Goal: Information Seeking & Learning: Learn about a topic

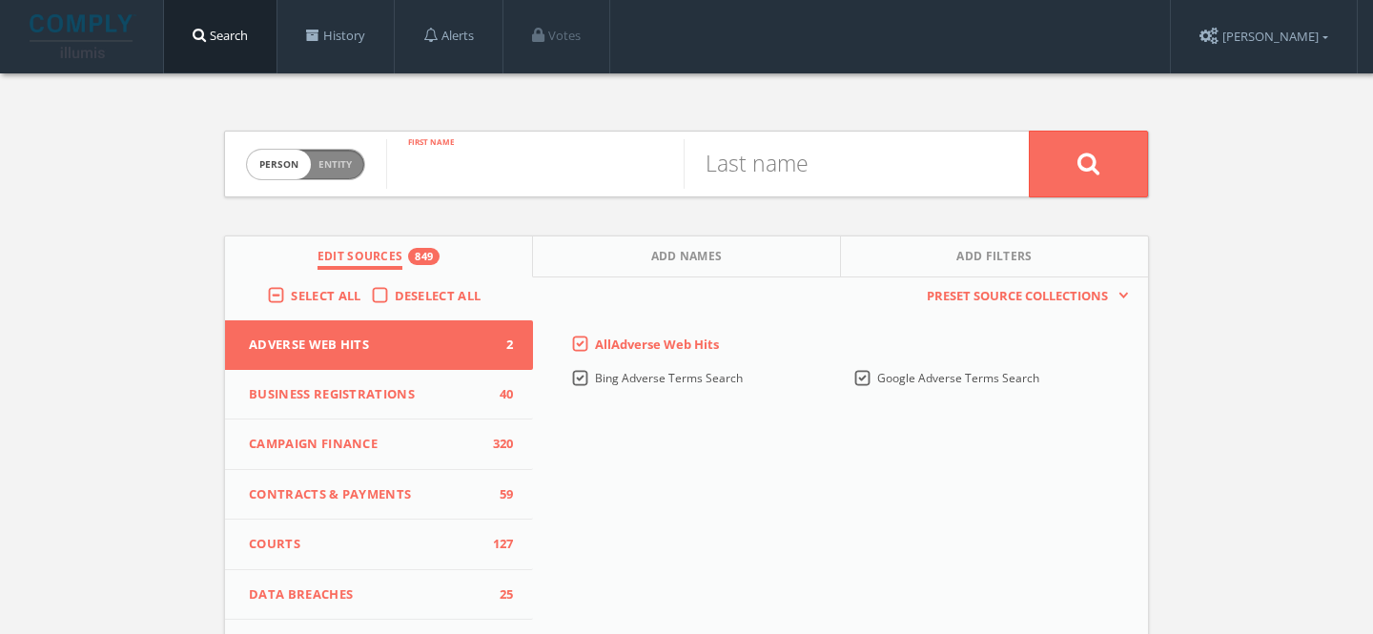
click at [532, 143] on input "text" at bounding box center [534, 164] width 297 height 50
paste input "Swetha Solipuram"
click at [525, 181] on input "Swetha Solipuram" at bounding box center [534, 164] width 297 height 50
type input "Swetha"
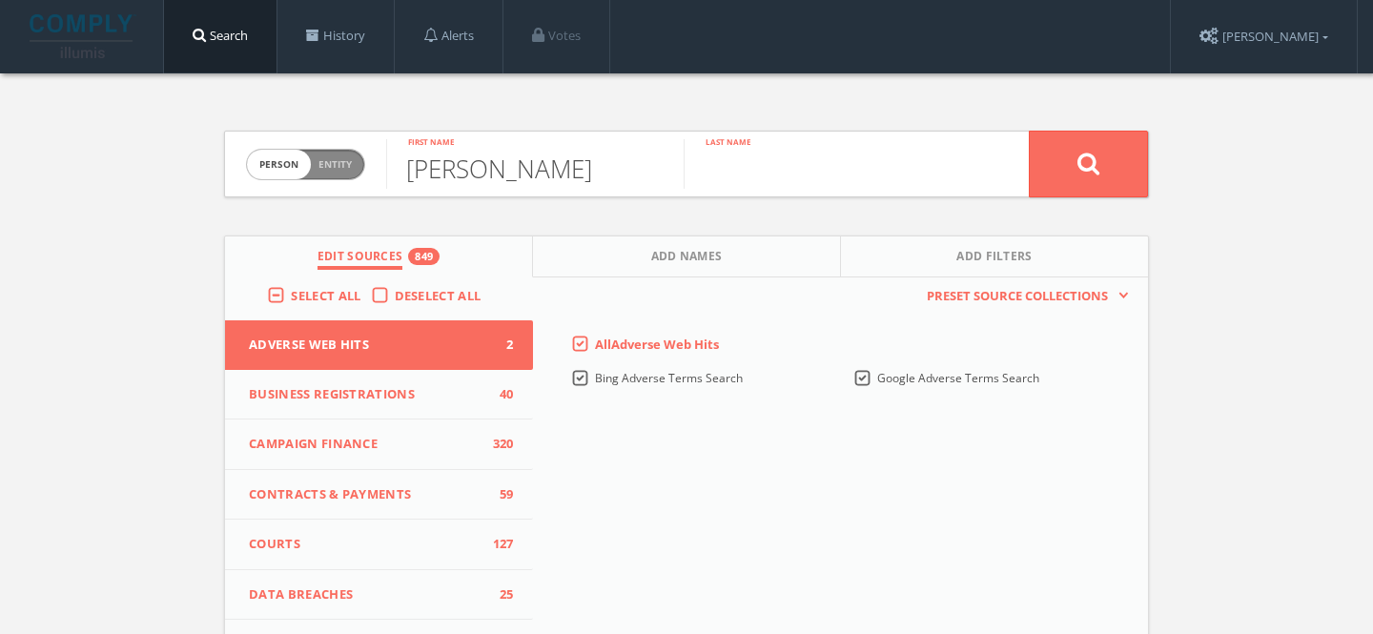
paste input "Solipuram"
type input "Solipuram"
click at [1029, 131] on button at bounding box center [1088, 164] width 119 height 67
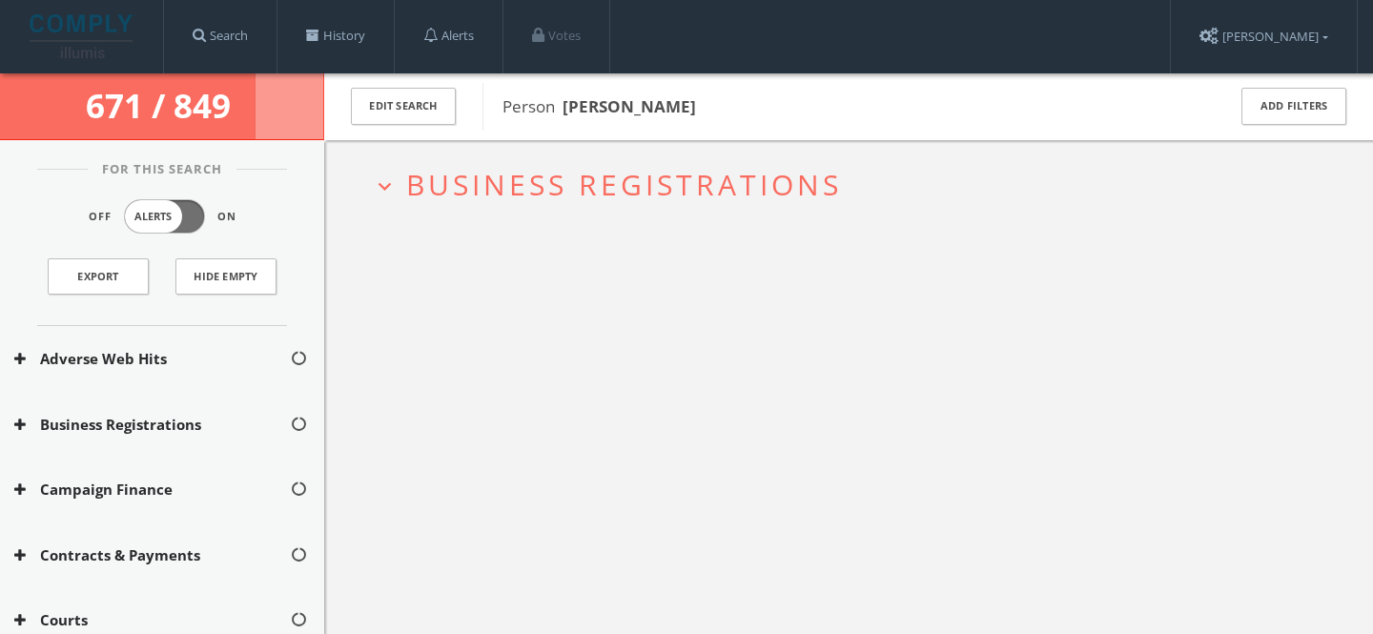
click at [576, 190] on span "Business Registrations" at bounding box center [624, 184] width 436 height 39
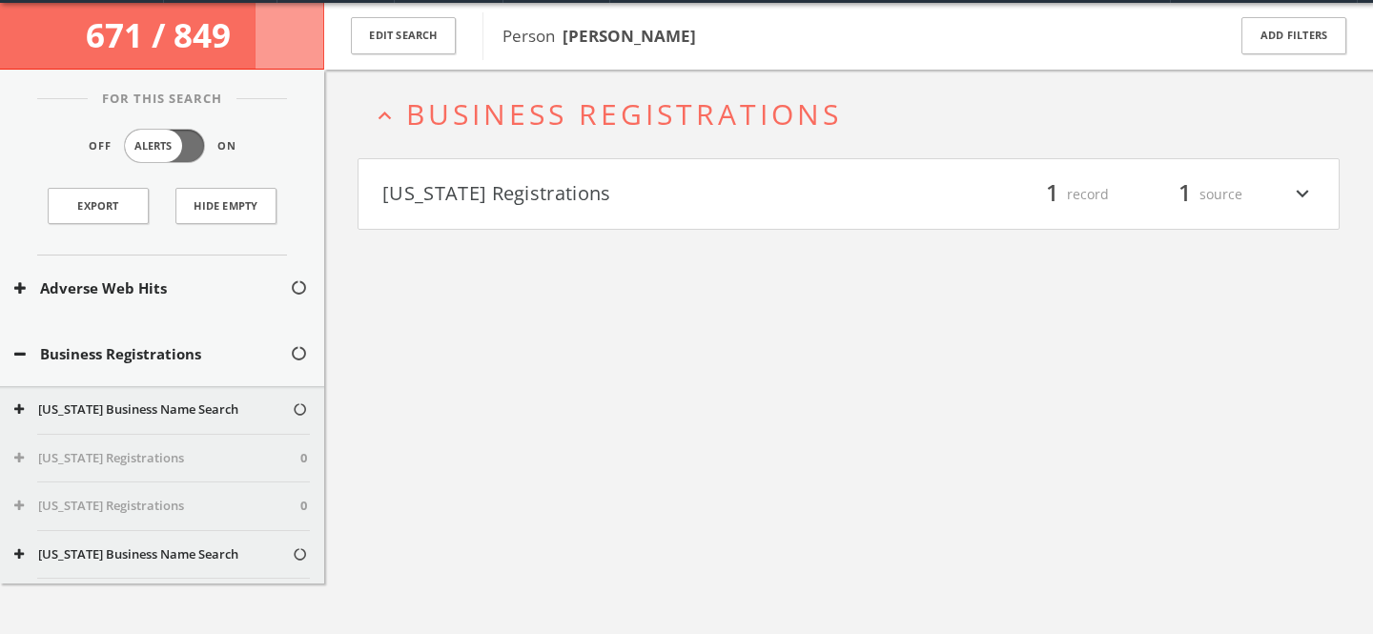
click at [583, 139] on h2 "expand_less Business Registrations" at bounding box center [848, 114] width 982 height 89
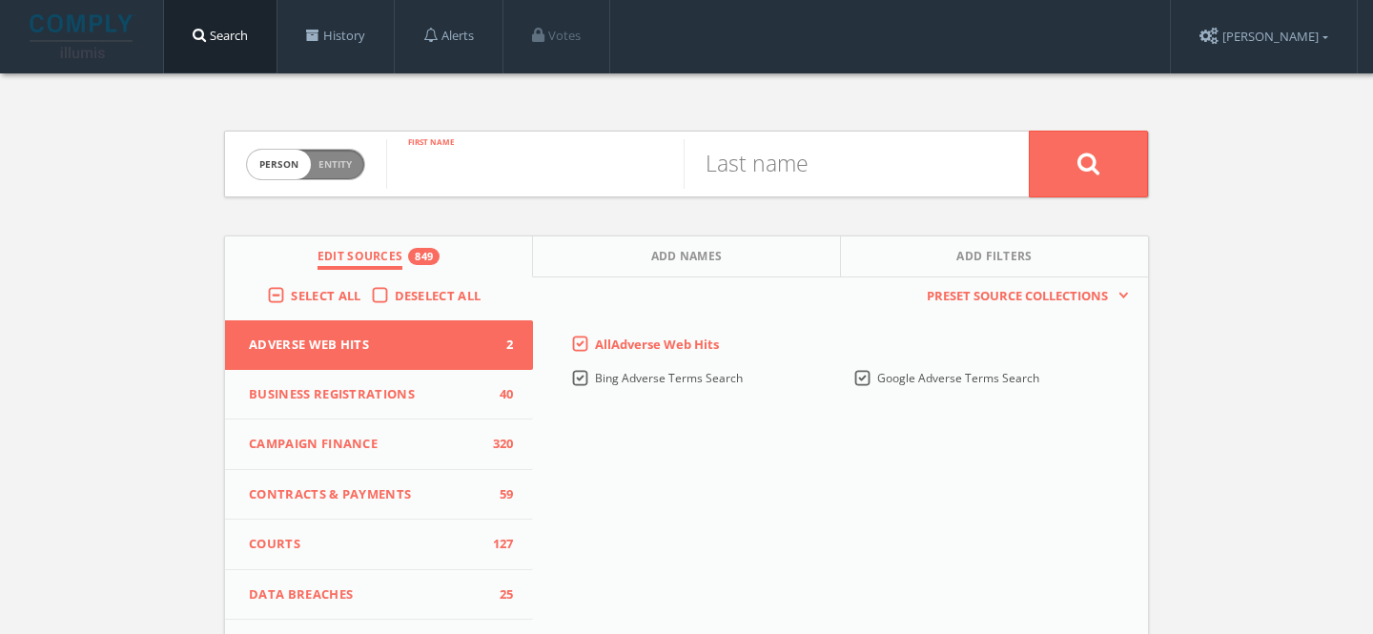
click at [459, 161] on input "text" at bounding box center [534, 164] width 297 height 50
type input "Rich"
type input "Ward"
click at [612, 236] on button "Add Names" at bounding box center [687, 256] width 308 height 41
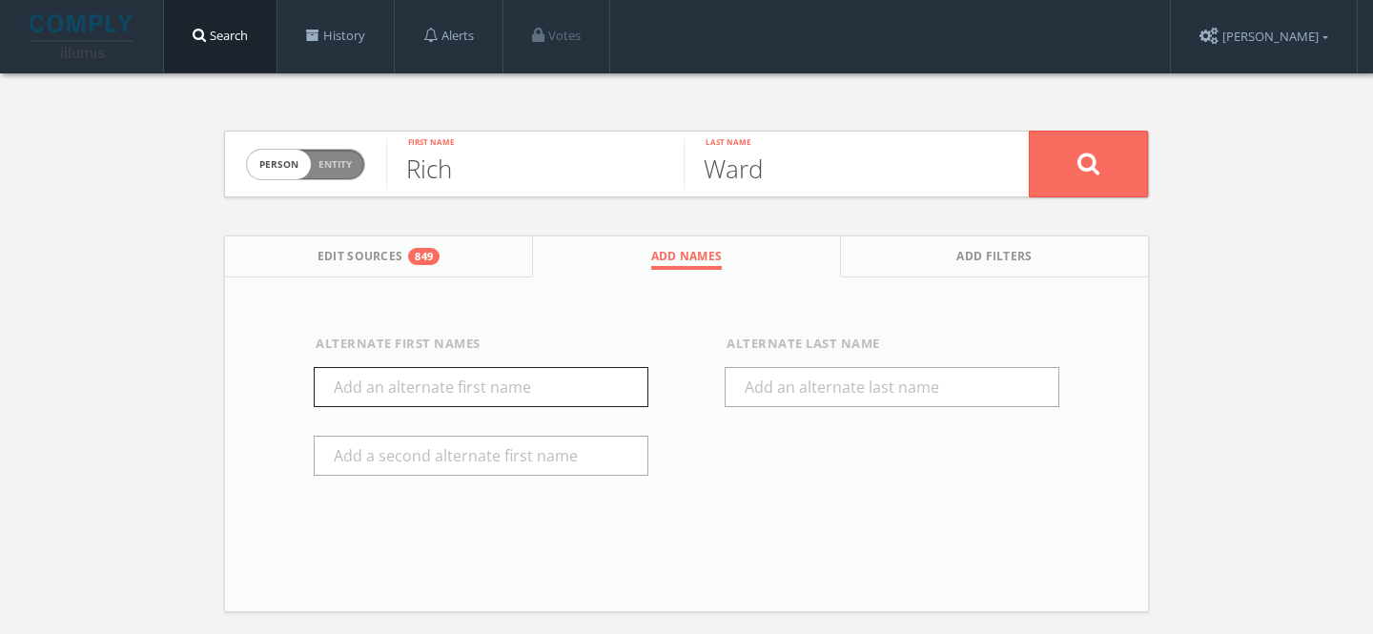
click at [453, 377] on input "text" at bounding box center [481, 387] width 335 height 40
type input "[PERSON_NAME]"
click at [1087, 167] on icon at bounding box center [1088, 164] width 23 height 24
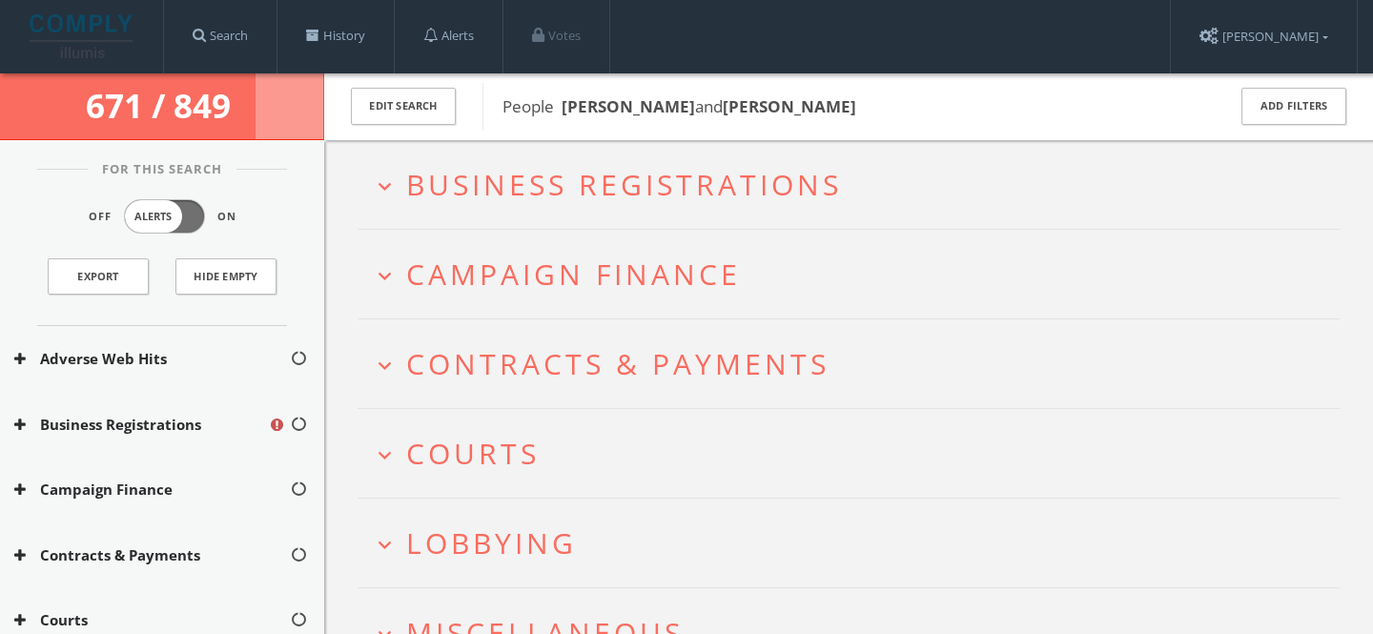
click at [451, 273] on span "Campaign Finance" at bounding box center [573, 274] width 335 height 39
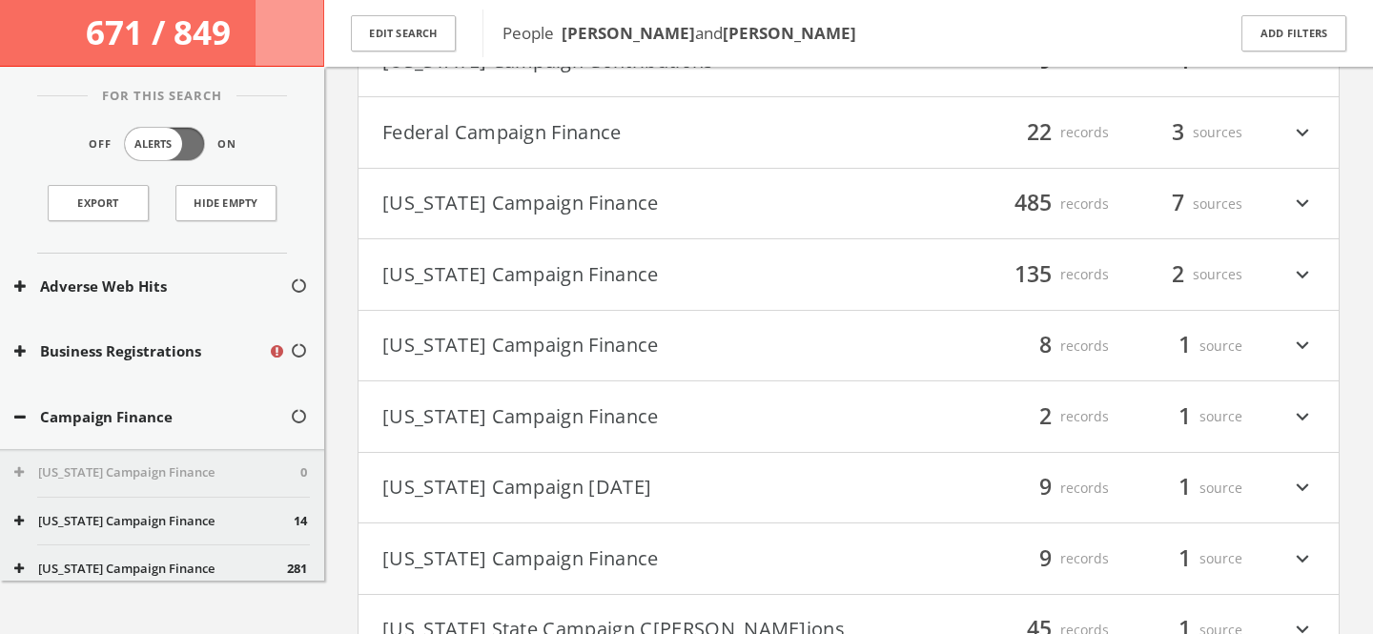
click at [616, 416] on button "[US_STATE] Campaign Finance" at bounding box center [615, 416] width 466 height 32
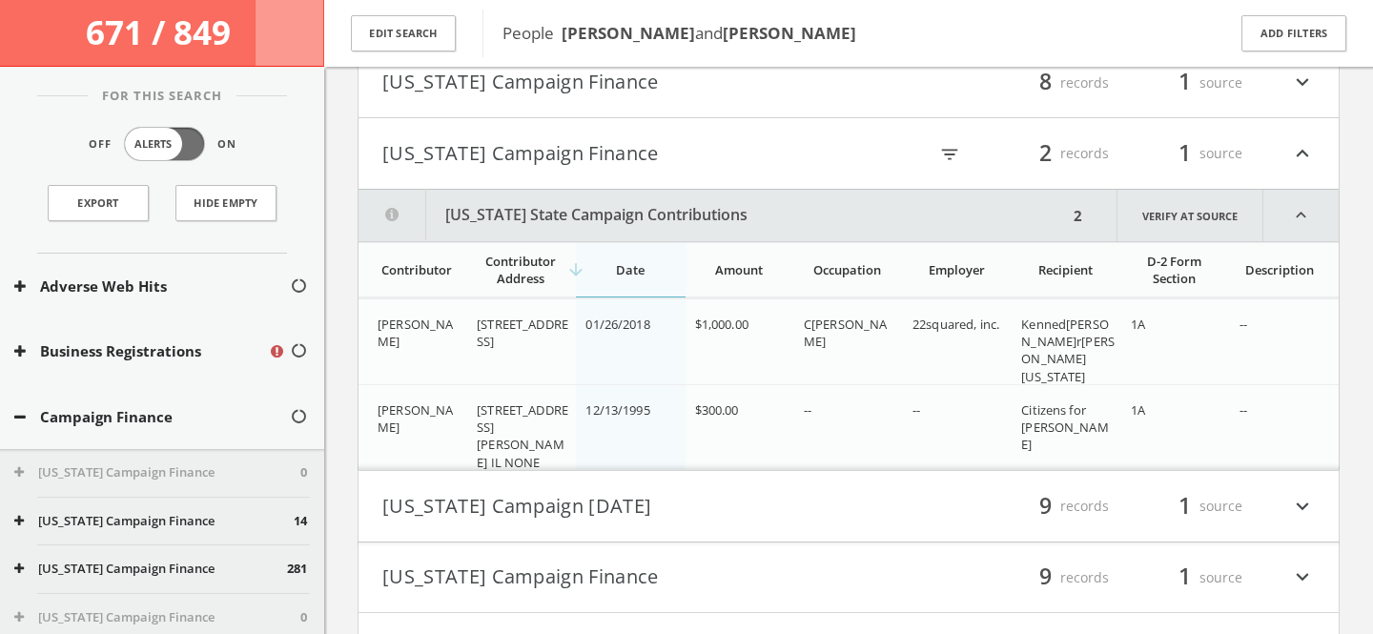
scroll to position [985, 0]
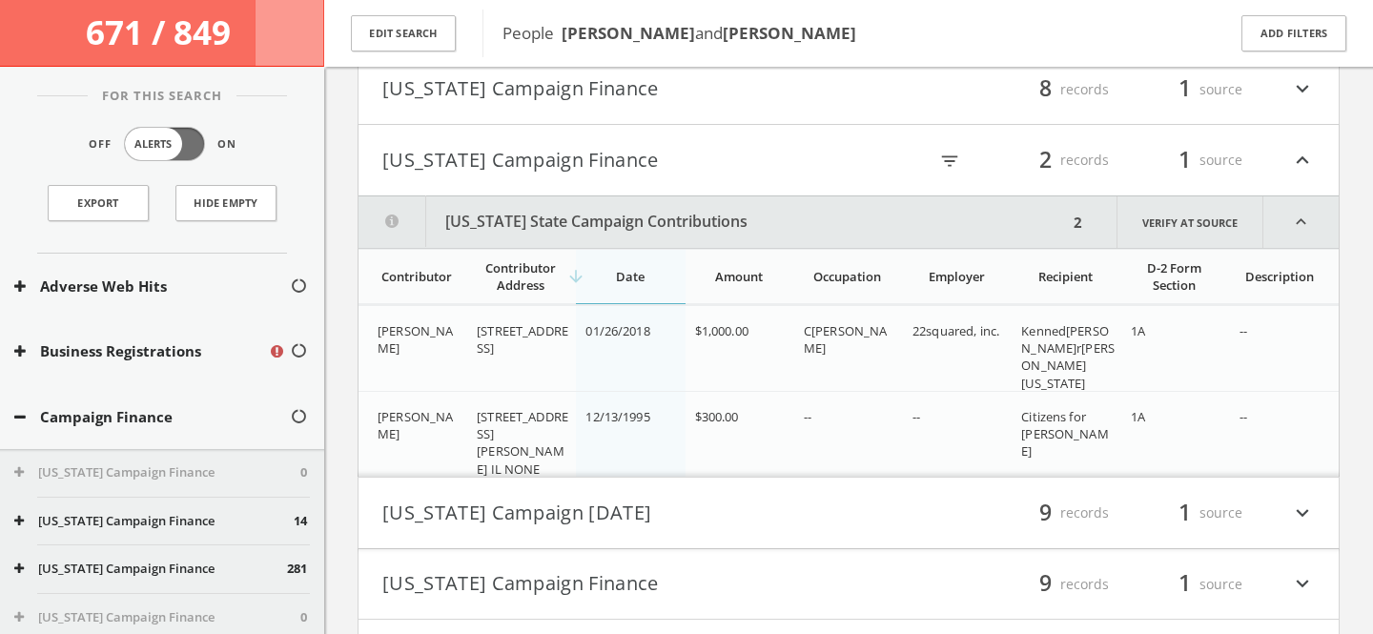
click at [408, 162] on button "[US_STATE] Campaign Finance" at bounding box center [615, 160] width 466 height 32
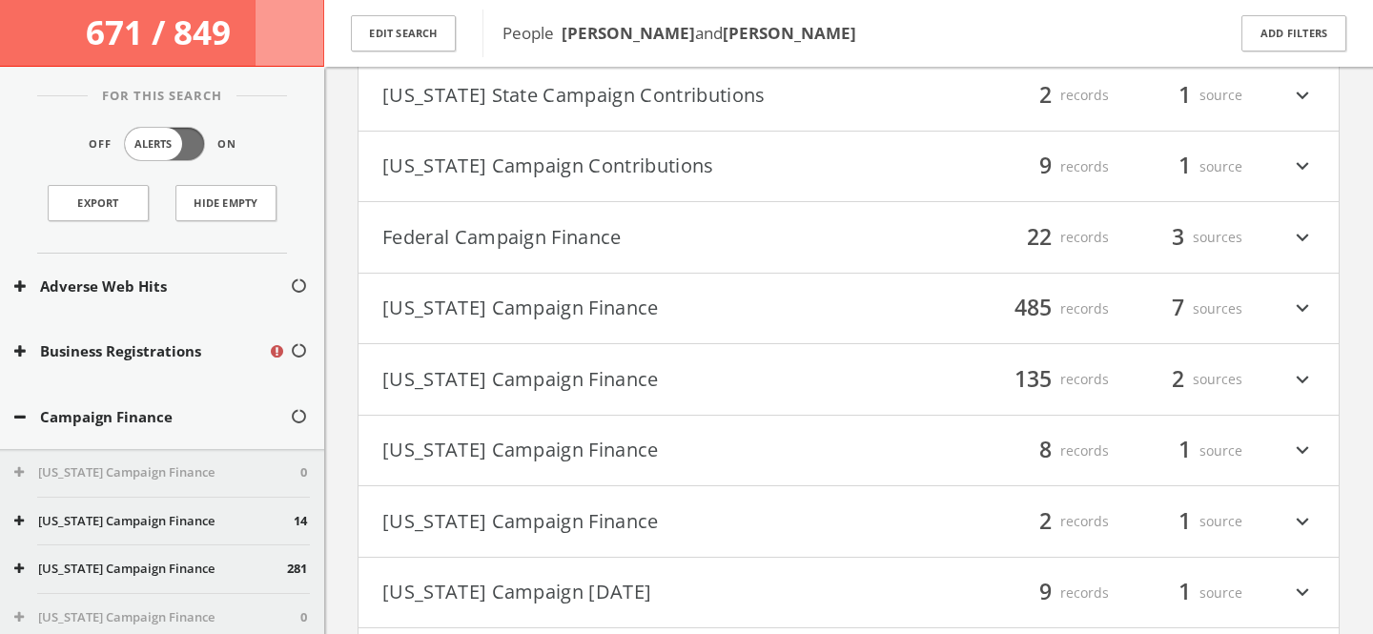
click at [488, 231] on button "Federal Campaign Finance" at bounding box center [615, 237] width 466 height 32
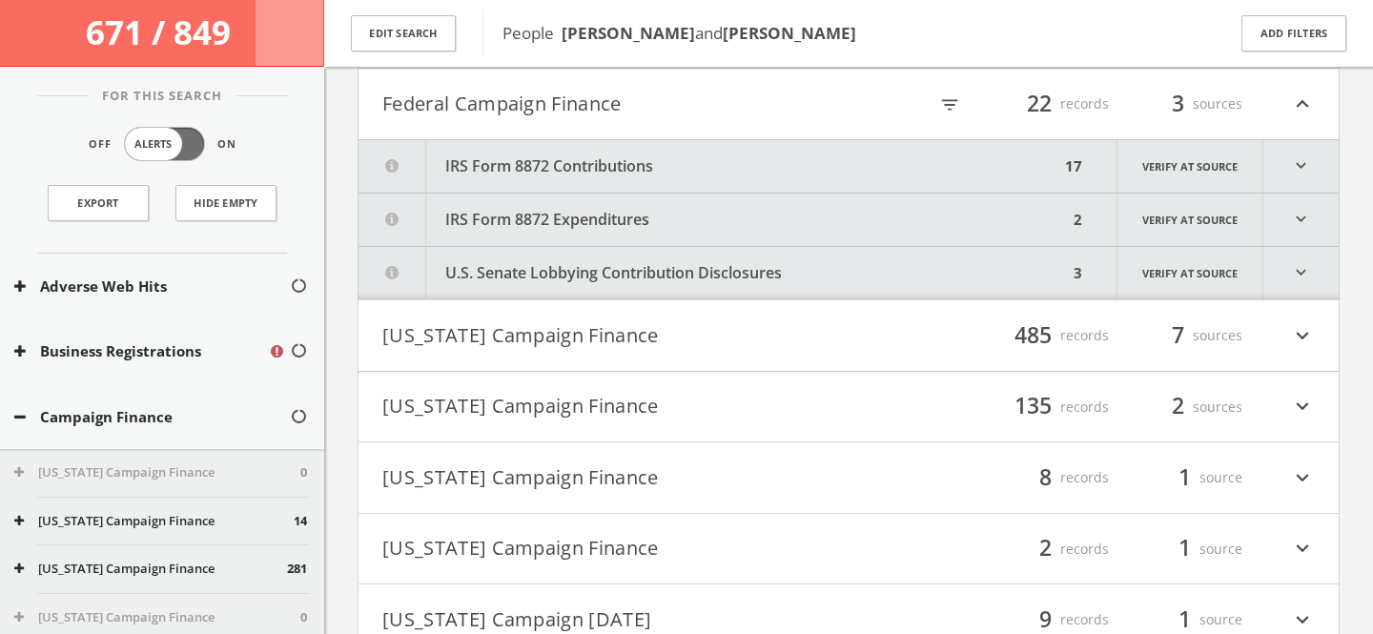
scroll to position [758, 0]
click at [949, 106] on icon "filter_list" at bounding box center [949, 103] width 21 height 21
type input "[GEOGRAPHIC_DATA]"
click at [814, 109] on input "[GEOGRAPHIC_DATA]" at bounding box center [839, 105] width 214 height 30
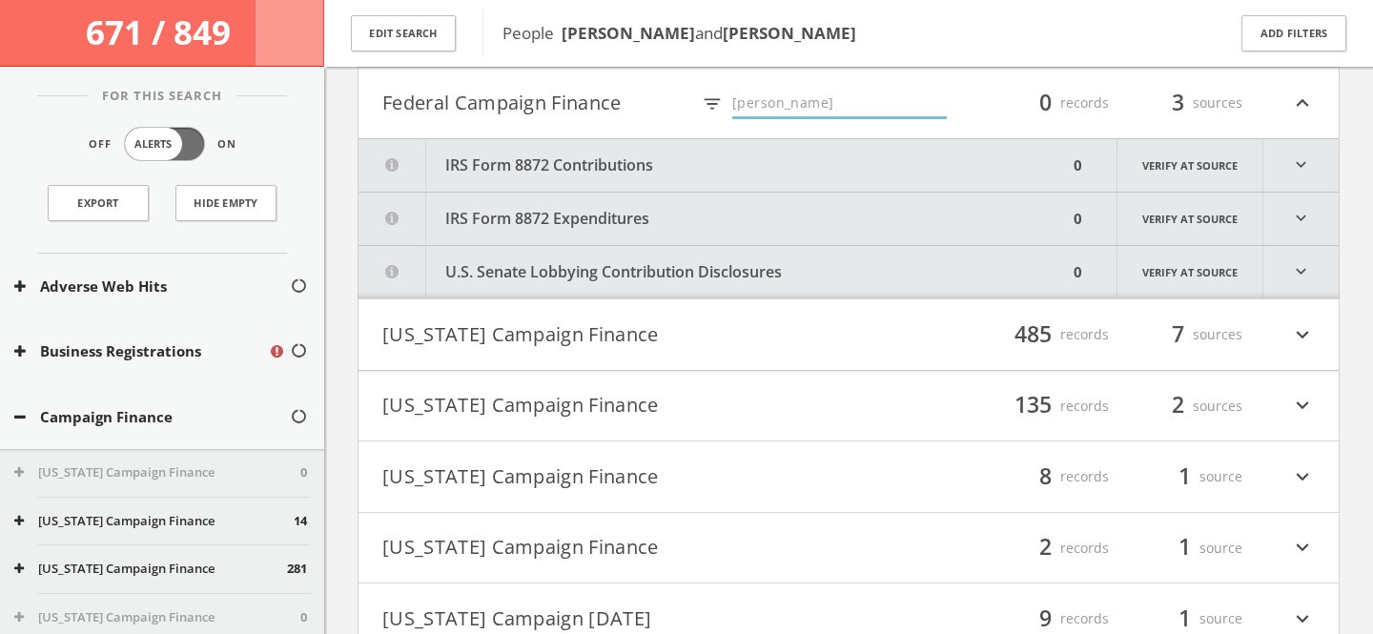
type input "[PERSON_NAME]"
click at [537, 106] on button "Federal Campaign Finance" at bounding box center [535, 103] width 307 height 32
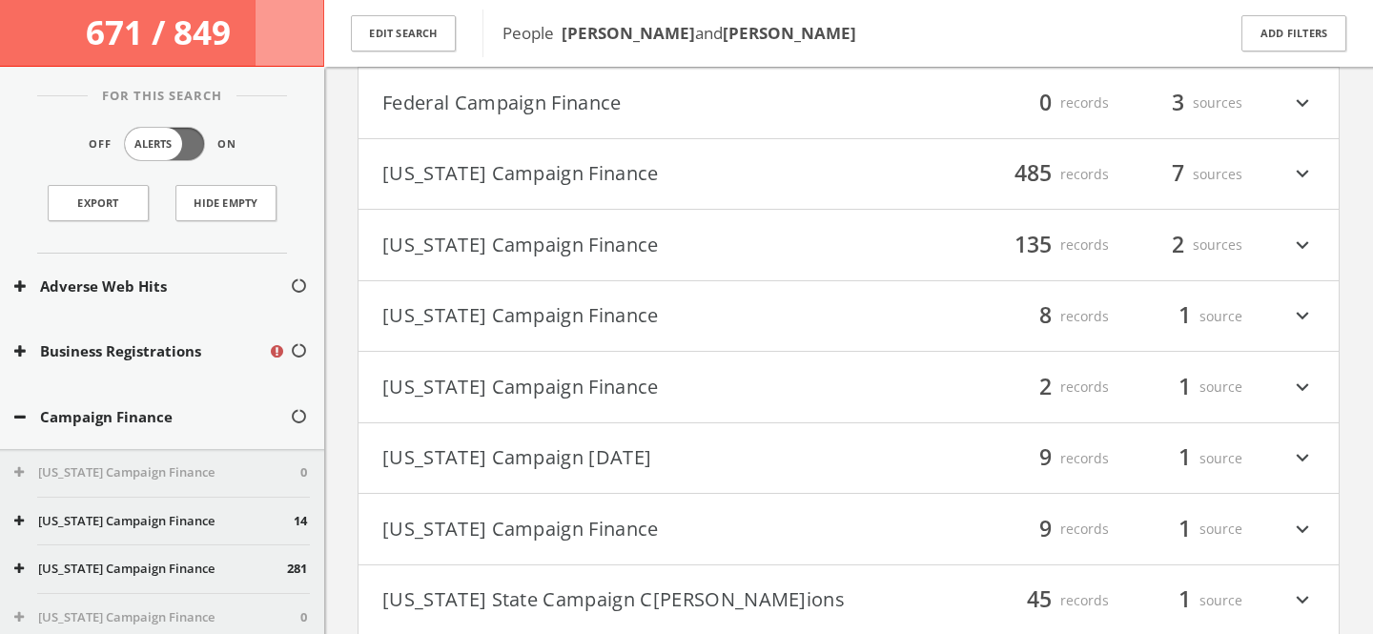
click at [537, 107] on button "Federal Campaign Finance" at bounding box center [615, 103] width 466 height 32
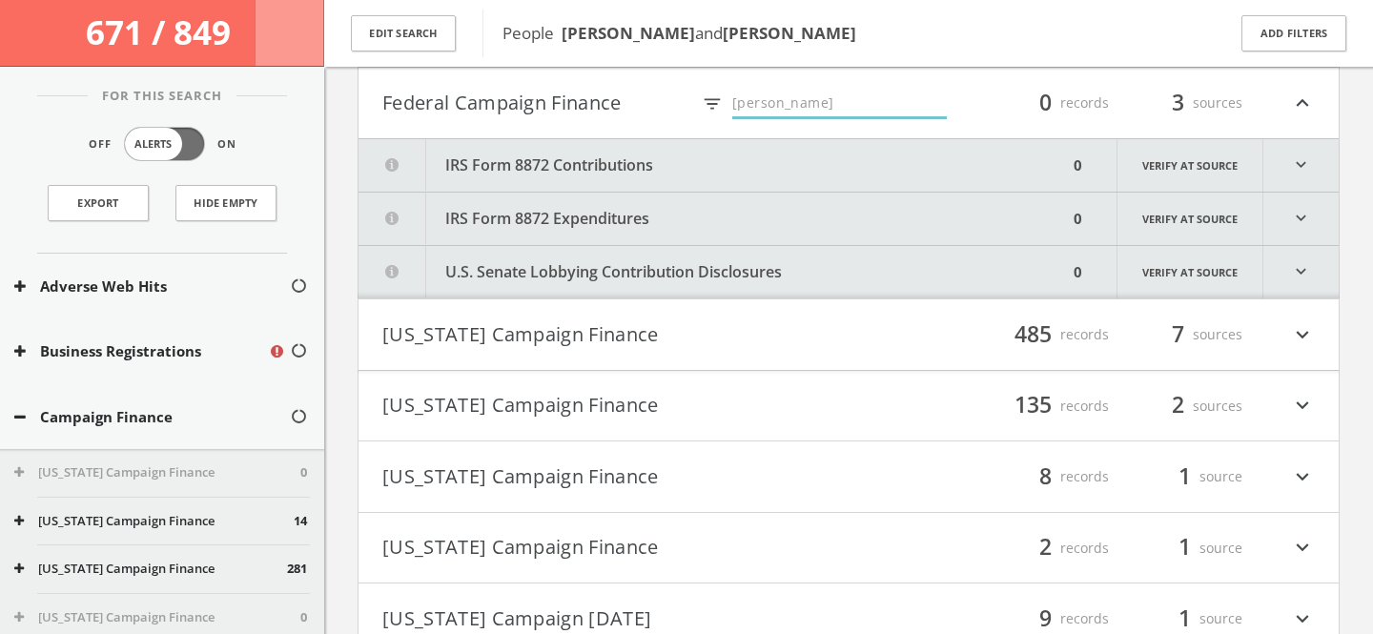
drag, startPoint x: 783, startPoint y: 107, endPoint x: 719, endPoint y: 107, distance: 63.9
click at [719, 107] on div "filter_list [PERSON_NAME]" at bounding box center [827, 103] width 238 height 32
click at [524, 111] on button "Federal Campaign Finance" at bounding box center [535, 103] width 307 height 32
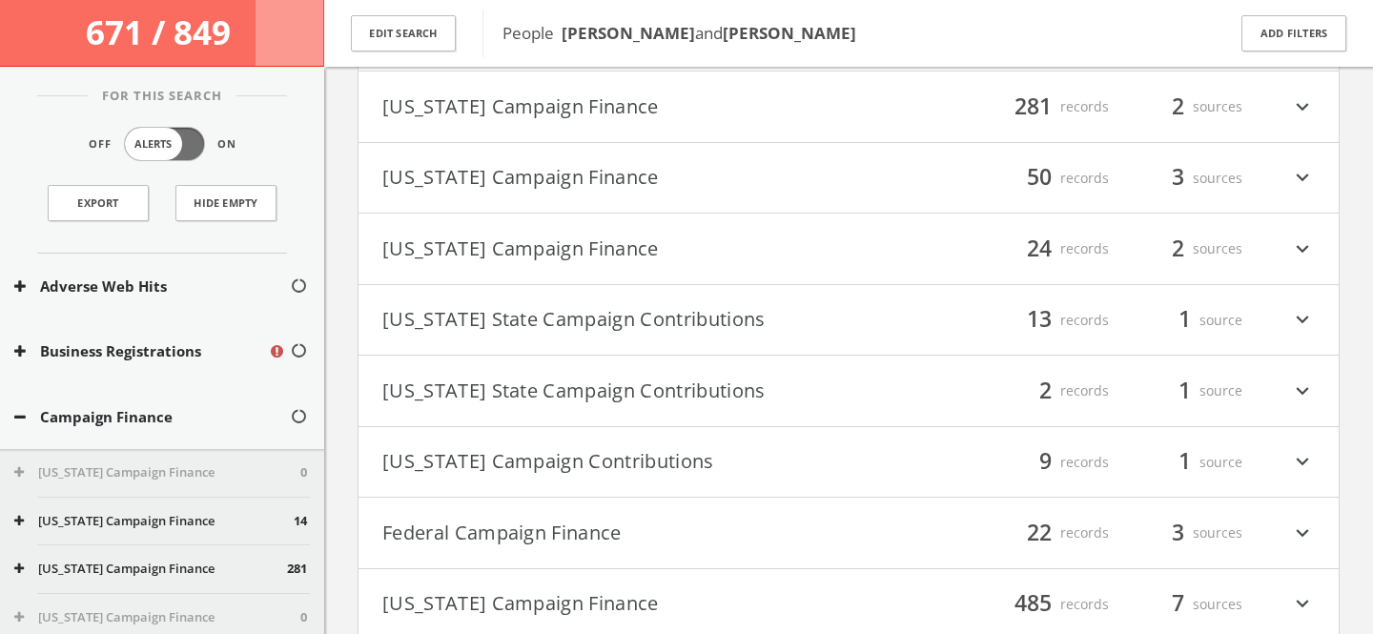
scroll to position [0, 0]
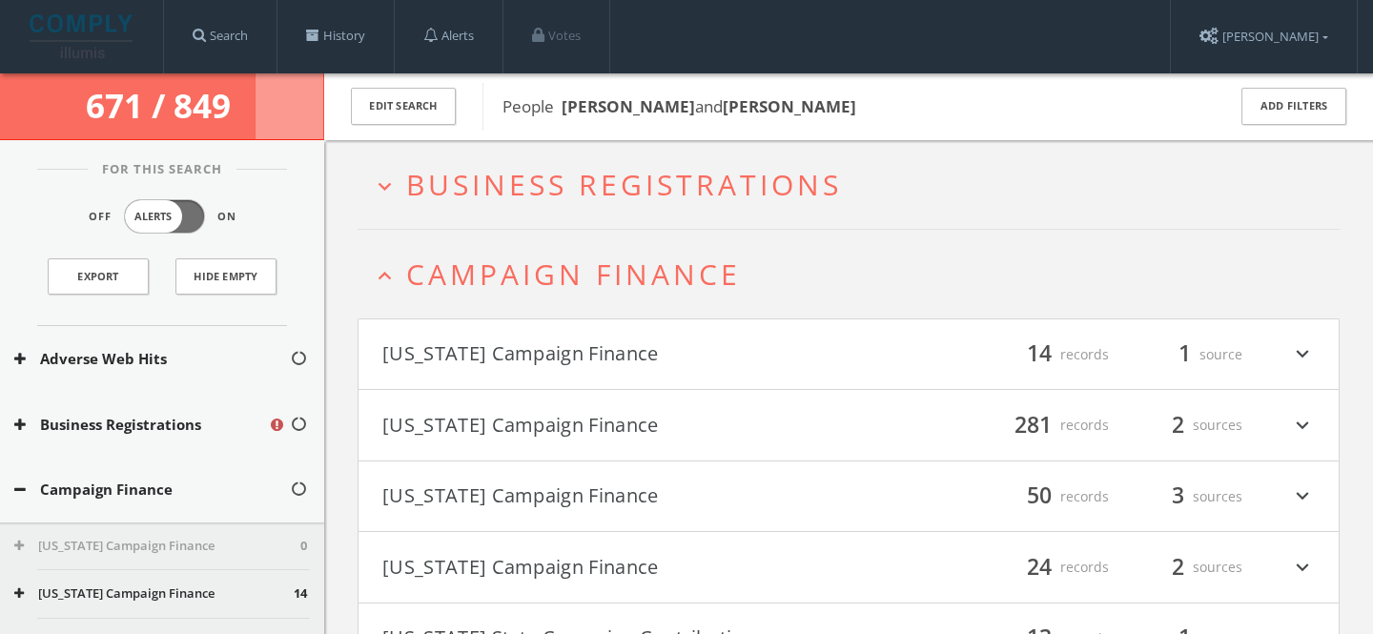
click at [578, 289] on span "Campaign Finance" at bounding box center [573, 274] width 335 height 39
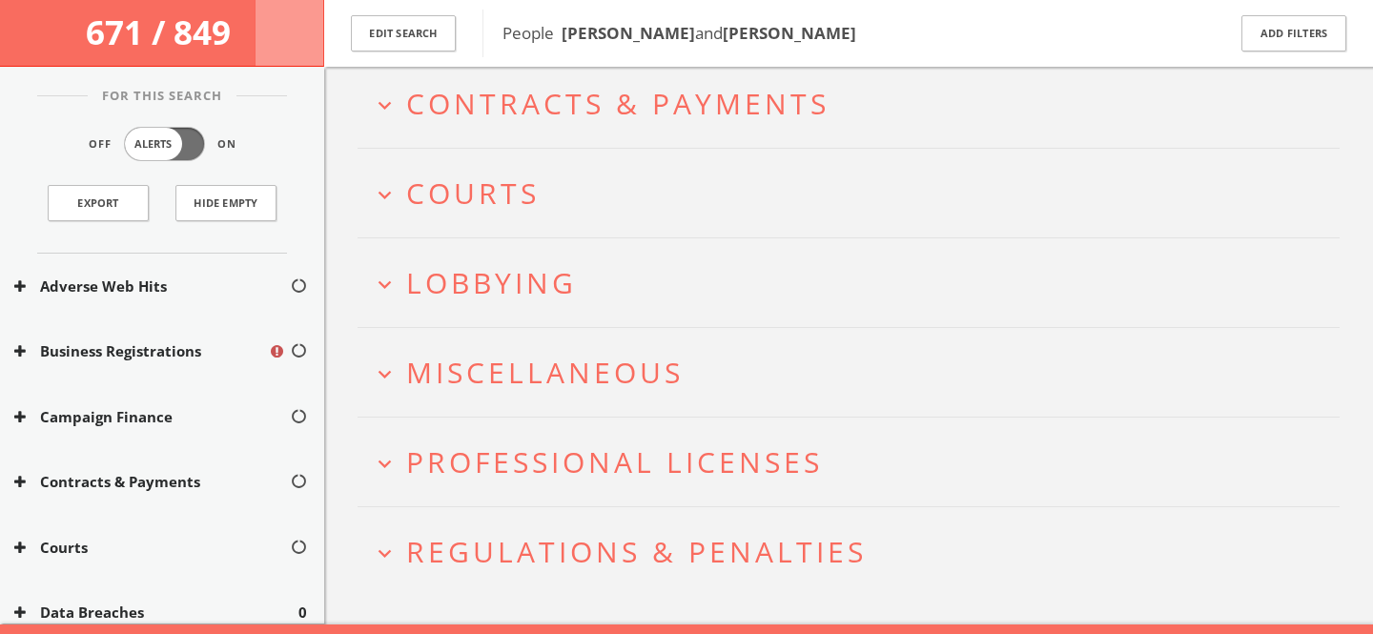
click at [519, 271] on span "Lobbying" at bounding box center [491, 282] width 171 height 39
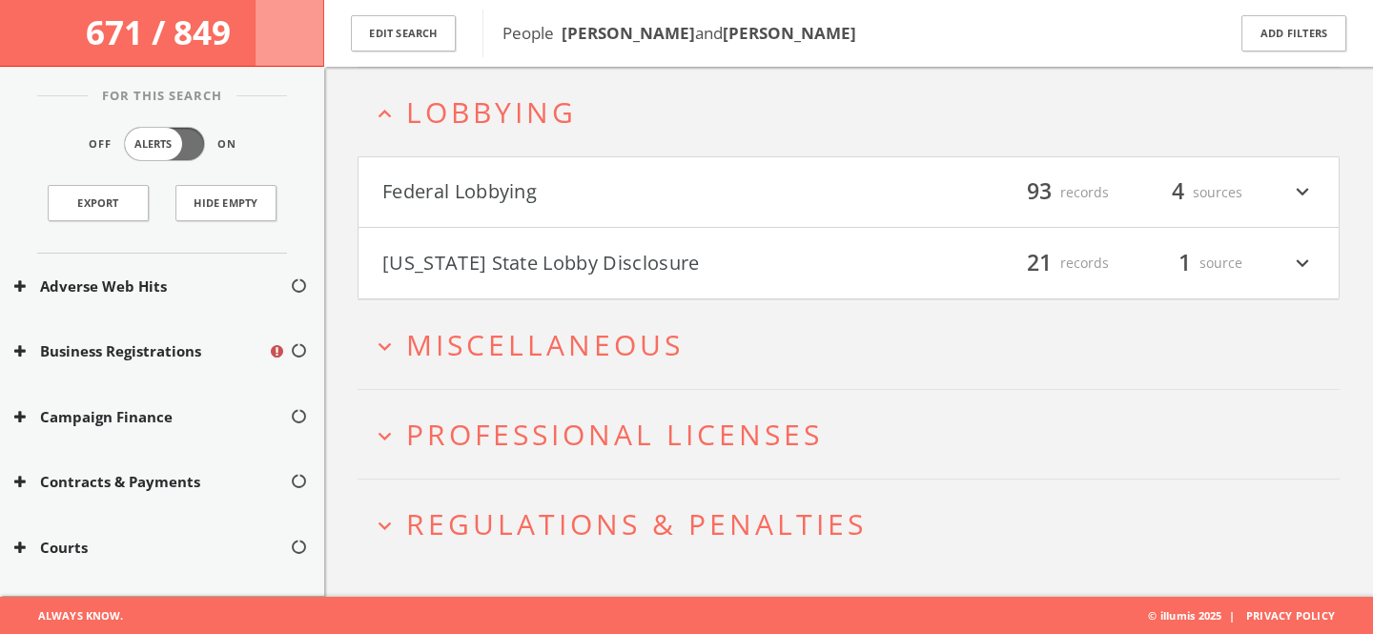
click at [566, 201] on button "Federal Lobbying" at bounding box center [615, 192] width 466 height 32
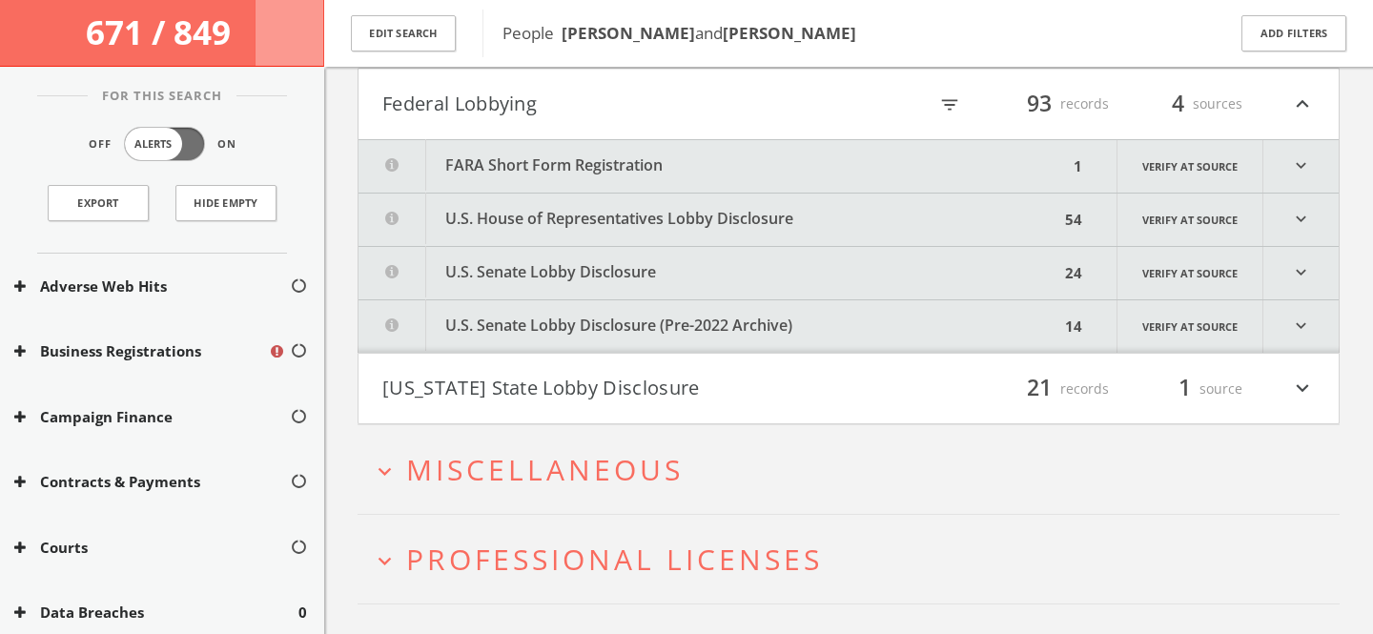
click at [968, 157] on button "FARA Short Form Registration" at bounding box center [712, 166] width 709 height 52
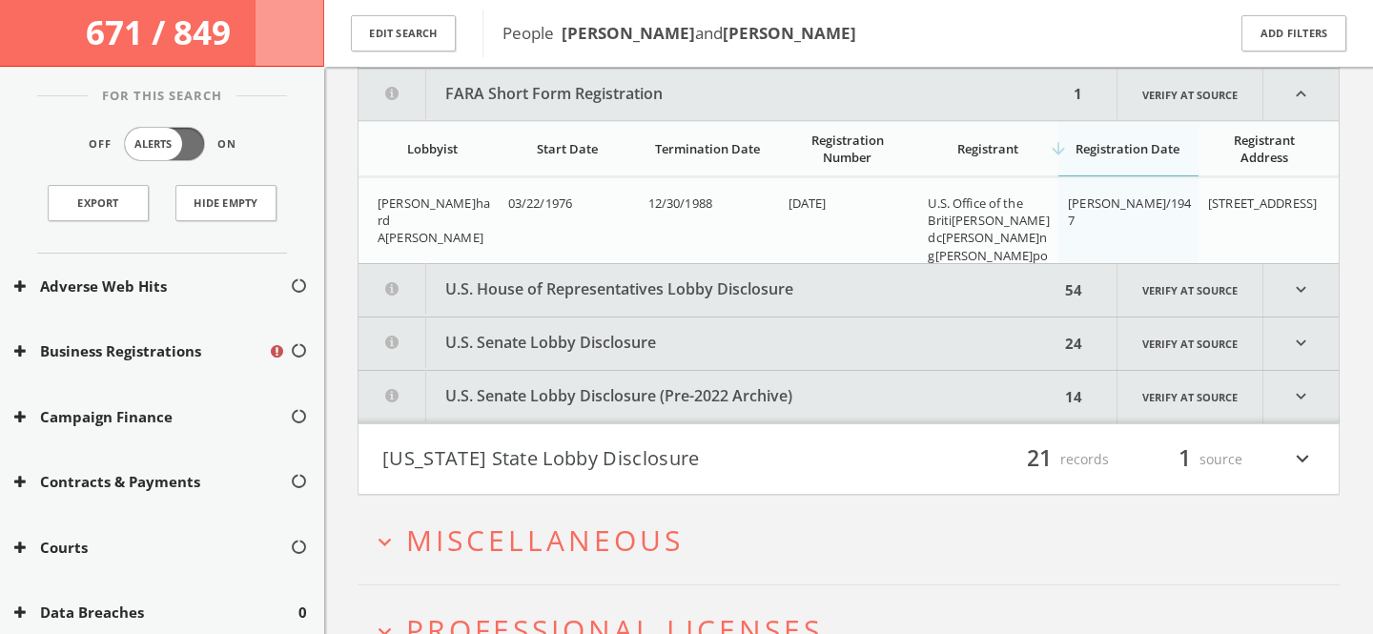
click at [814, 288] on button "U.S. House of Representatives Lobby Disclosure" at bounding box center [708, 290] width 701 height 52
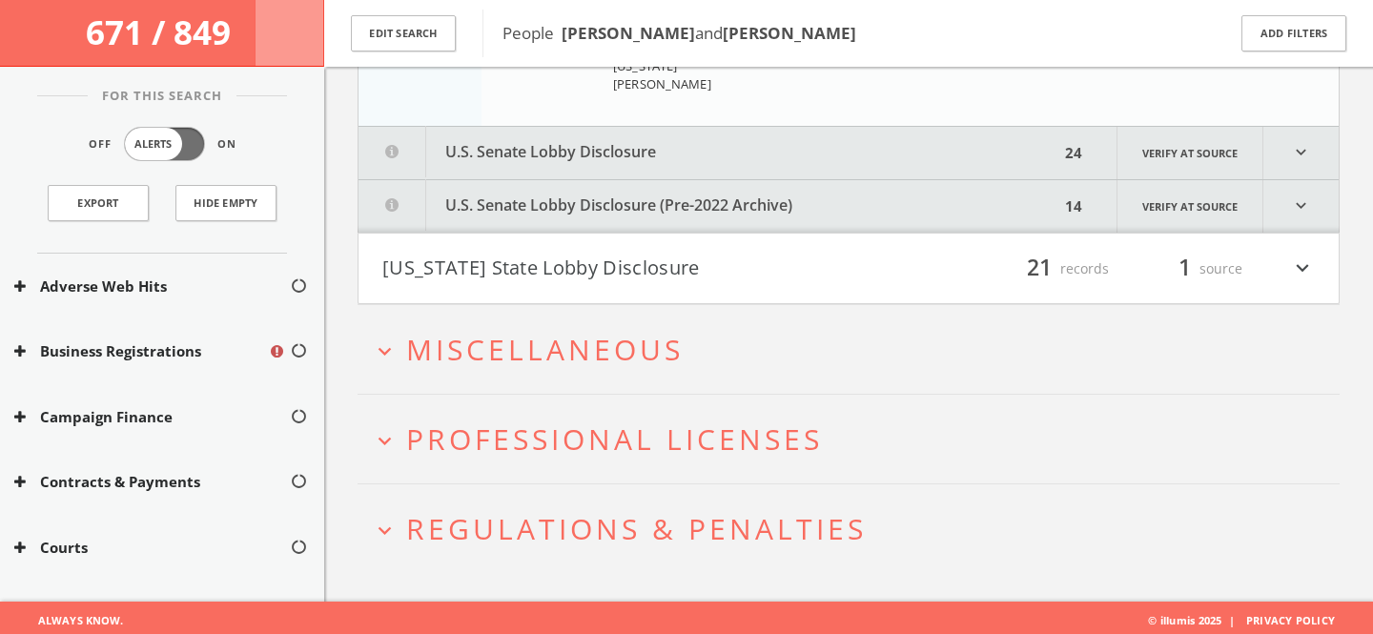
click at [807, 167] on button "U.S. Senate Lobby Disclosure" at bounding box center [708, 153] width 701 height 52
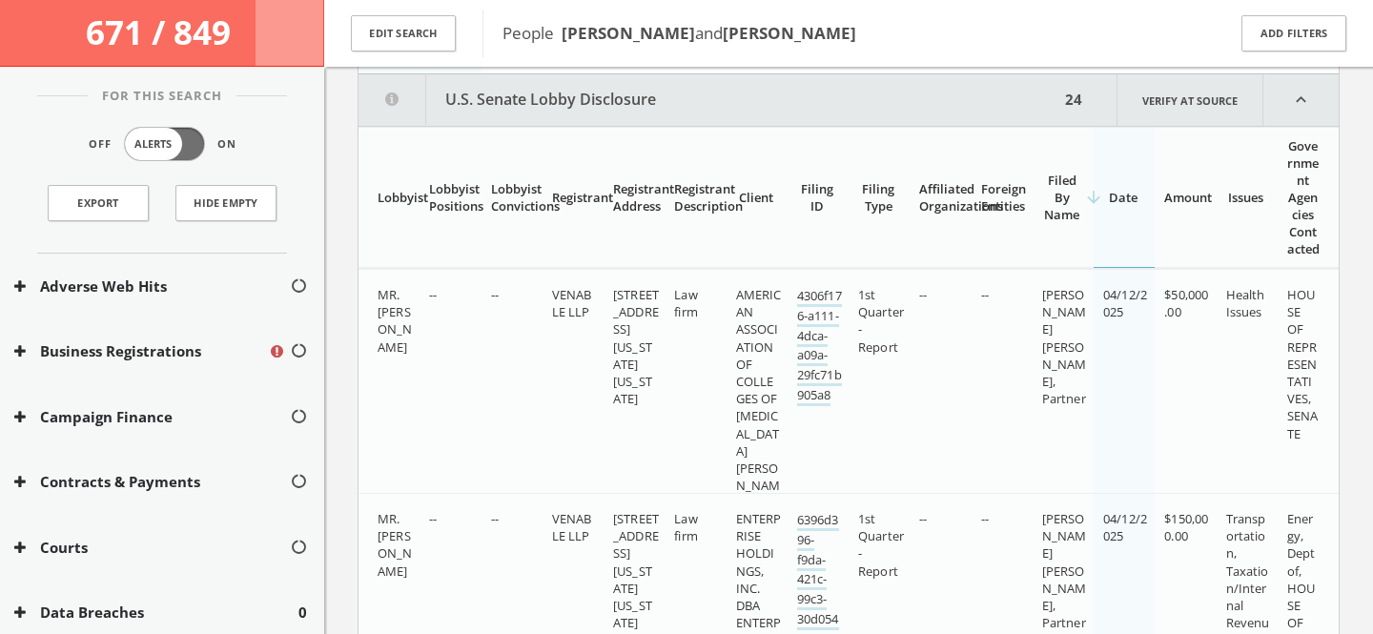
scroll to position [7067, 0]
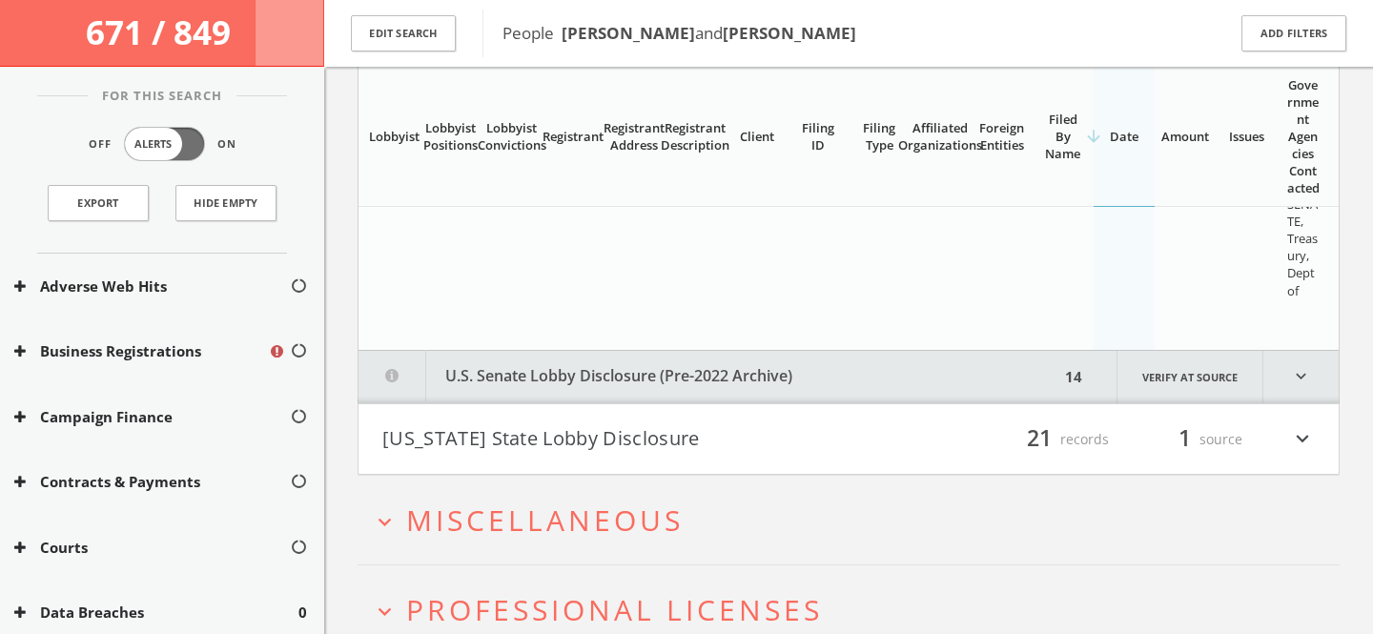
click at [877, 393] on button "U.S. Senate Lobby Disclosure (Pre-2022 Archive)" at bounding box center [708, 377] width 701 height 52
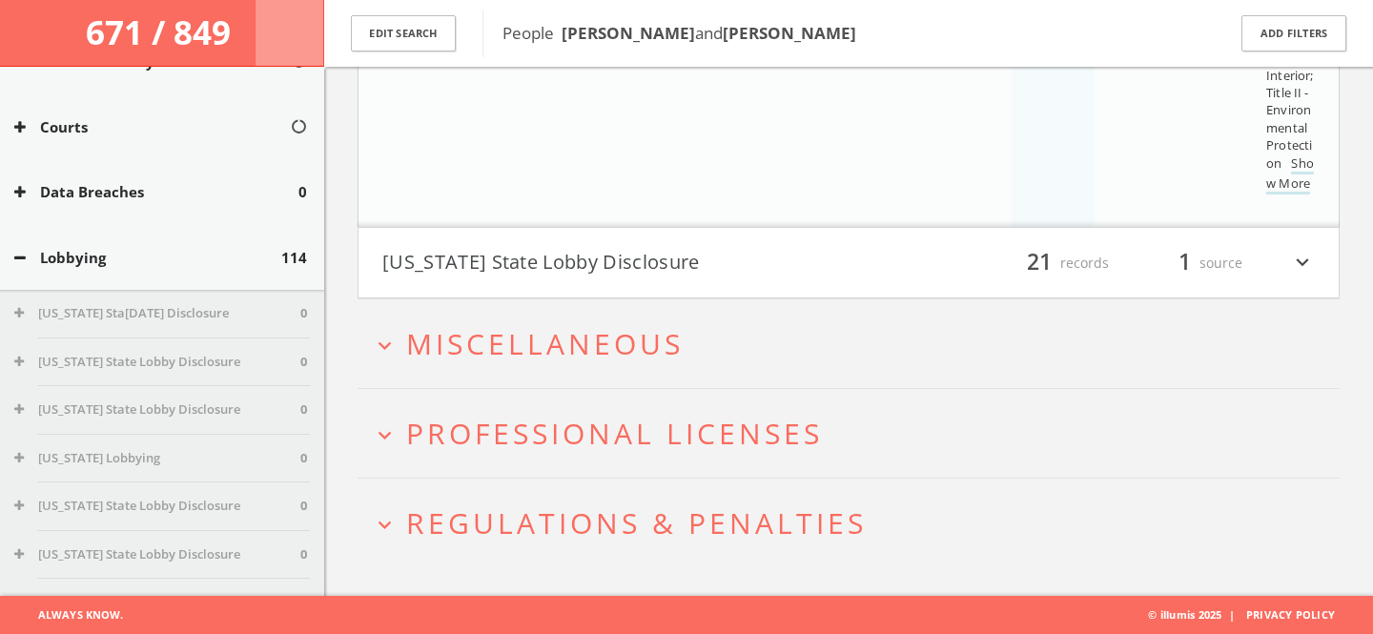
scroll to position [430, 0]
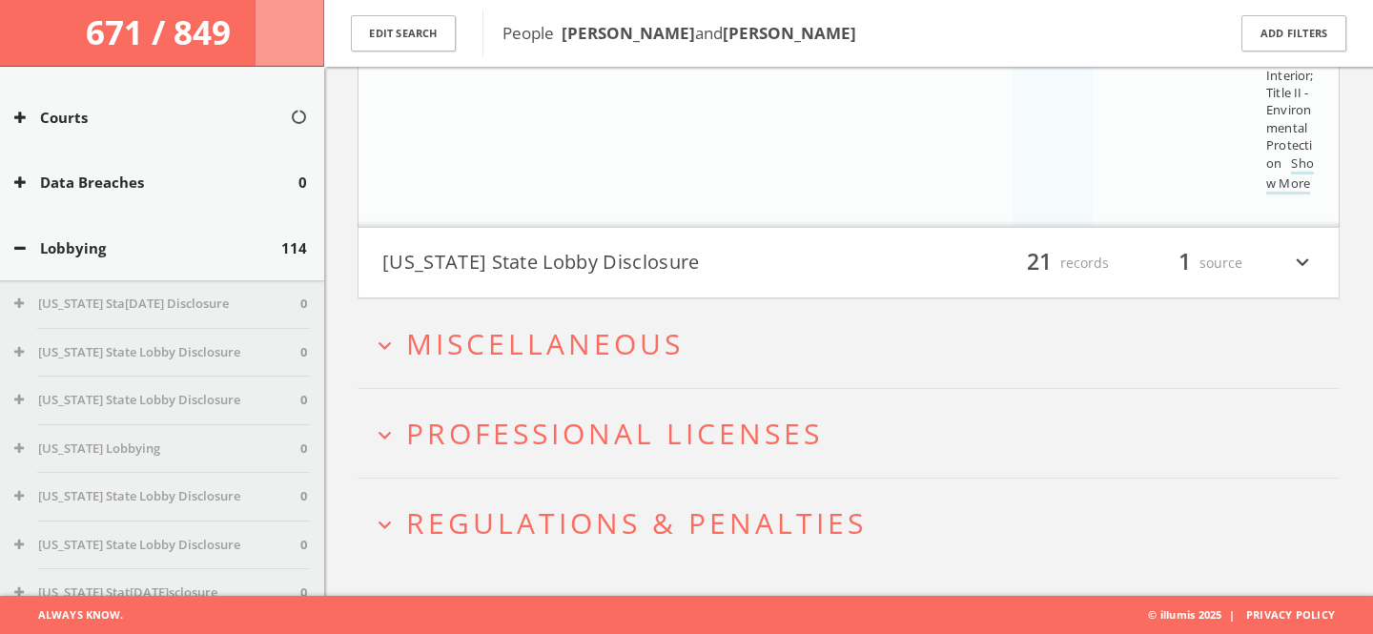
click at [87, 256] on button "Lobbying" at bounding box center [147, 248] width 267 height 22
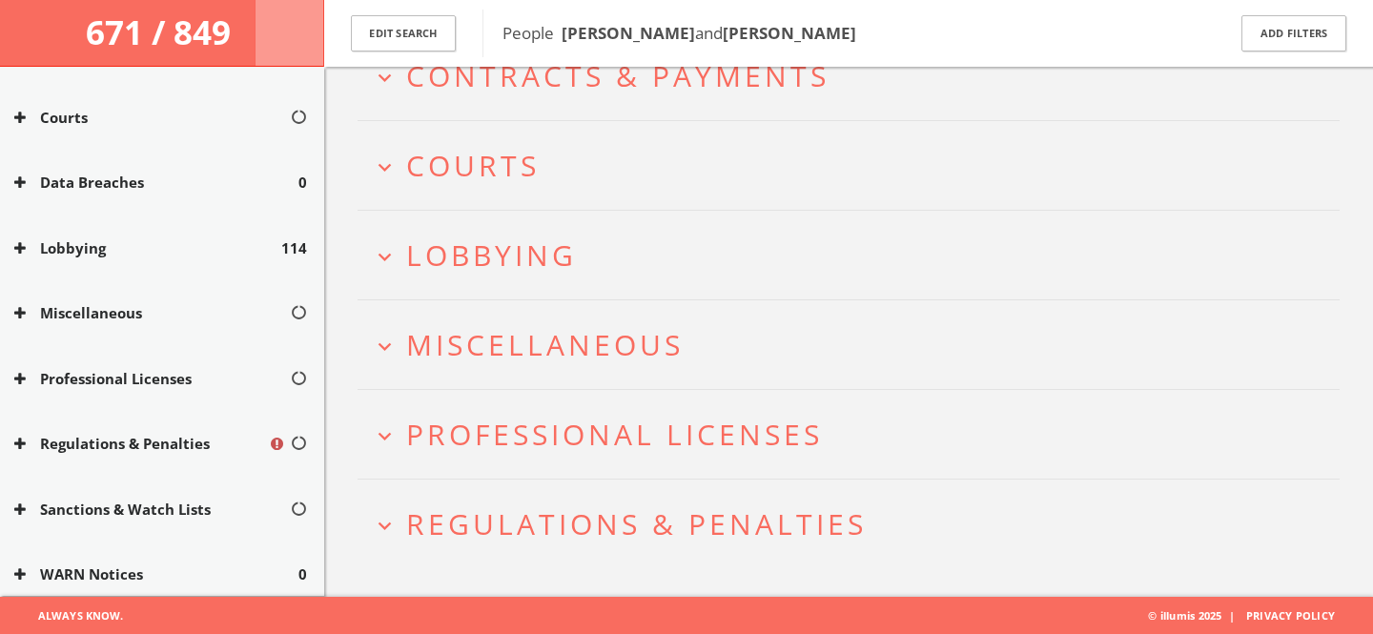
click at [516, 351] on span "Miscellaneous" at bounding box center [544, 344] width 277 height 39
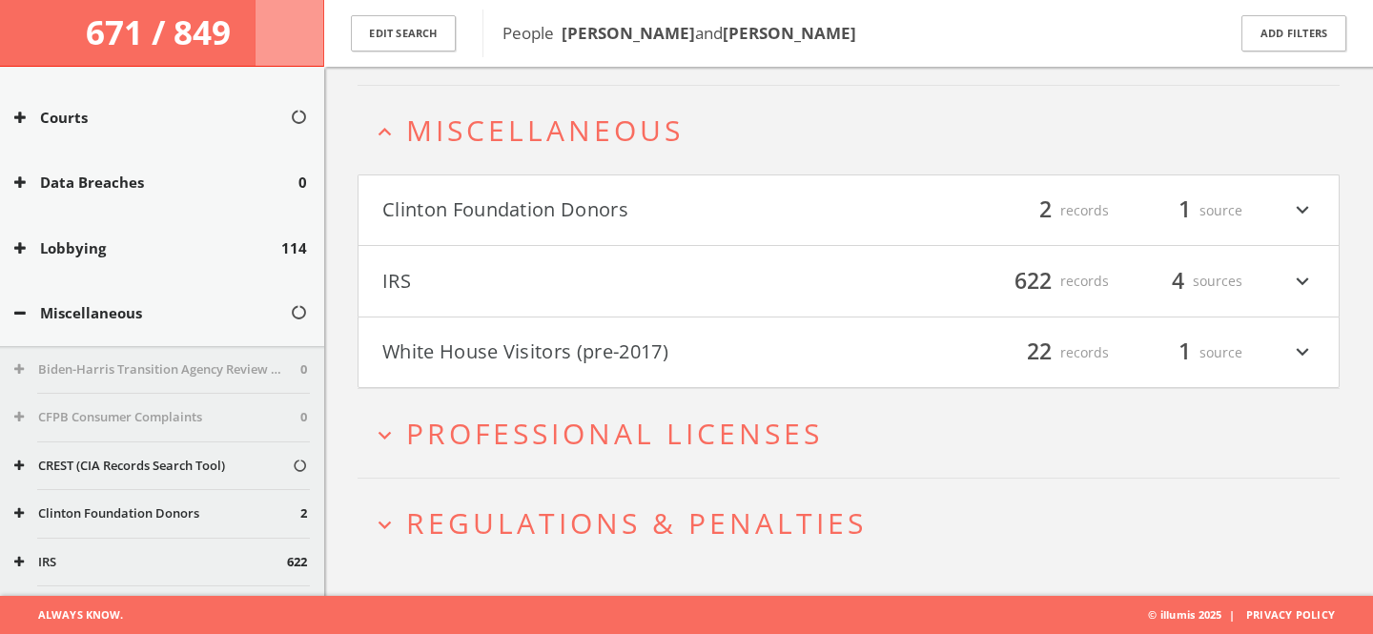
click at [709, 208] on button "Clinton Foundation Donors" at bounding box center [615, 210] width 466 height 32
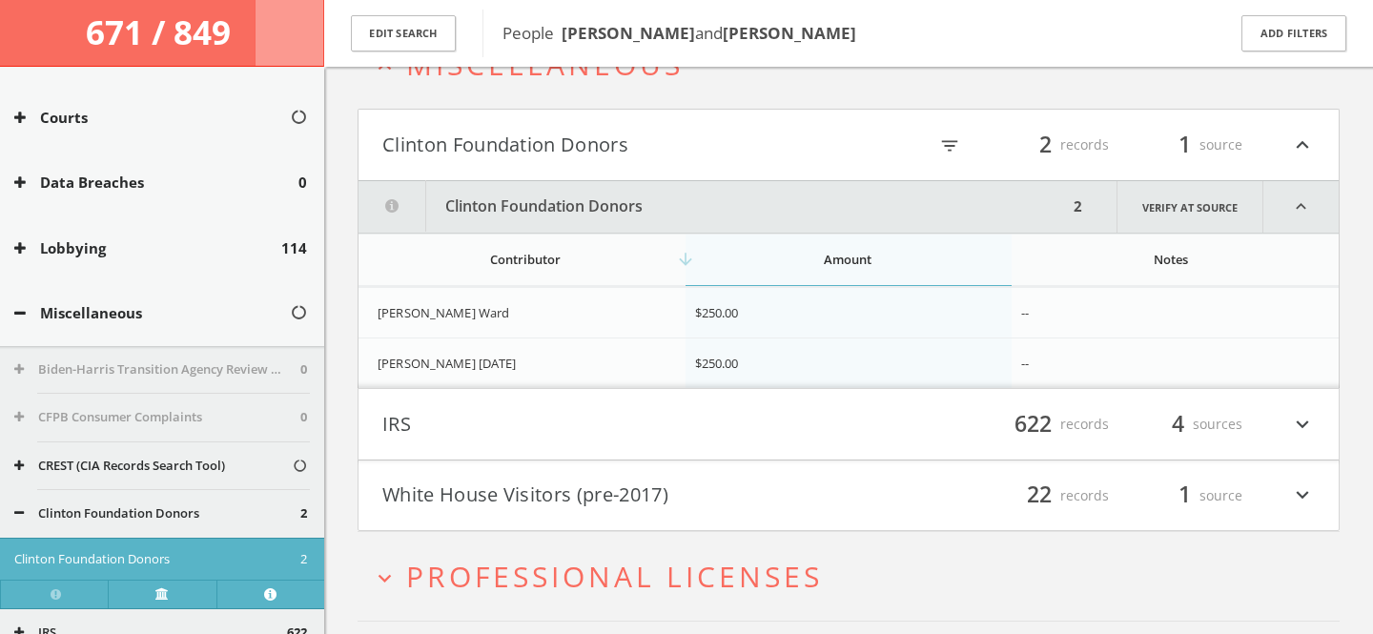
click at [643, 152] on button "Clinton Foundation Donors" at bounding box center [615, 145] width 466 height 32
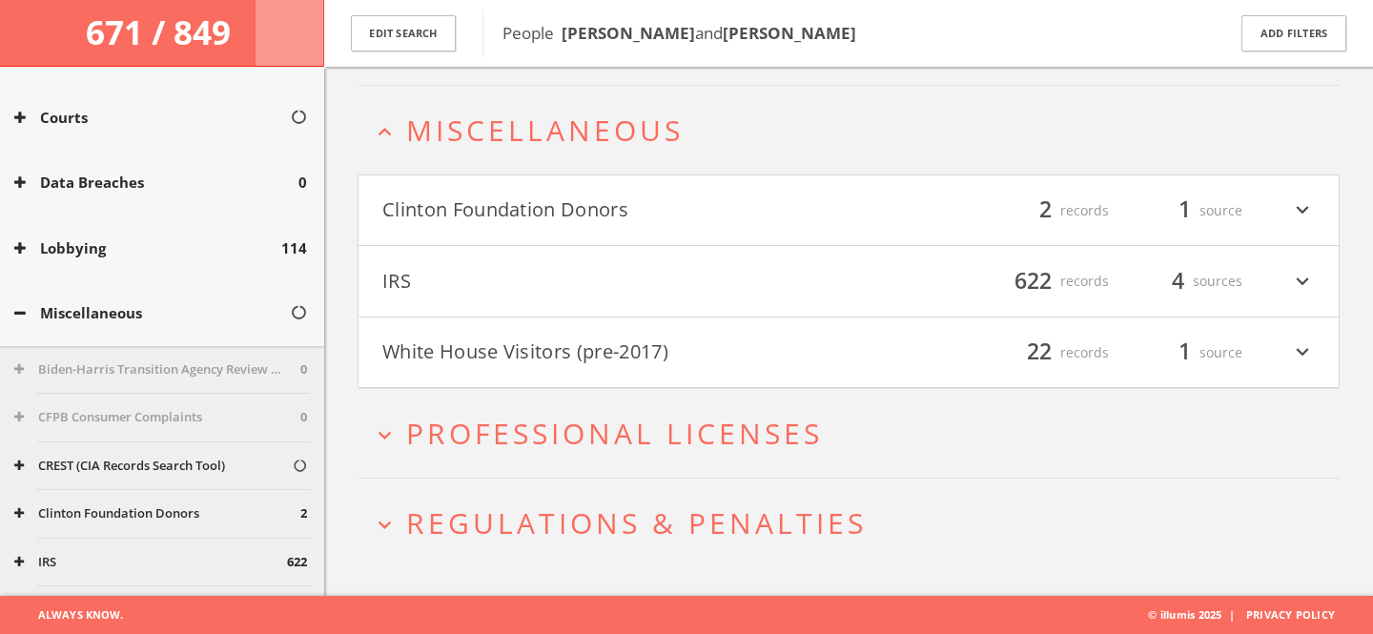
click at [702, 368] on h4 "White House Visitors (pre-2017) filter_list 22 records 1 source expand_more" at bounding box center [848, 352] width 980 height 71
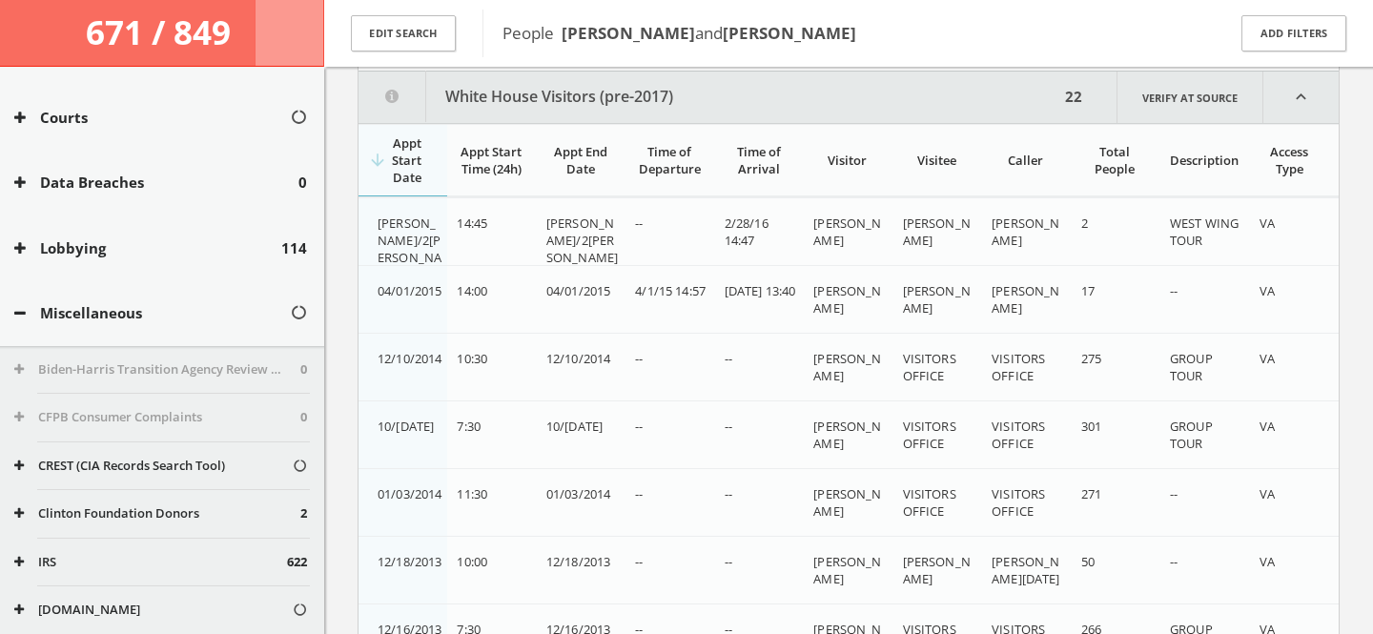
scroll to position [833, 0]
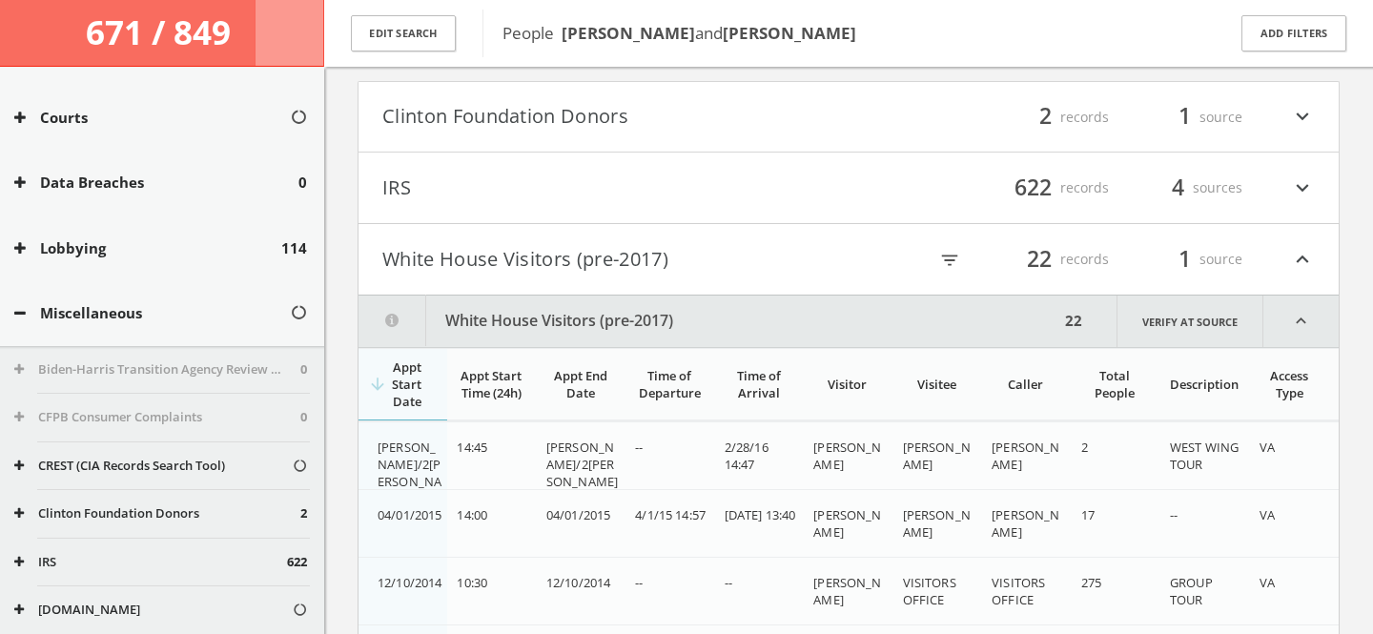
click at [705, 261] on button "White House Visitors (pre-2017)" at bounding box center [615, 259] width 466 height 32
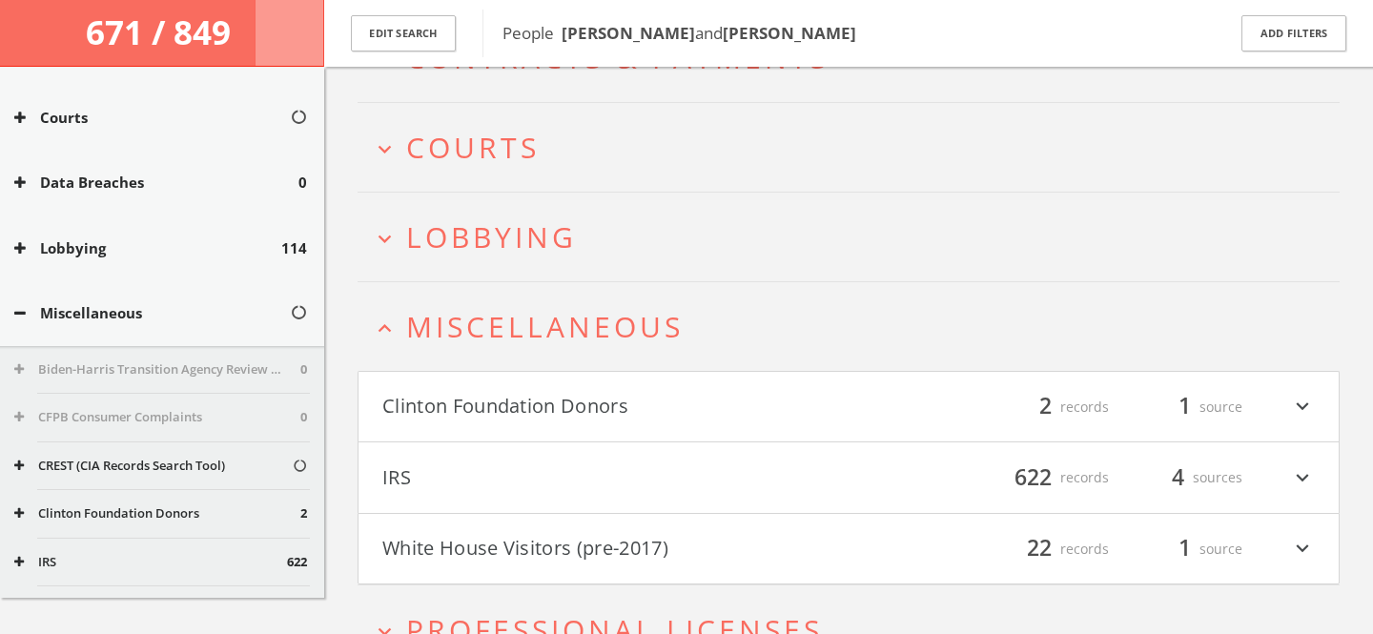
scroll to position [0, 0]
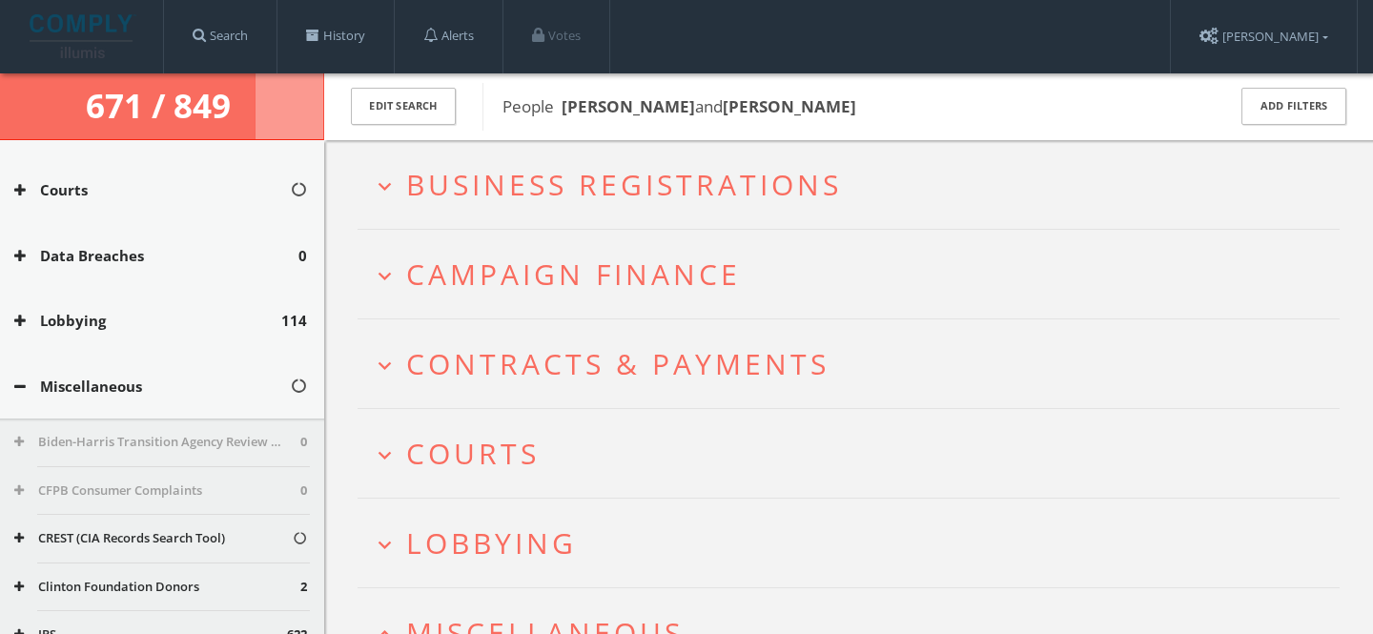
click at [639, 275] on span "Campaign Finance" at bounding box center [573, 274] width 335 height 39
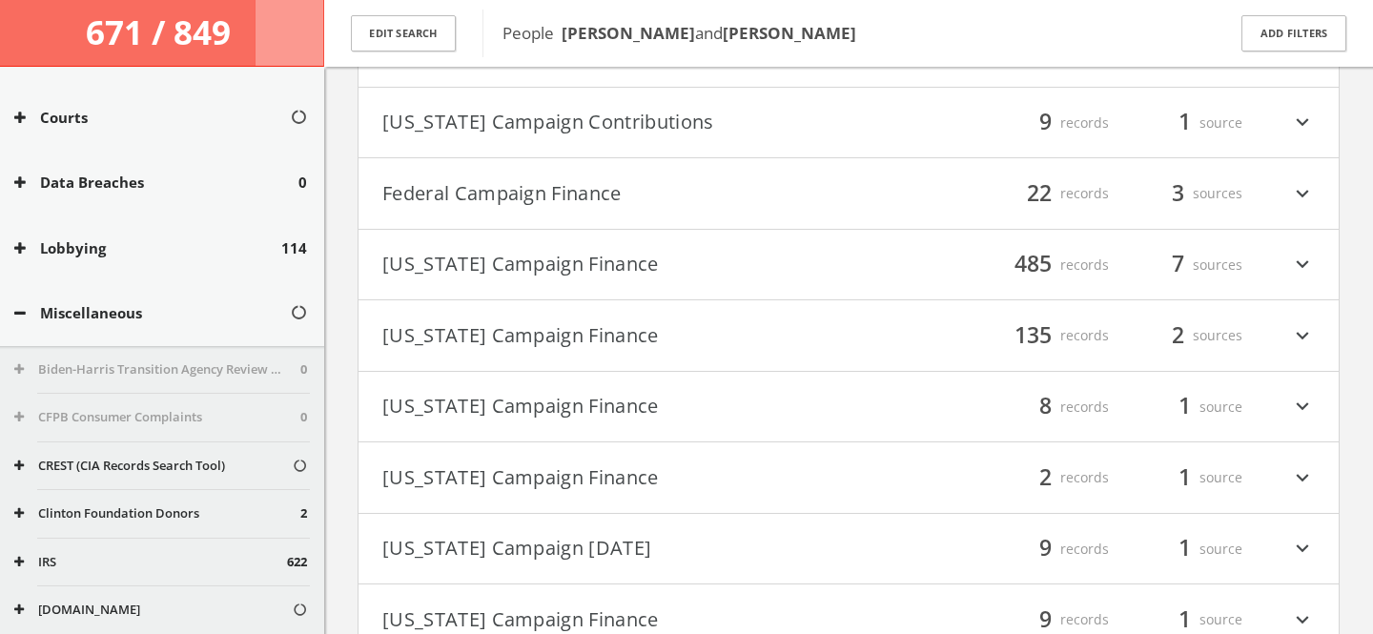
click at [681, 462] on button "[US_STATE] Campaign Finance" at bounding box center [615, 477] width 466 height 32
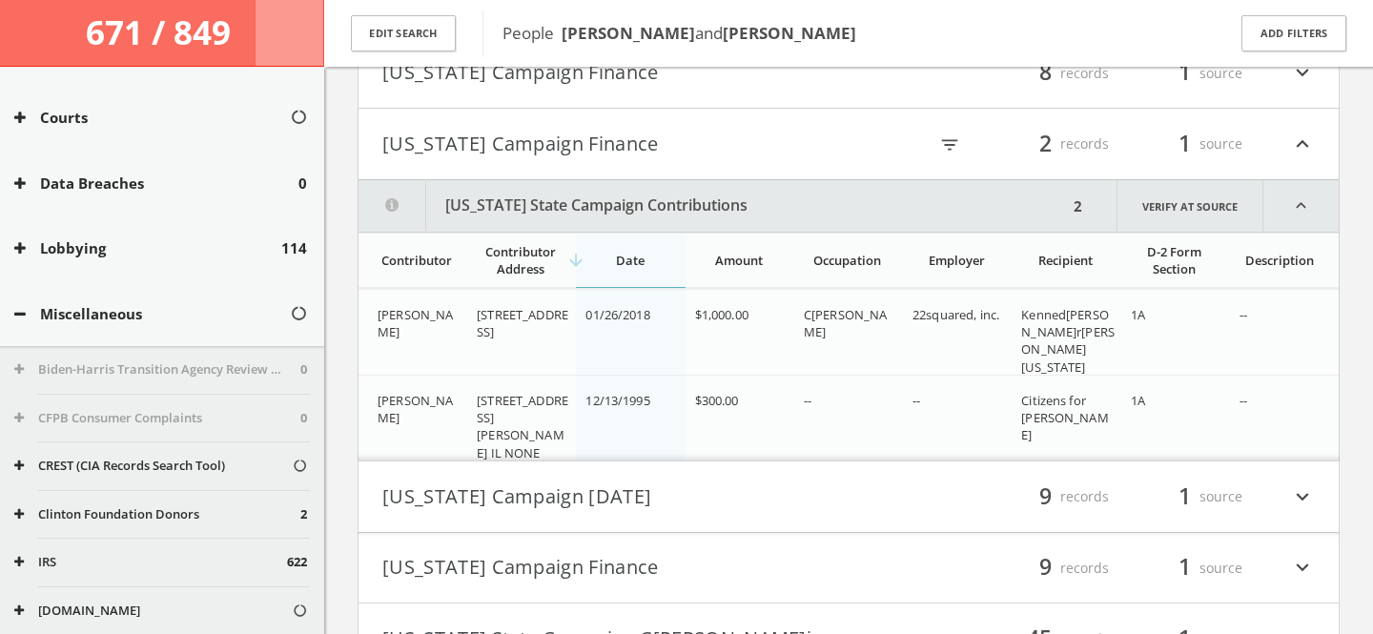
scroll to position [999, 0]
drag, startPoint x: 907, startPoint y: 310, endPoint x: 1003, endPoint y: 315, distance: 95.4
click at [1004, 314] on td "22squared, inc." at bounding box center [957, 343] width 109 height 102
click at [703, 165] on h4 "[US_STATE] Campaign Finance filter_list 2 records 1 source expand_less" at bounding box center [848, 146] width 980 height 71
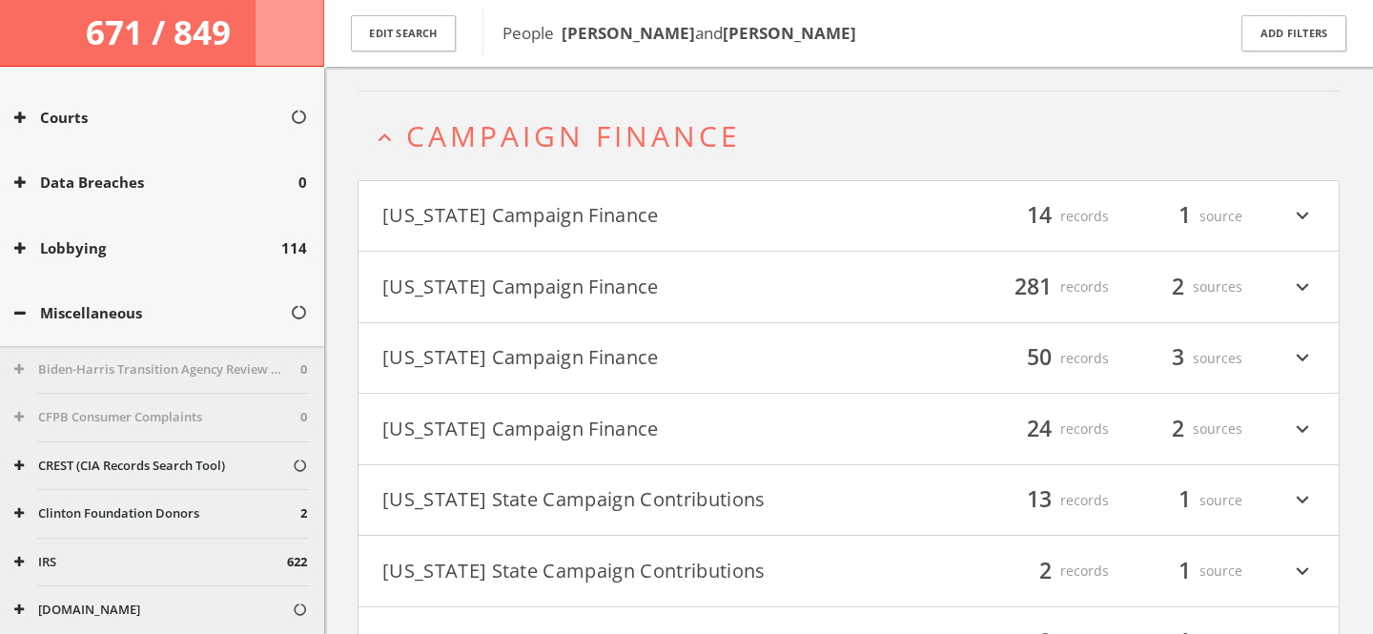
scroll to position [0, 0]
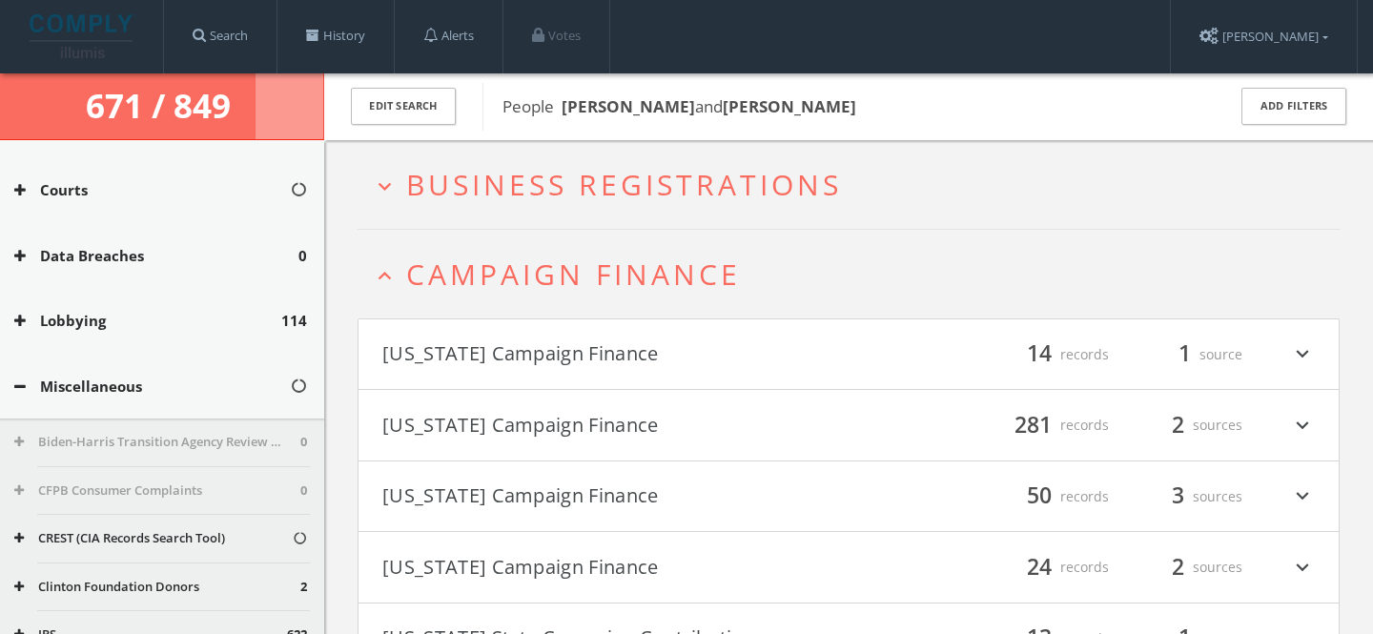
click at [556, 284] on span "Campaign Finance" at bounding box center [573, 274] width 335 height 39
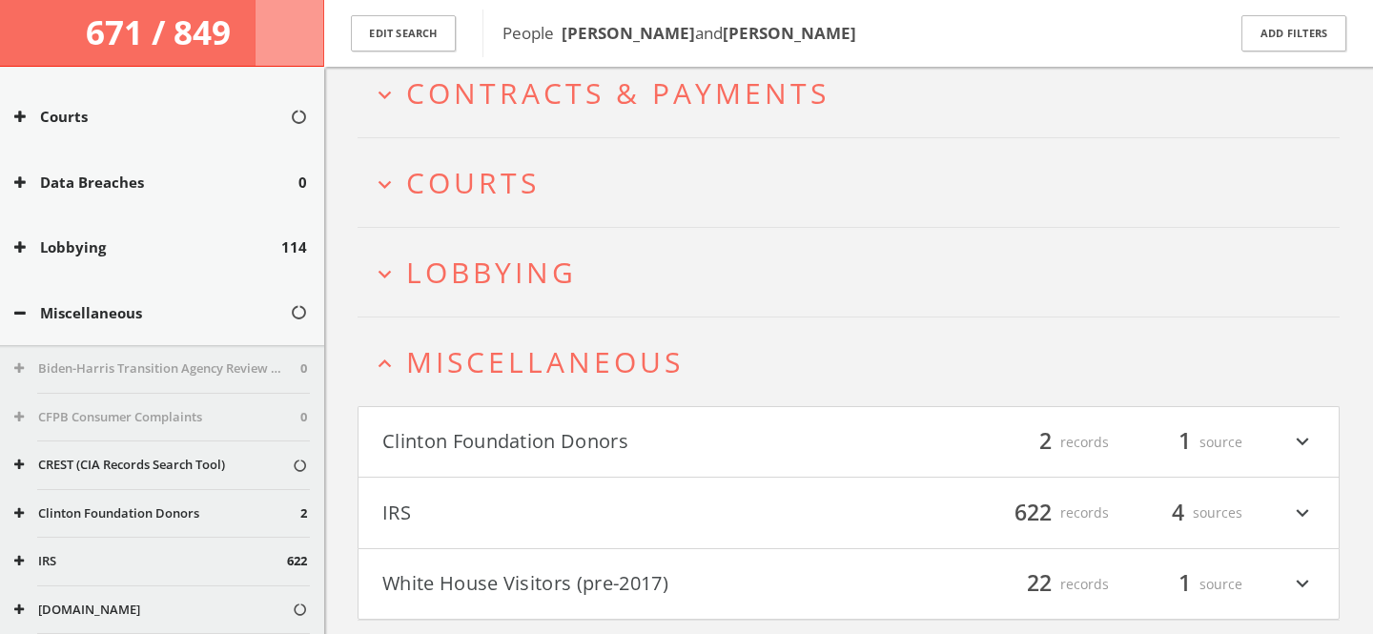
scroll to position [296, 0]
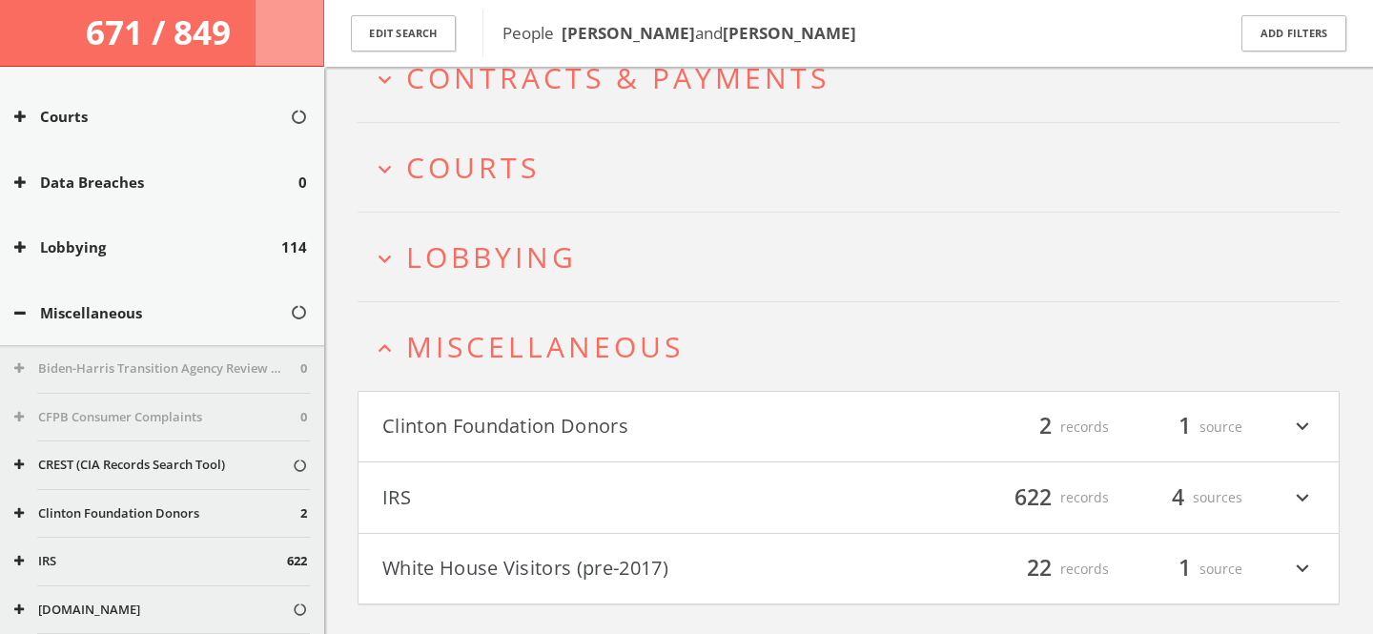
click at [586, 356] on span "Miscellaneous" at bounding box center [544, 346] width 277 height 39
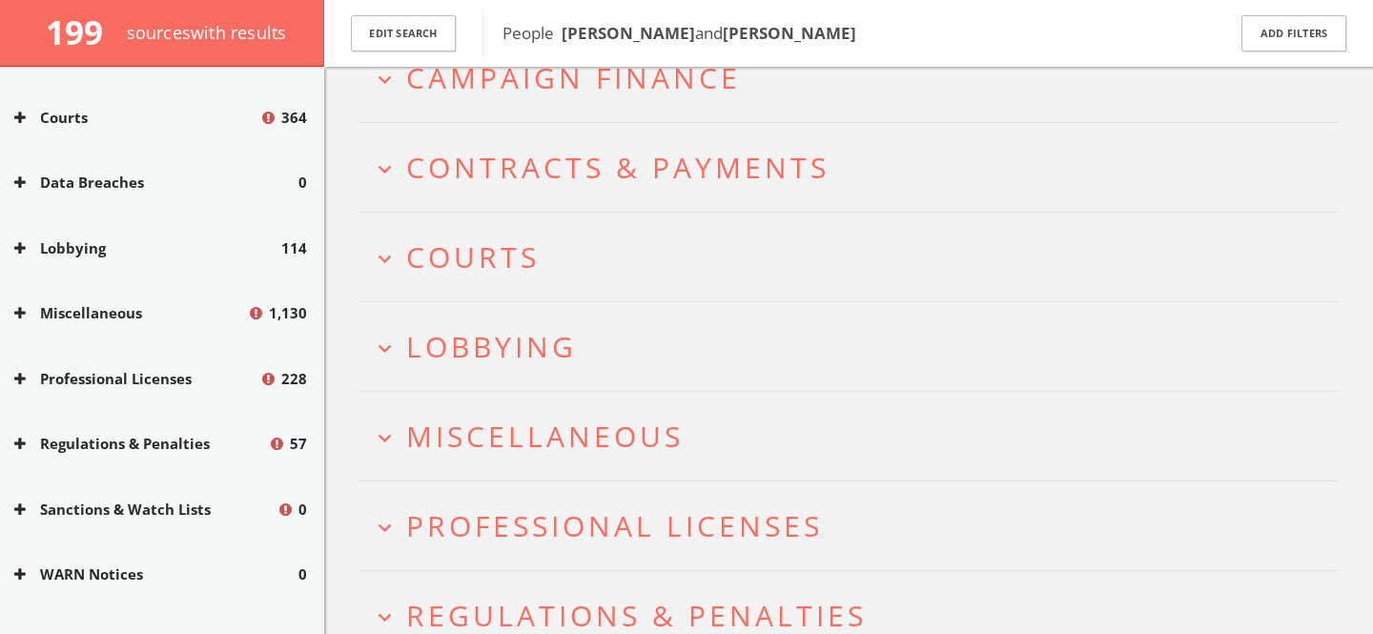
scroll to position [385, 0]
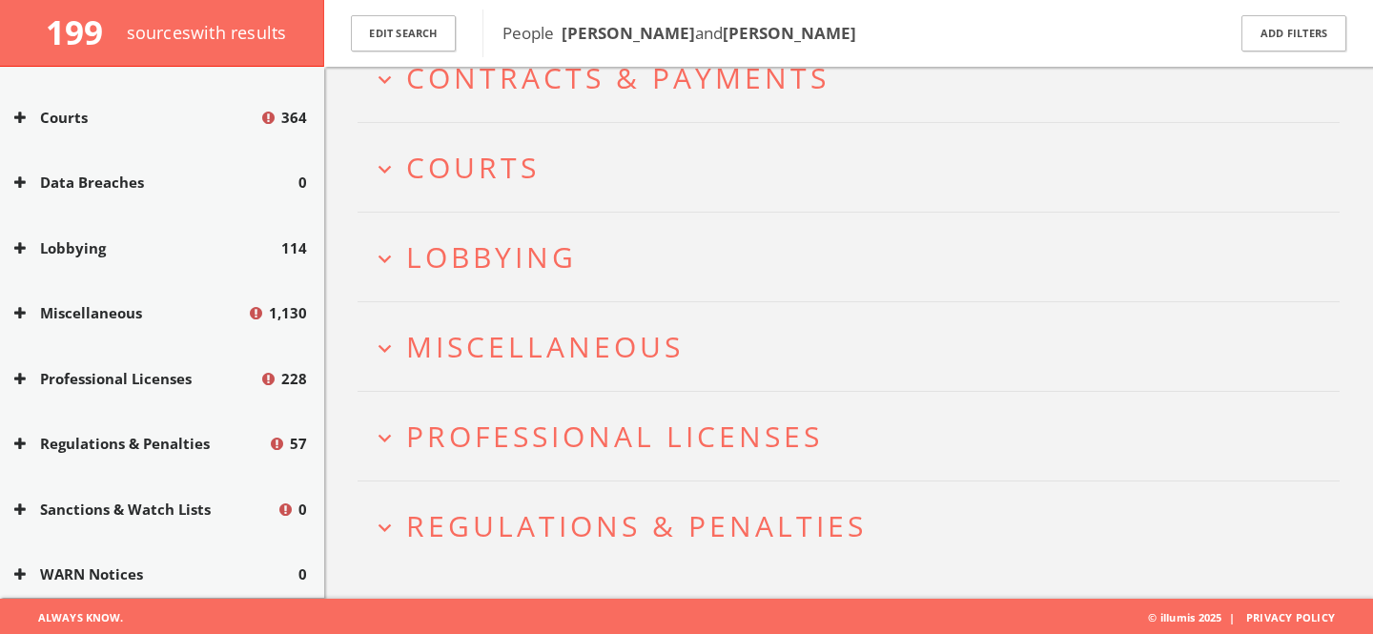
click at [603, 264] on button "expand_more Lobbying" at bounding box center [856, 256] width 968 height 31
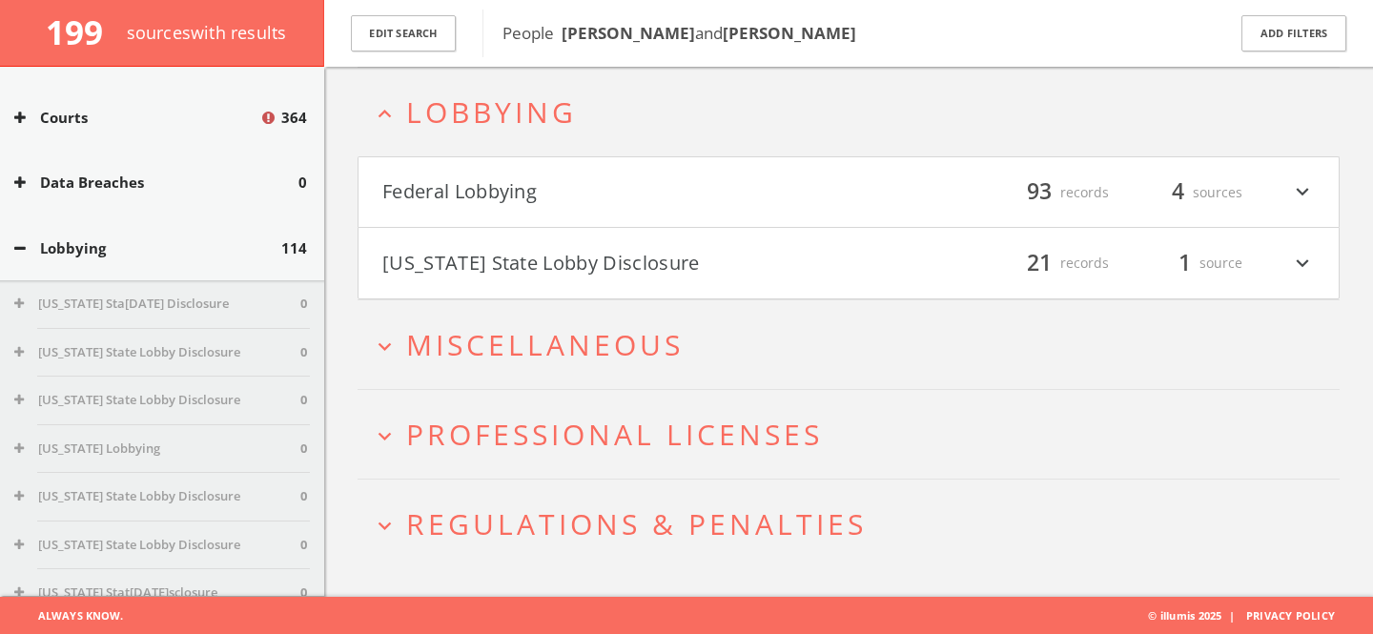
click at [622, 202] on button "Federal Lobbying" at bounding box center [615, 192] width 466 height 32
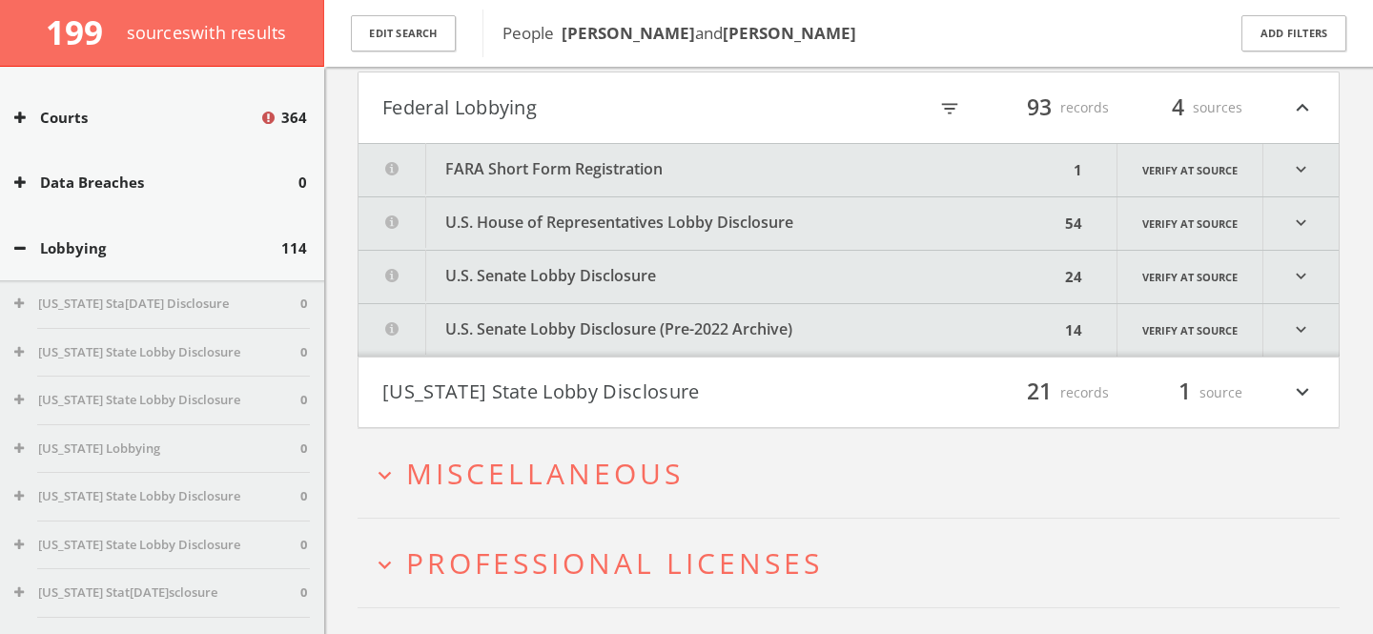
scroll to position [619, 0]
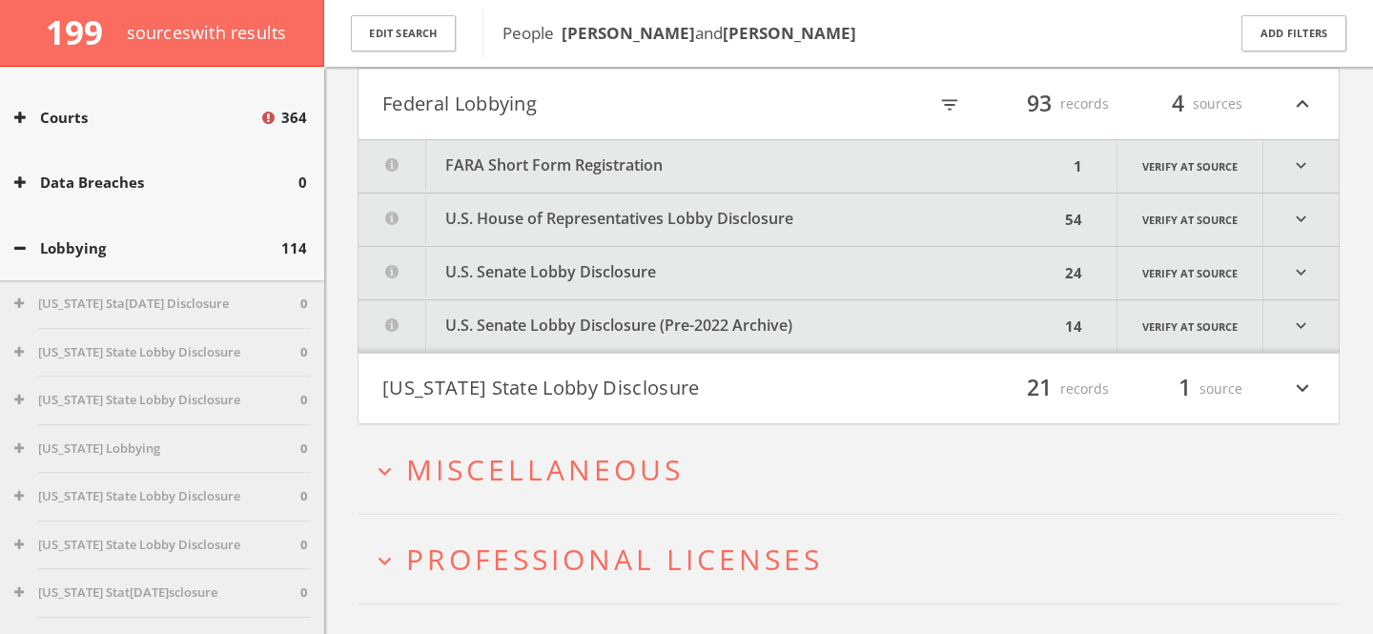
click at [730, 315] on button "U.S. Senate Lobby Disclosure (Pre-2022 Archive)" at bounding box center [708, 326] width 701 height 52
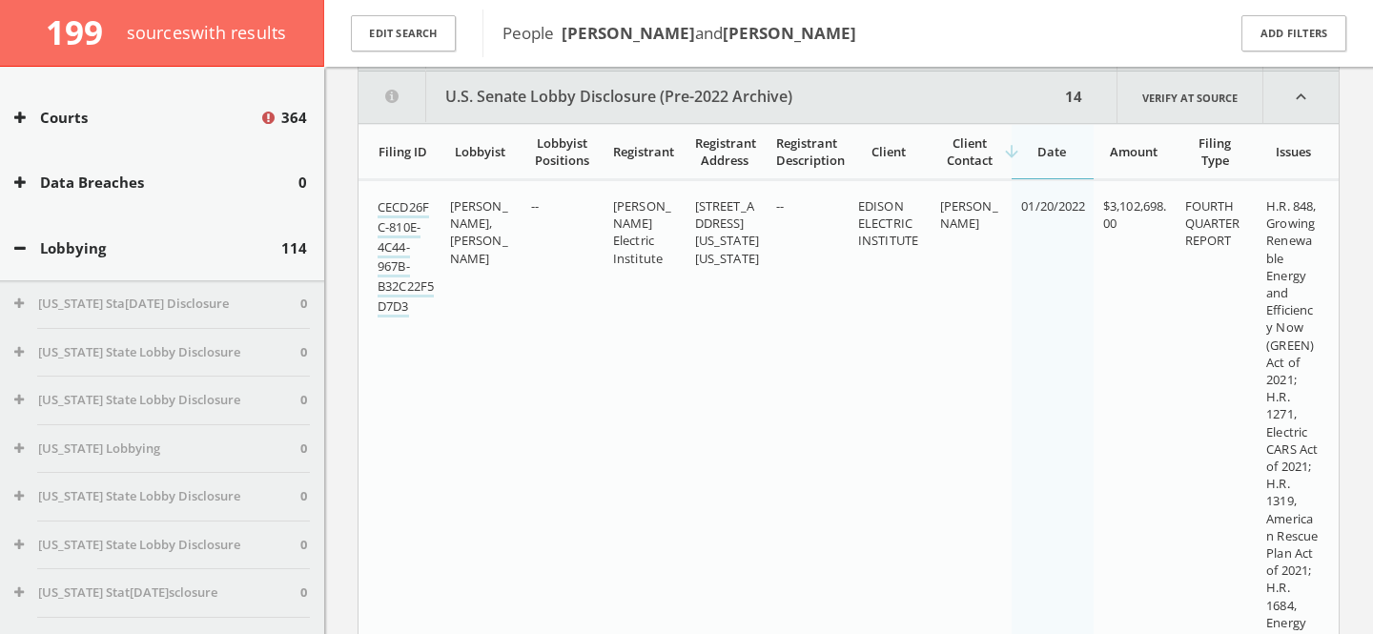
scroll to position [850, 0]
click at [632, 148] on div "Registrant" at bounding box center [643, 148] width 61 height 17
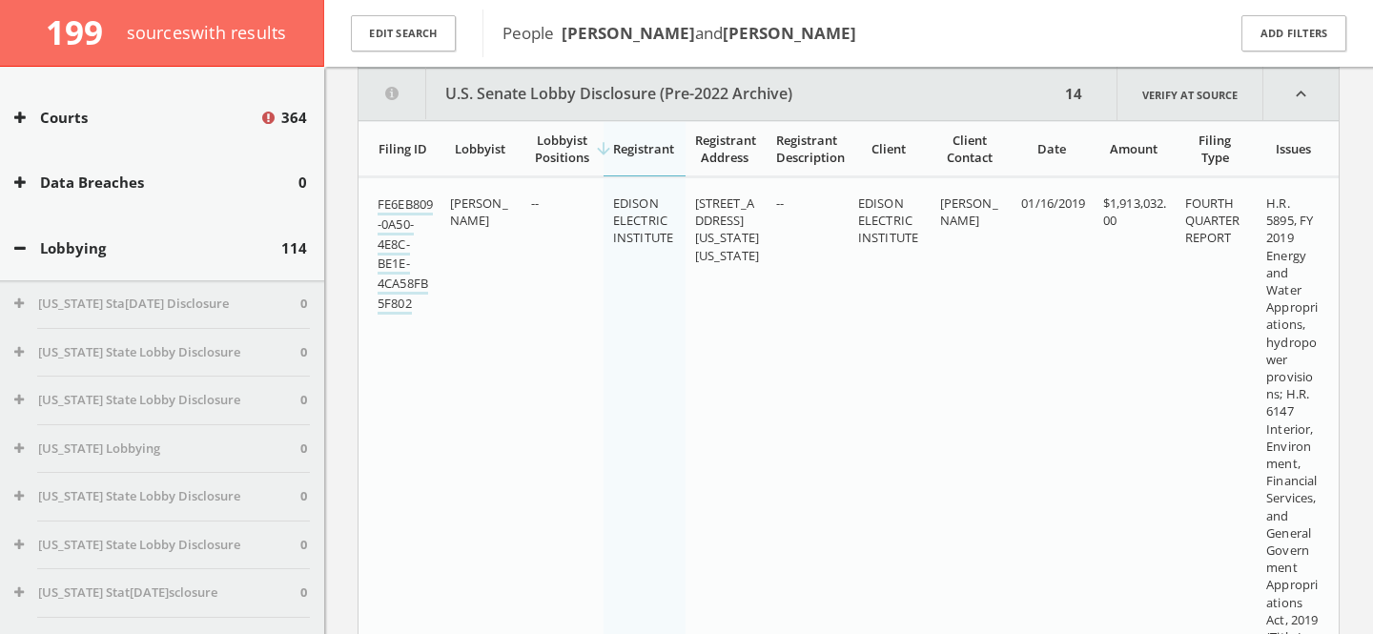
click at [632, 148] on div "arrow_downward Registrant" at bounding box center [643, 148] width 61 height 17
click at [581, 97] on button "U.S. Senate Lobby Disclosure (Pre-2022 Archive)" at bounding box center [708, 94] width 701 height 51
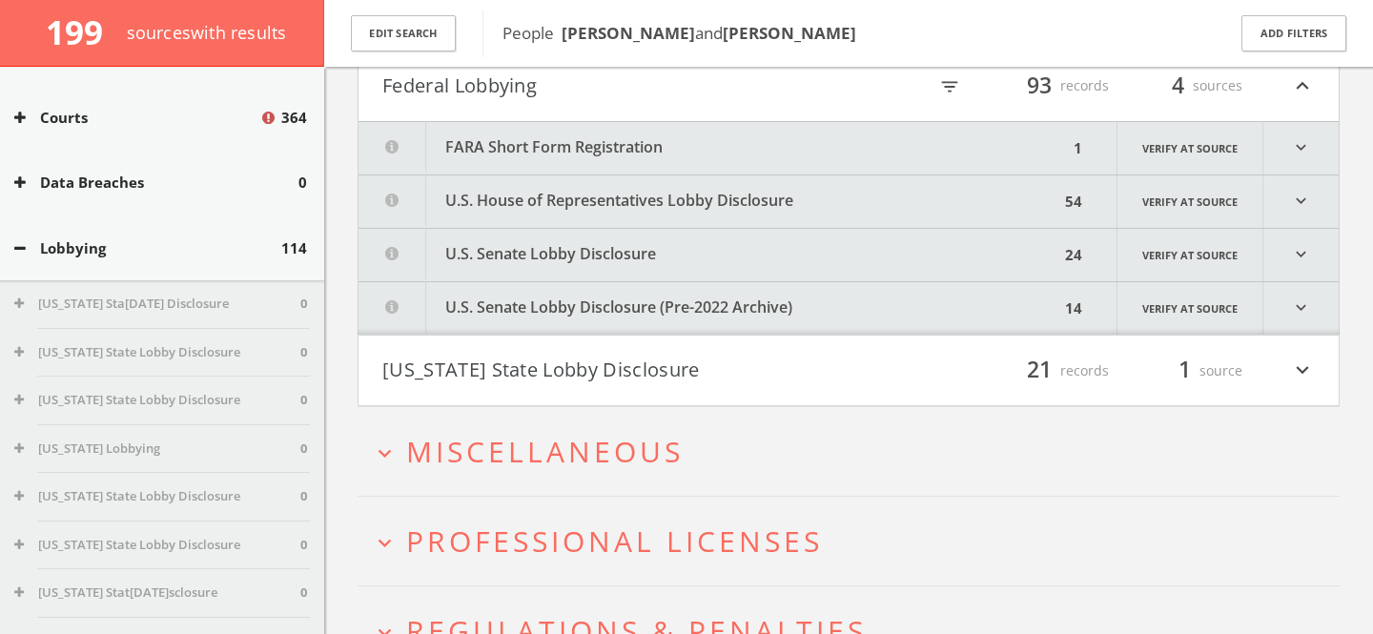
click at [627, 251] on button "U.S. Senate Lobby Disclosure" at bounding box center [708, 255] width 701 height 52
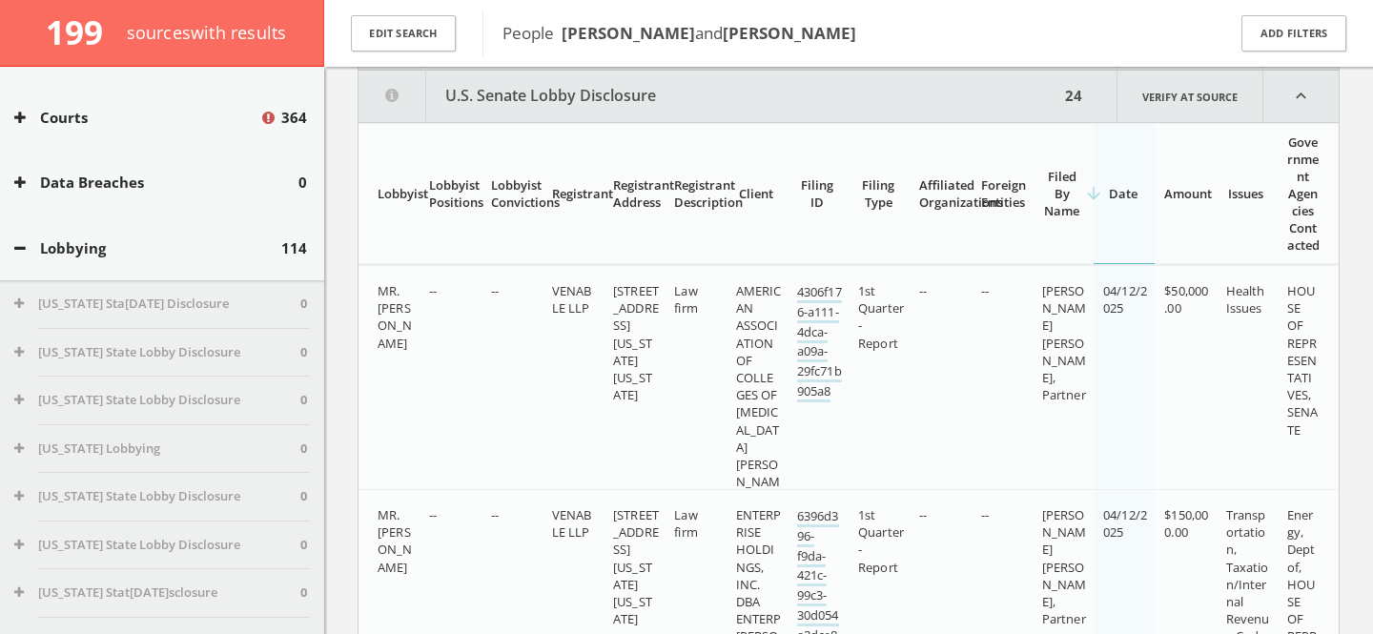
scroll to position [798, 0]
click at [570, 199] on div "Registrant" at bounding box center [572, 190] width 40 height 17
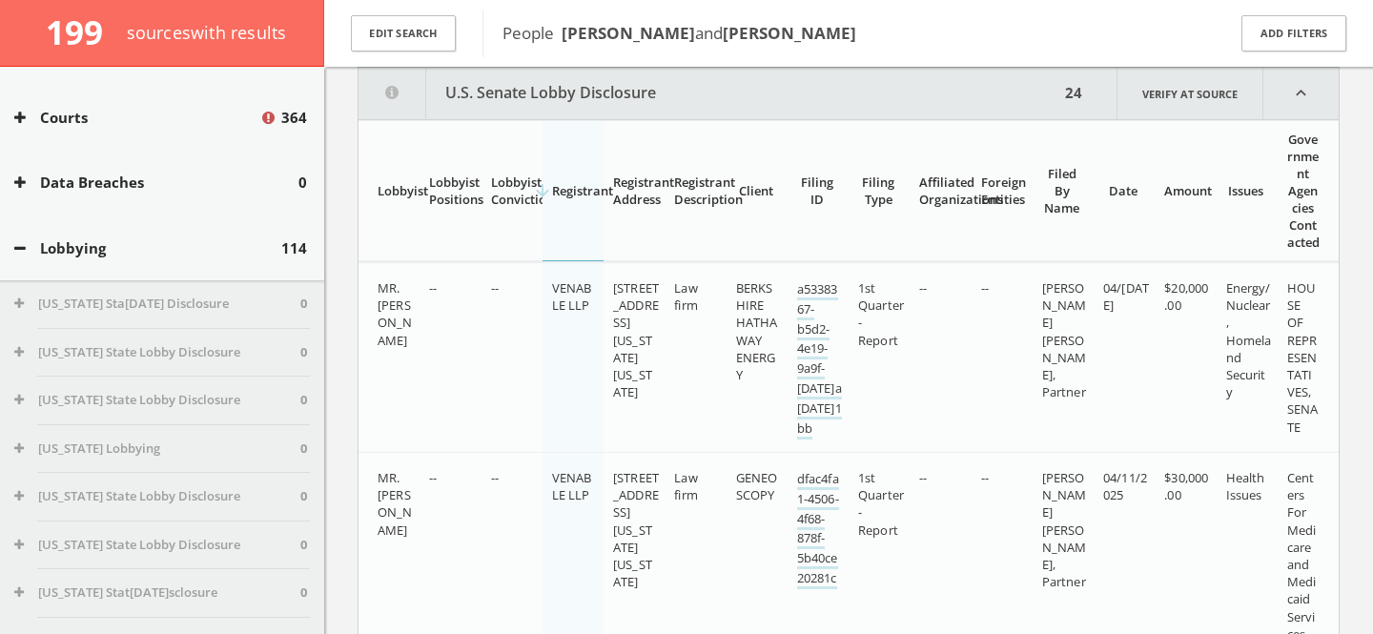
click at [570, 199] on div "arrow_downward Registrant" at bounding box center [572, 190] width 40 height 17
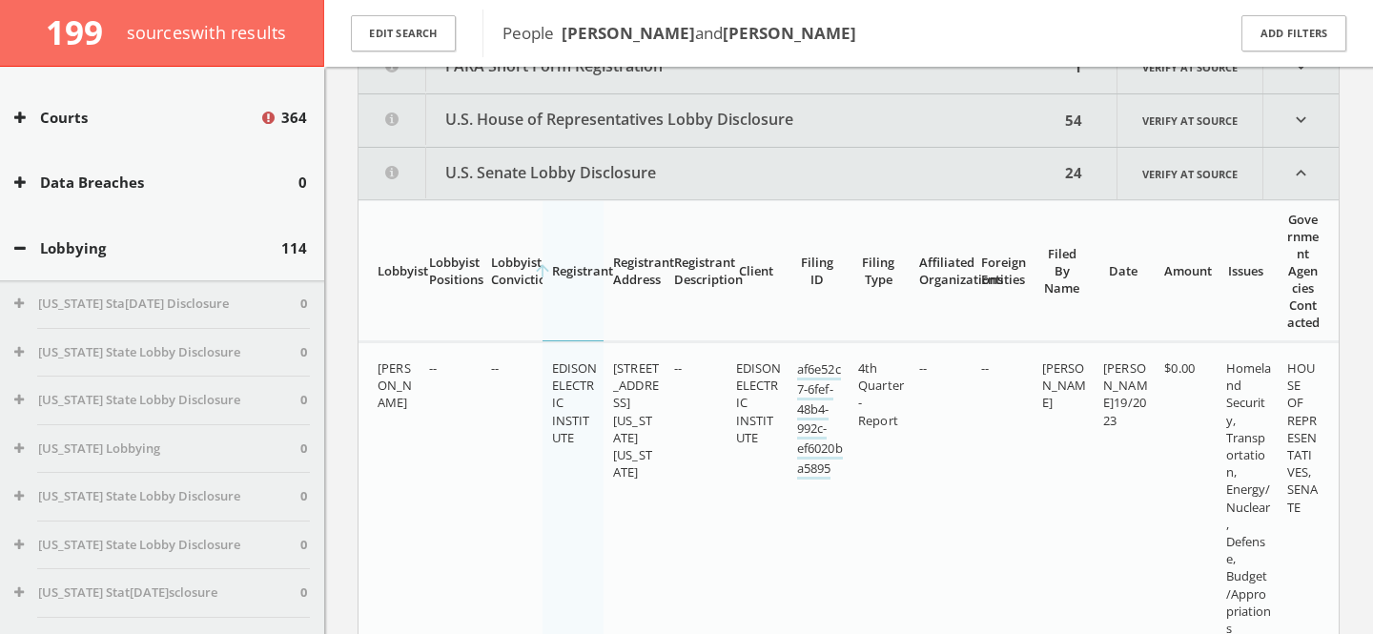
scroll to position [723, 0]
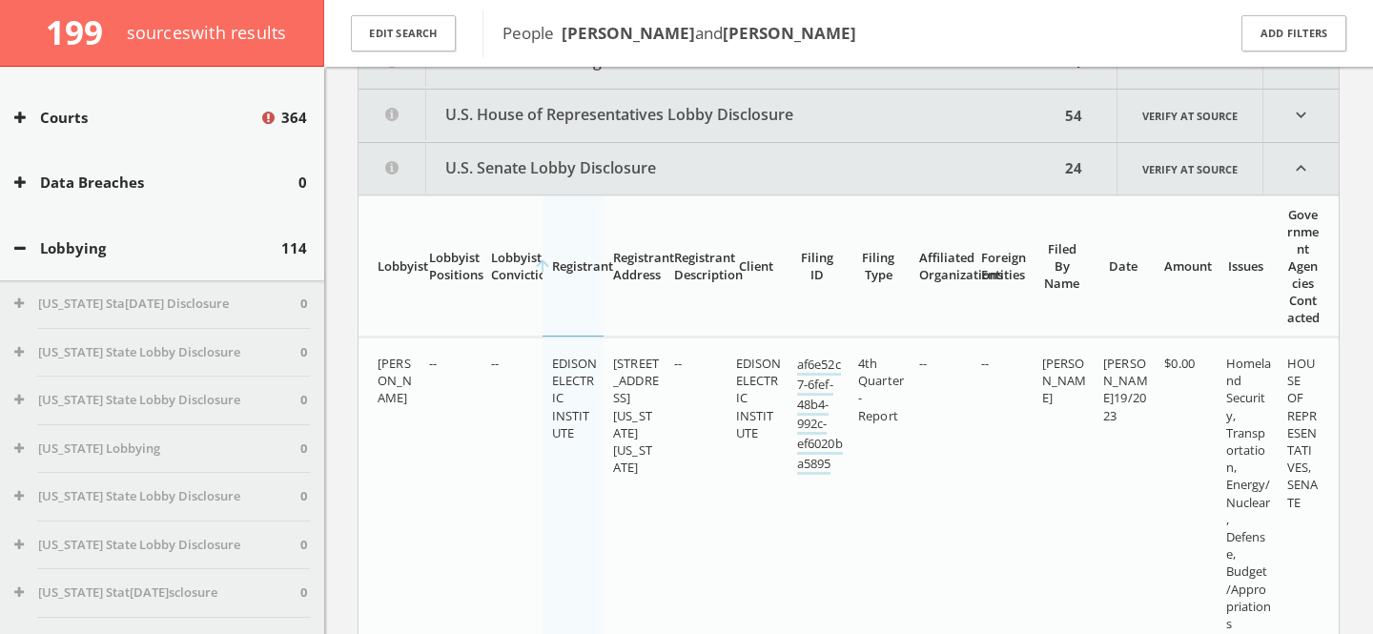
click at [580, 275] on div "arrow_upward Regi[PERSON_NAME]" at bounding box center [572, 265] width 40 height 17
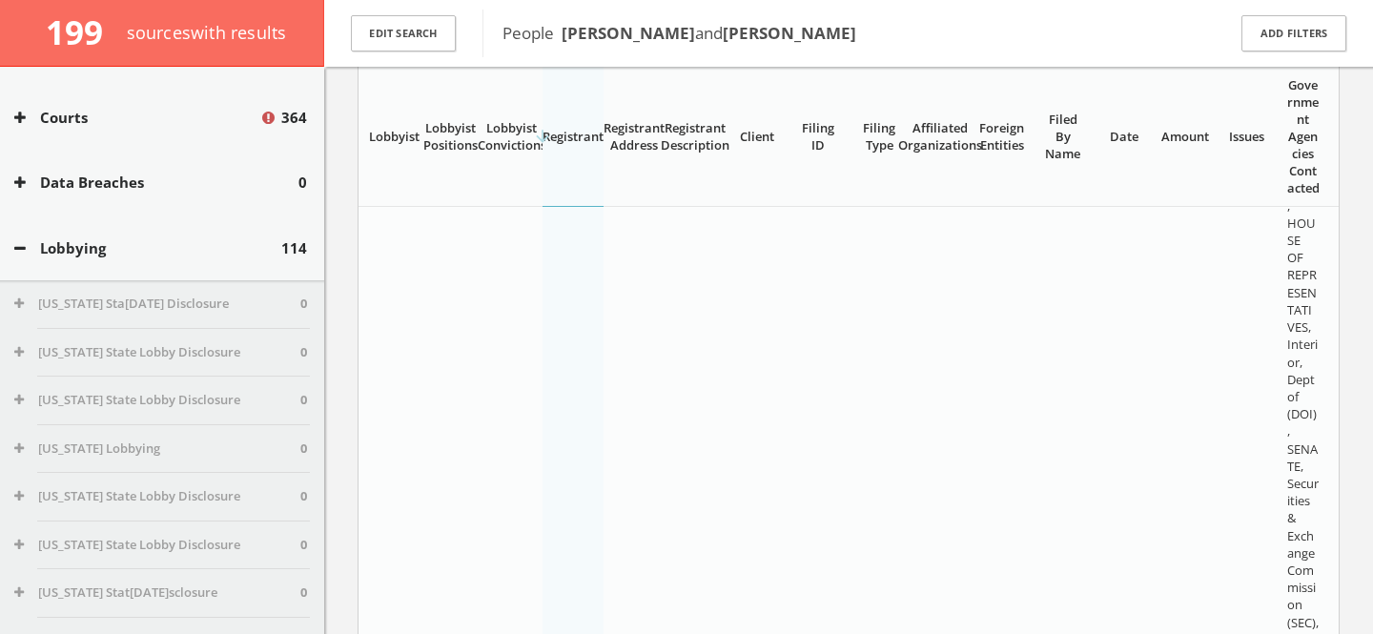
click at [123, 252] on button "Lobbying" at bounding box center [147, 248] width 267 height 22
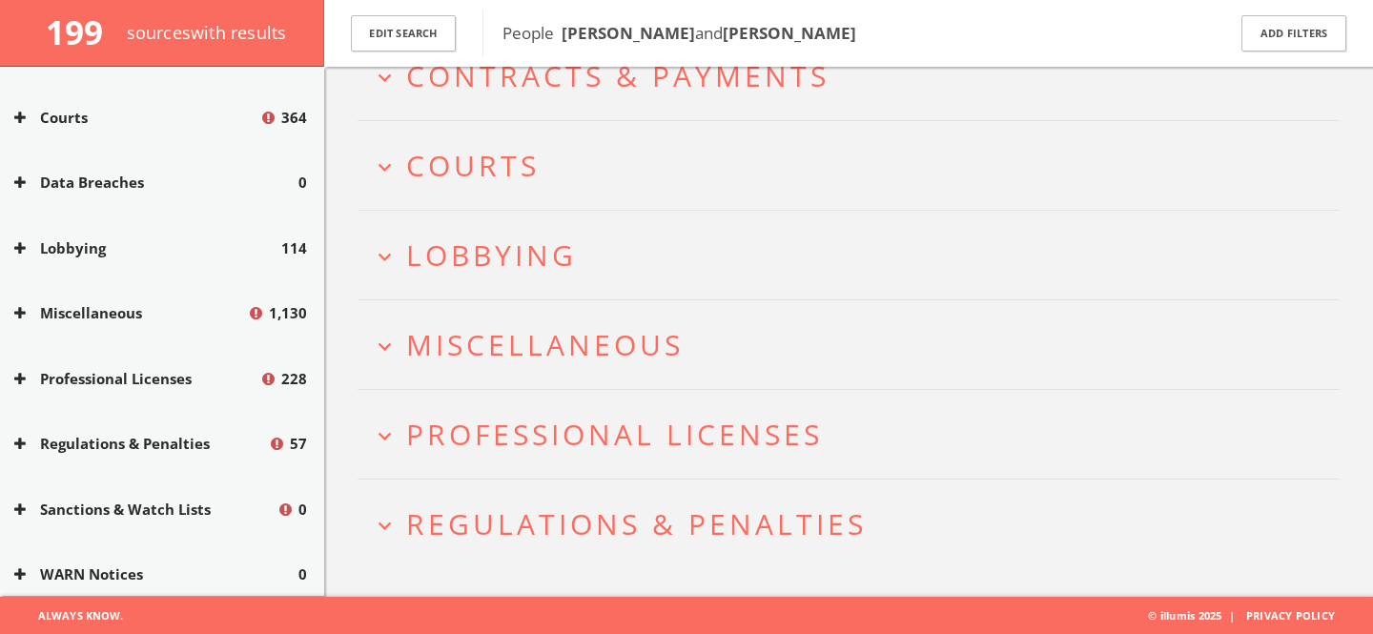
click at [123, 252] on button "Lobbying" at bounding box center [147, 248] width 267 height 22
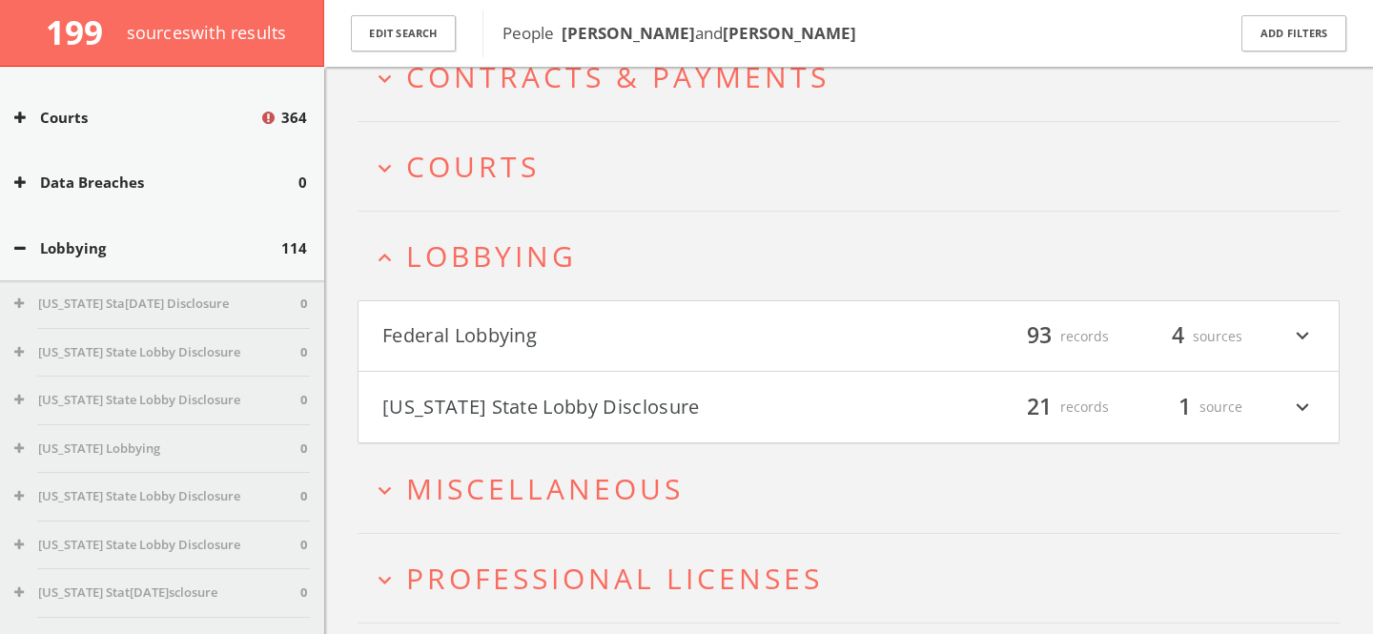
scroll to position [339, 0]
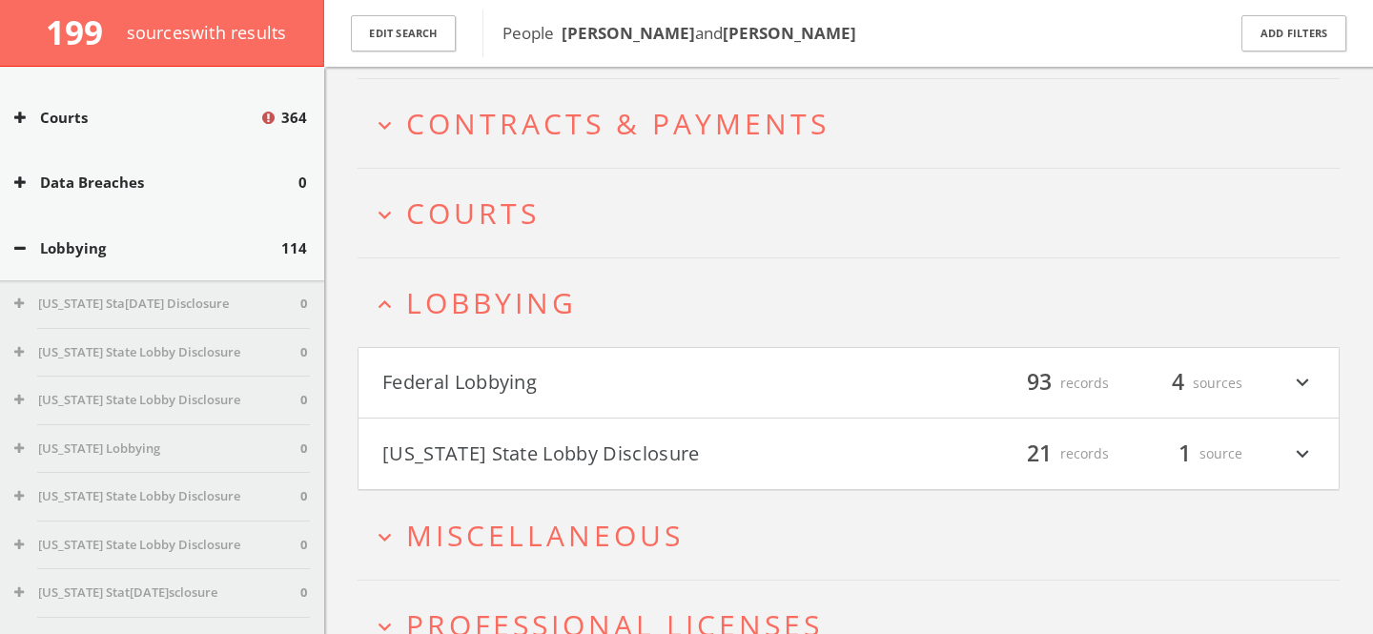
click at [501, 307] on span "Lobbying" at bounding box center [491, 302] width 171 height 39
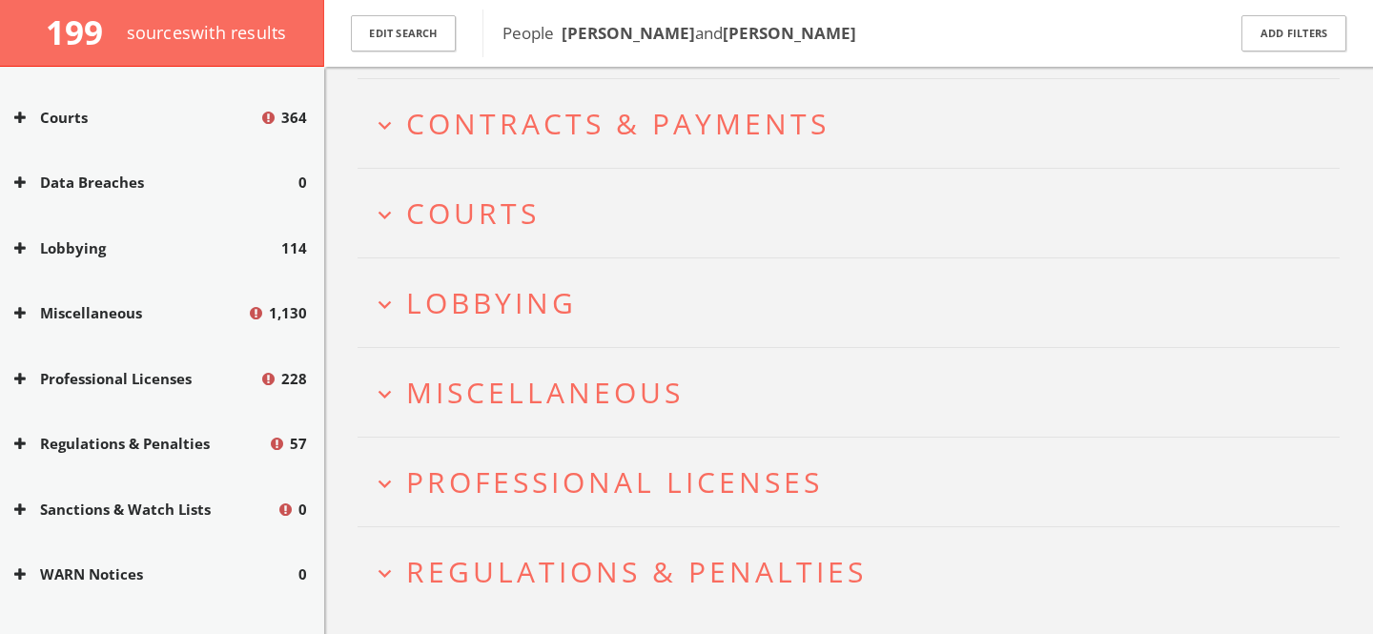
click at [509, 195] on span "Courts" at bounding box center [472, 213] width 133 height 39
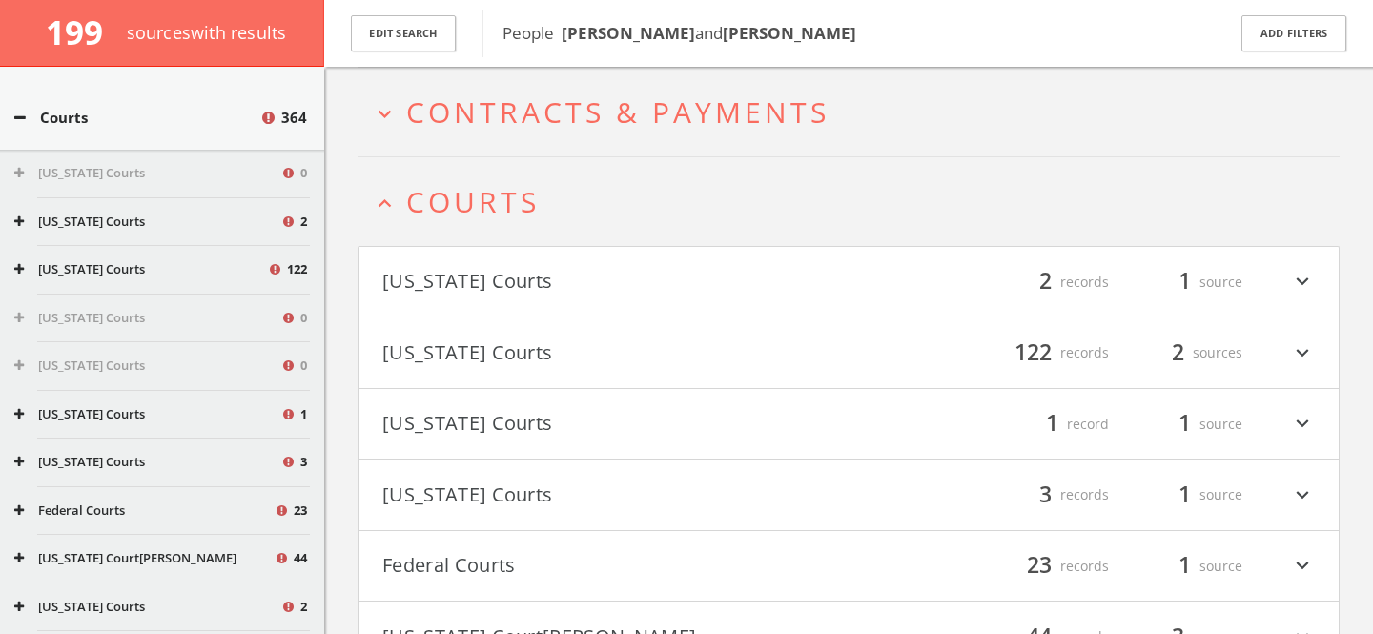
scroll to position [239, 0]
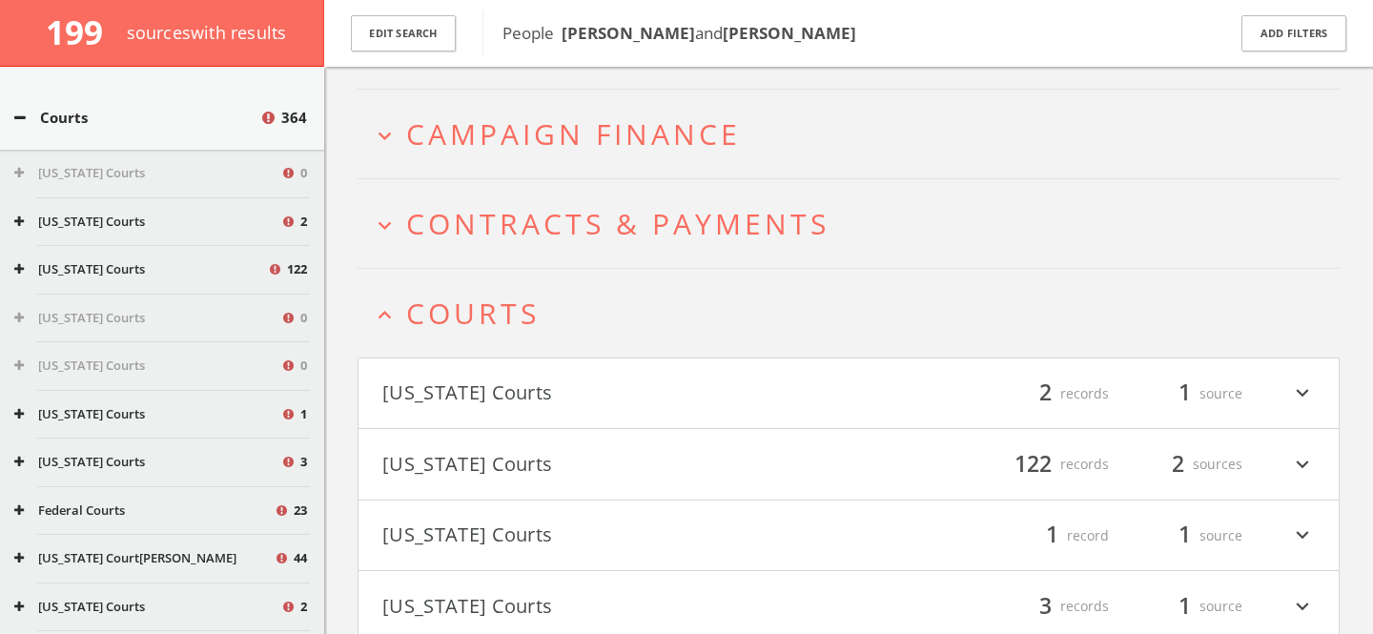
click at [500, 316] on span "Courts" at bounding box center [472, 313] width 133 height 39
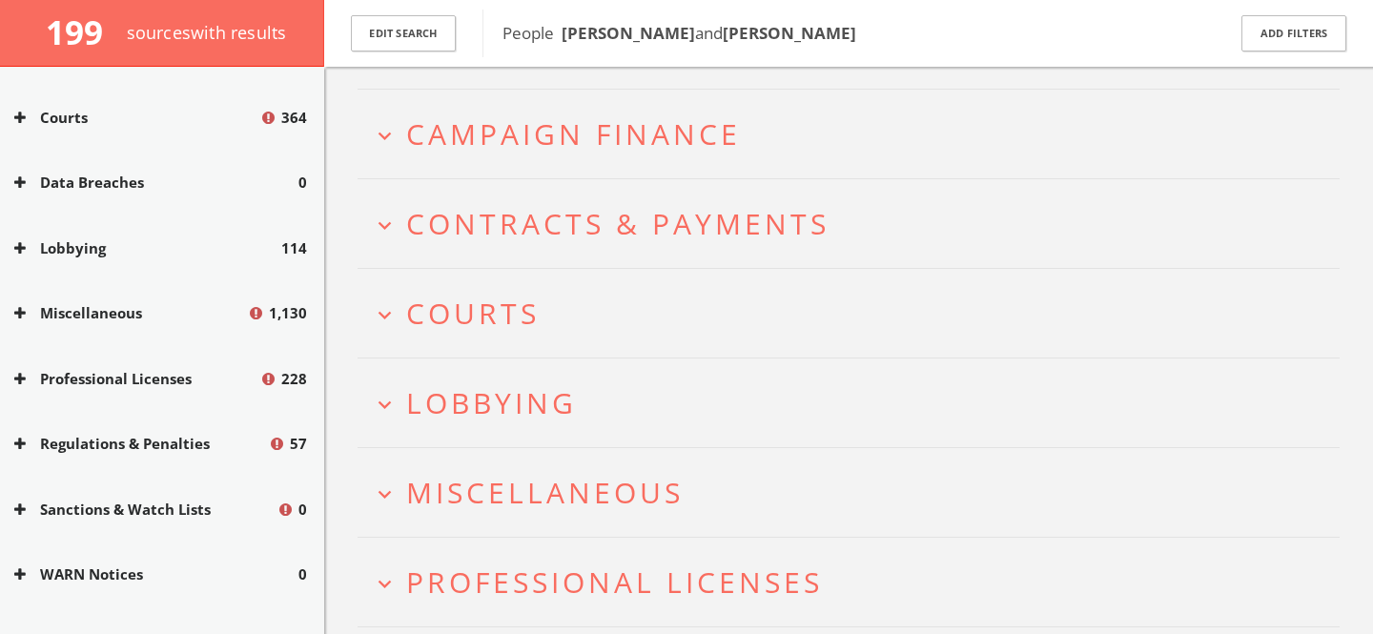
click at [536, 136] on span "Campaign Finance" at bounding box center [573, 133] width 335 height 39
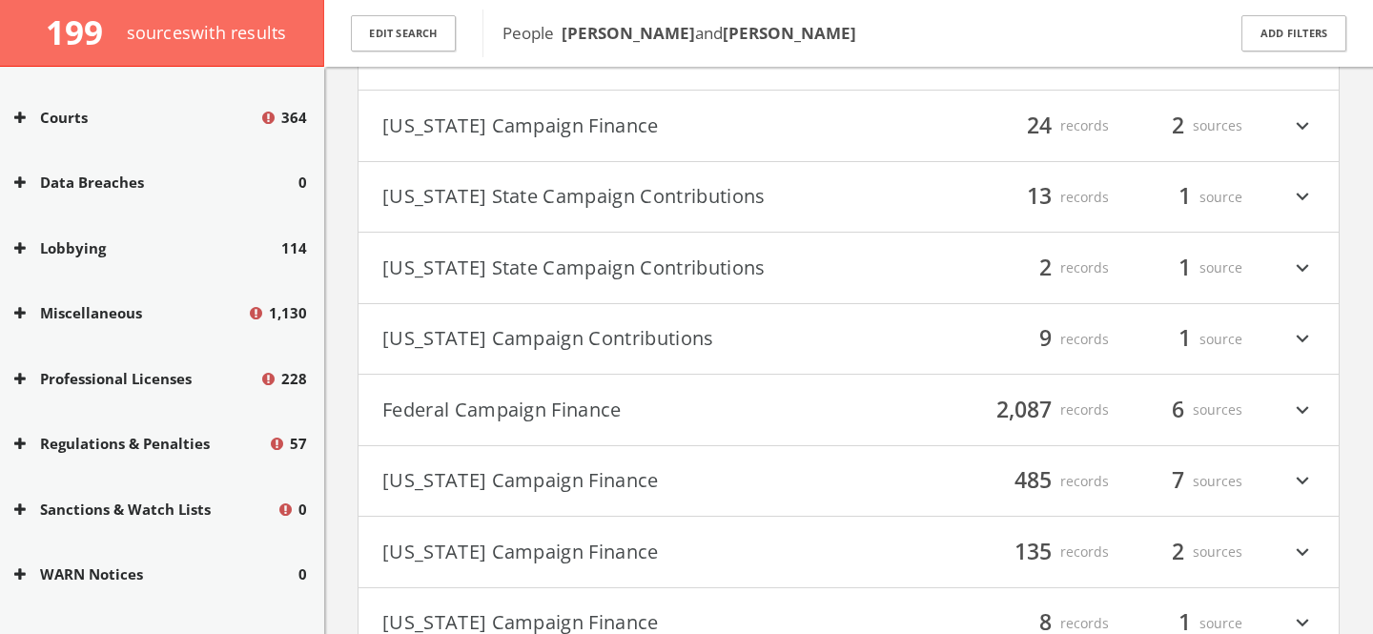
scroll to position [558, 0]
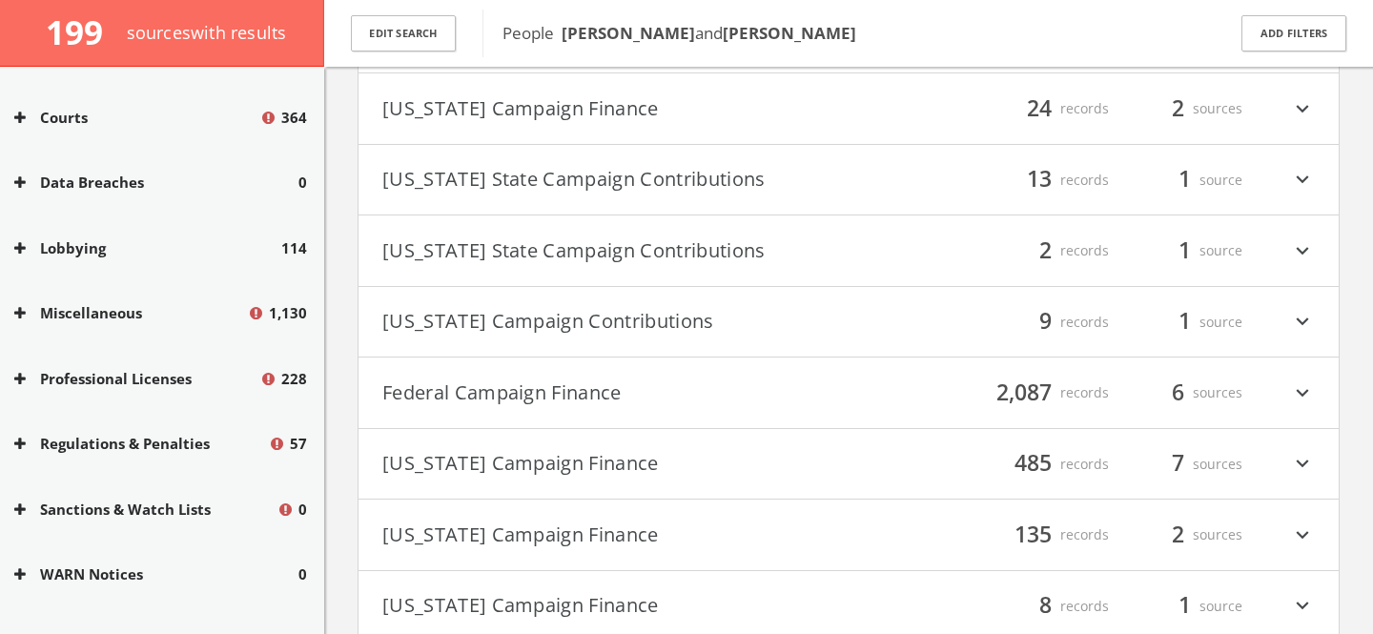
click at [679, 377] on button "Federal Campaign Finance" at bounding box center [615, 393] width 466 height 32
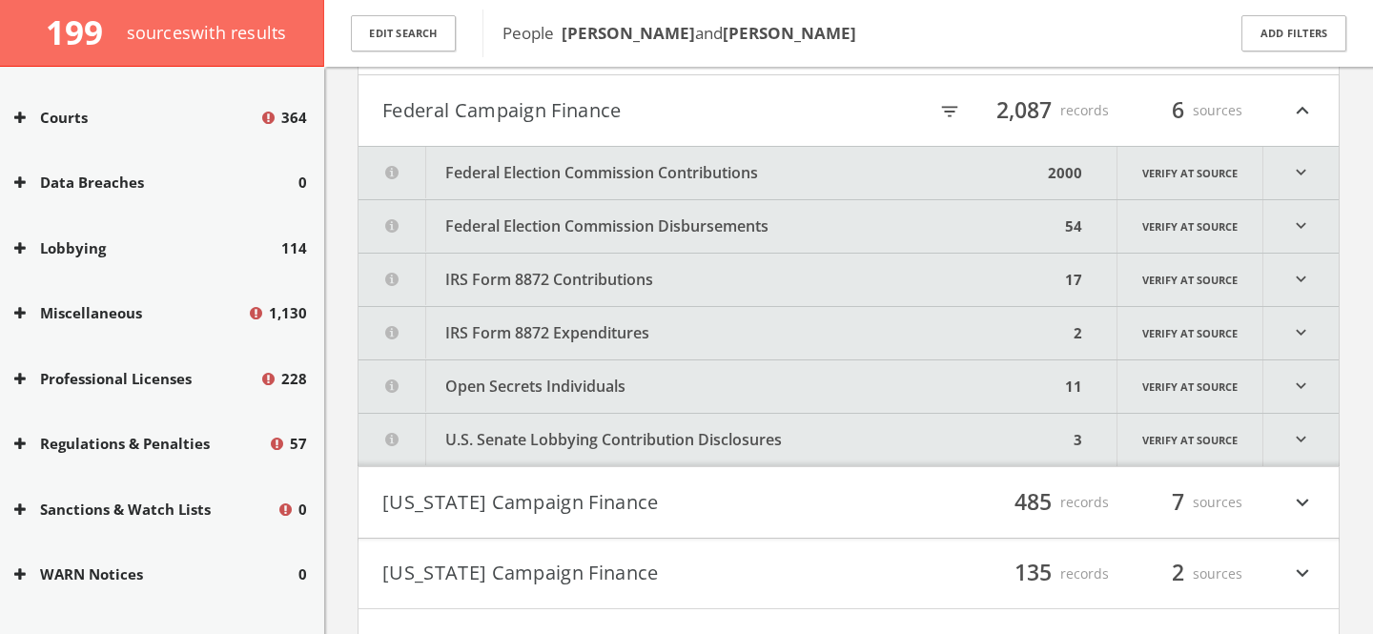
scroll to position [847, 0]
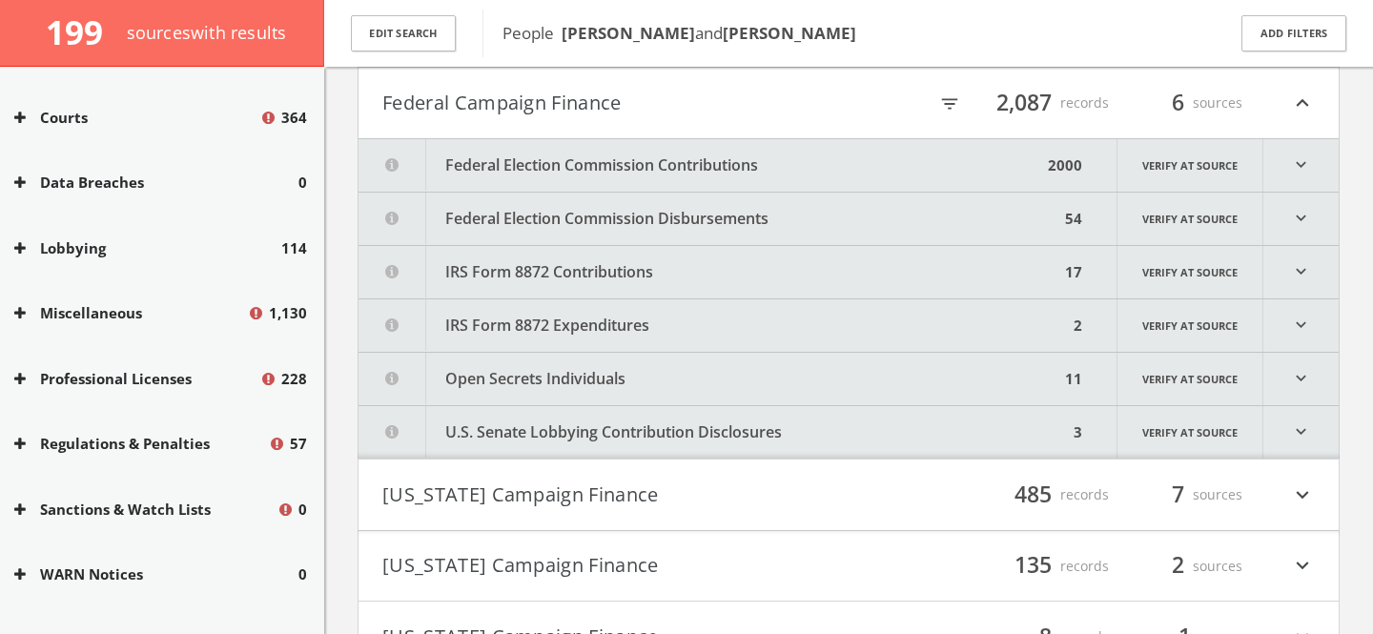
click at [949, 111] on icon "filter_list" at bounding box center [949, 103] width 21 height 21
type input "[PERSON_NAME]"
click at [642, 162] on button "Federal Election Commission Contributions" at bounding box center [708, 165] width 701 height 52
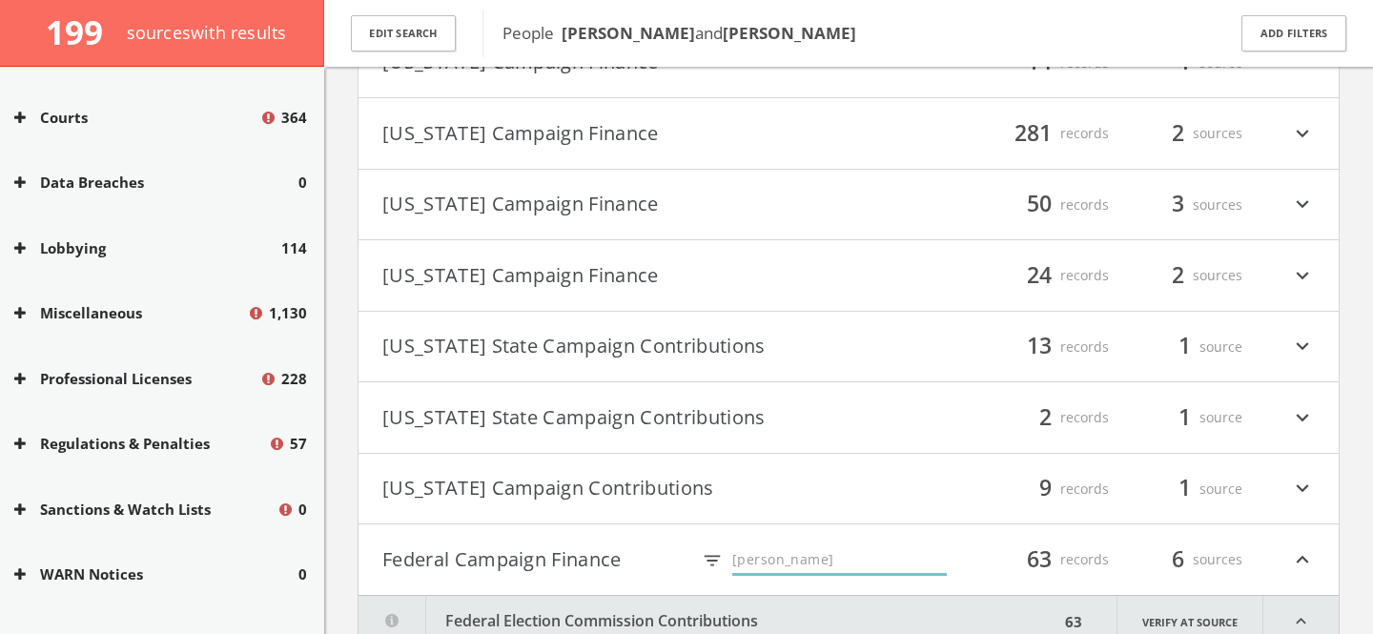
scroll to position [541, 0]
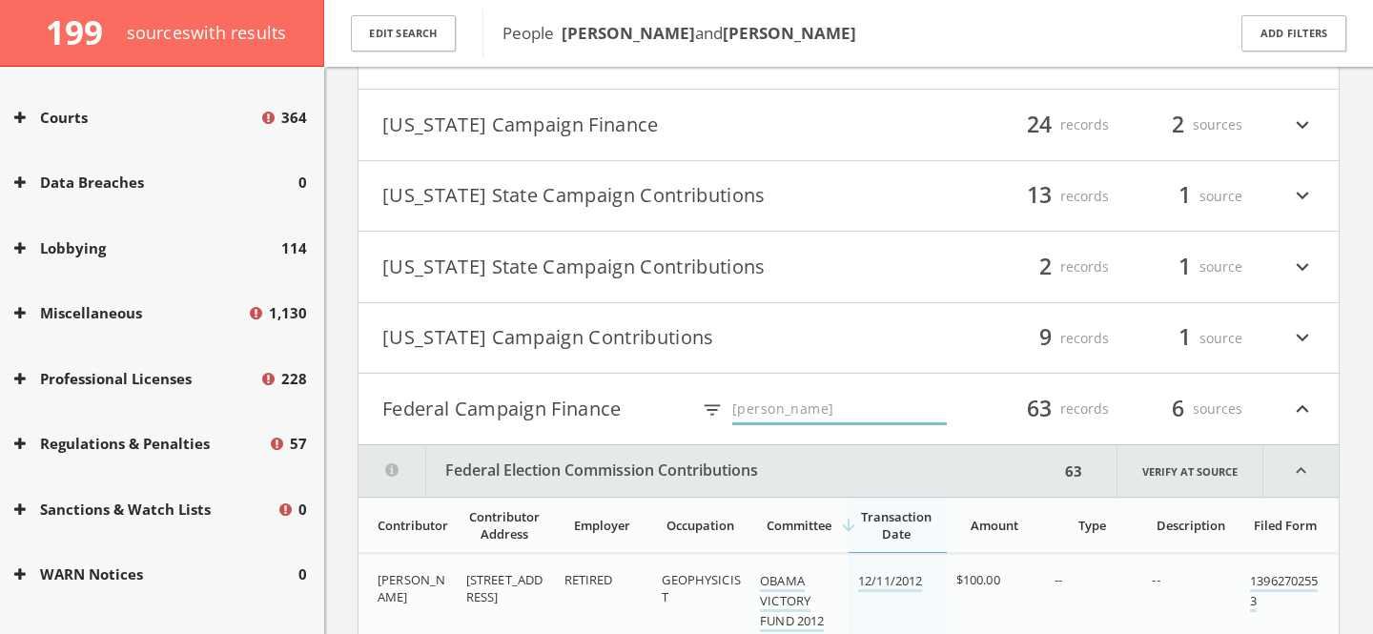
click at [515, 409] on button "Federal Campaign Finance" at bounding box center [535, 409] width 307 height 32
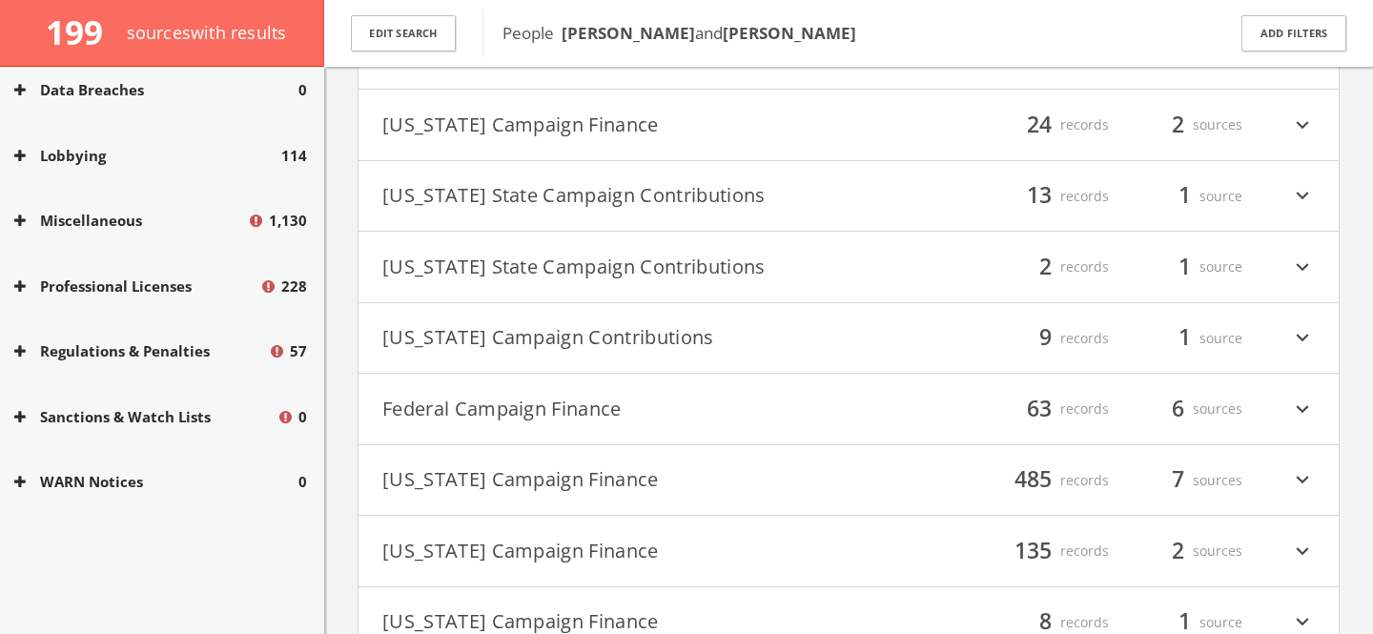
scroll to position [2932, 0]
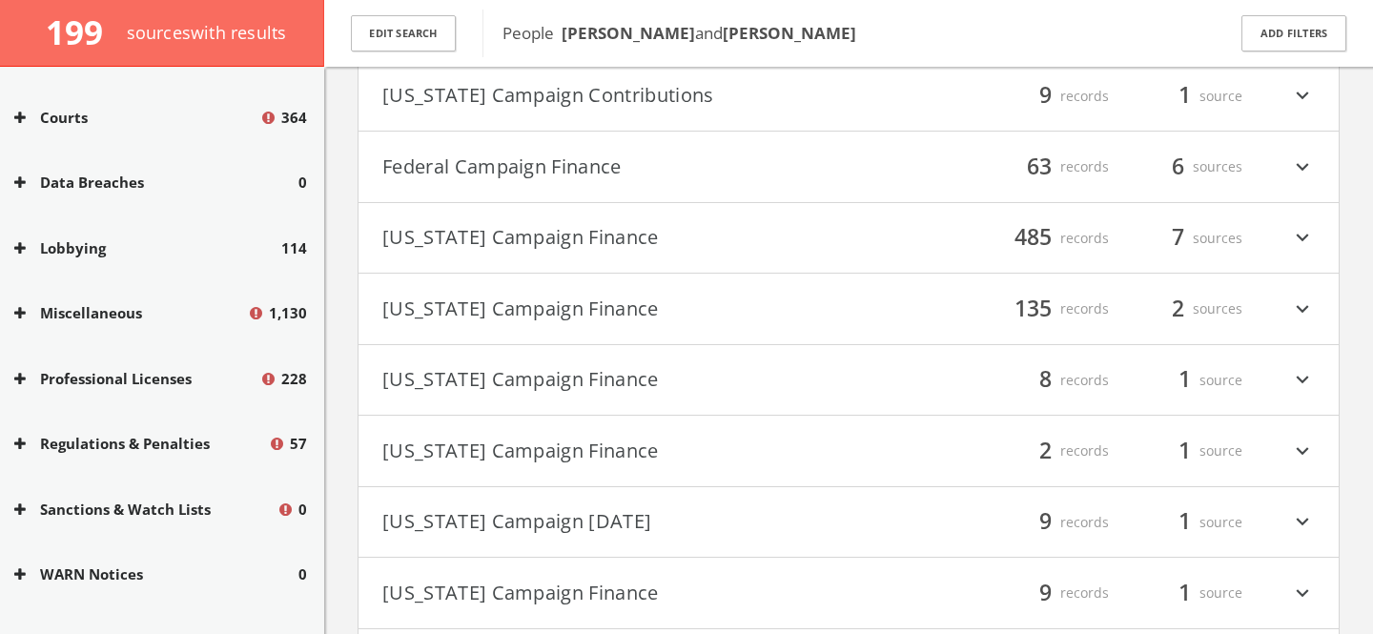
click at [563, 435] on button "[US_STATE] Campaign Finance" at bounding box center [615, 451] width 466 height 32
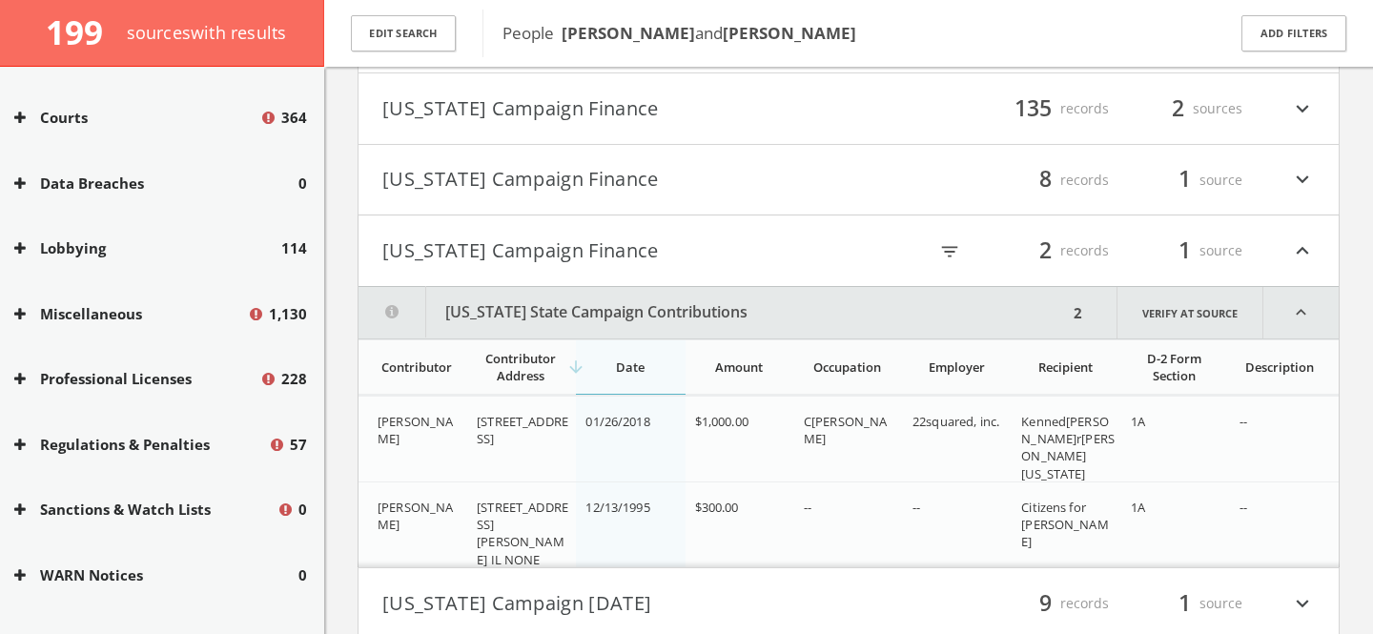
scroll to position [953, 0]
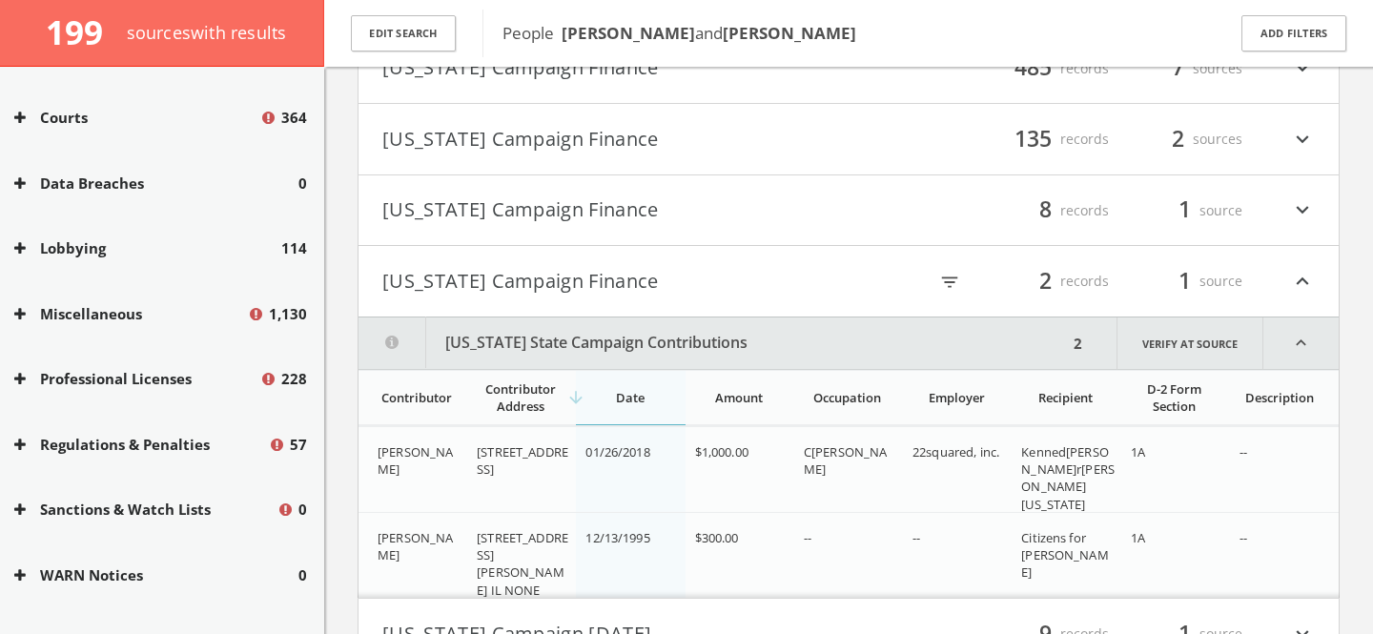
click at [543, 278] on button "[US_STATE] Campaign Finance" at bounding box center [615, 281] width 466 height 32
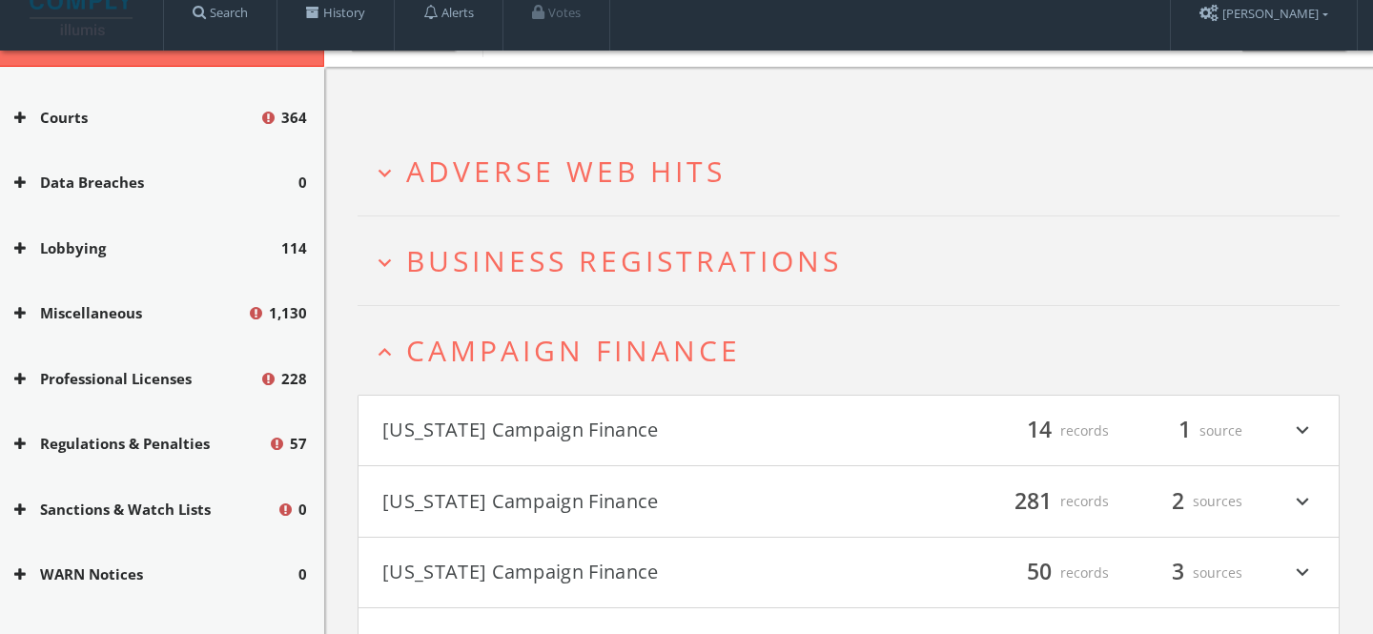
scroll to position [0, 0]
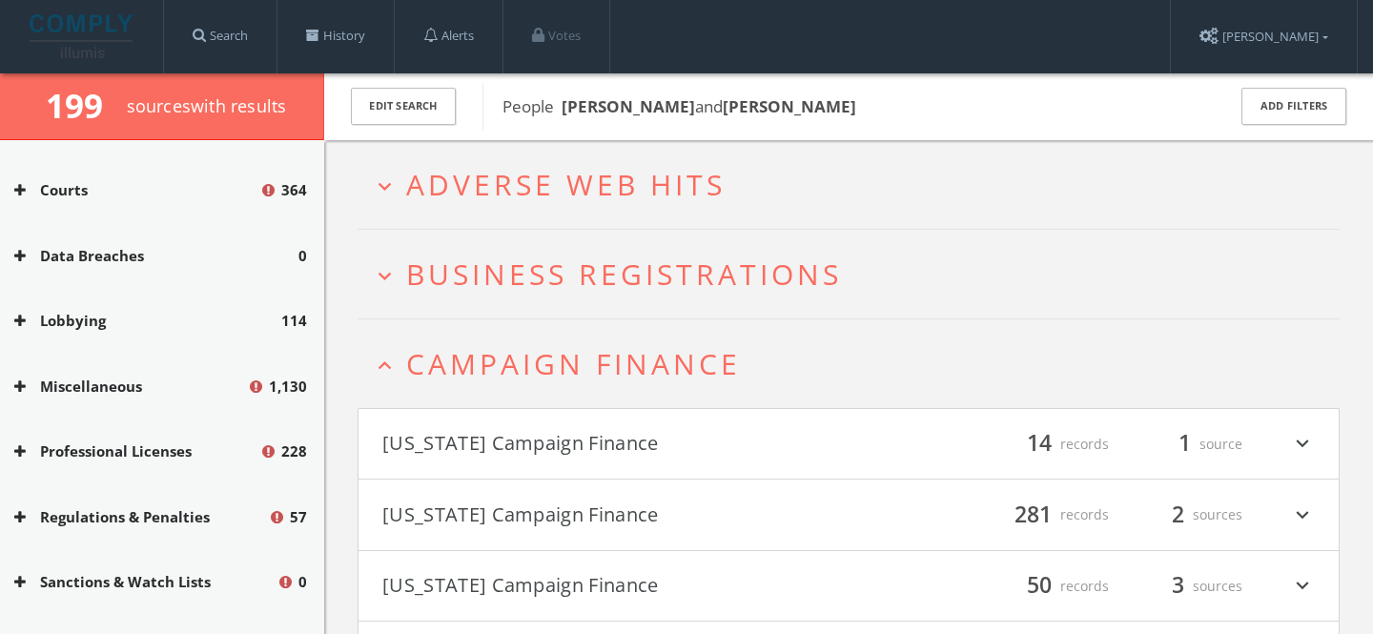
click at [569, 374] on span "Campaign Finance" at bounding box center [573, 363] width 335 height 39
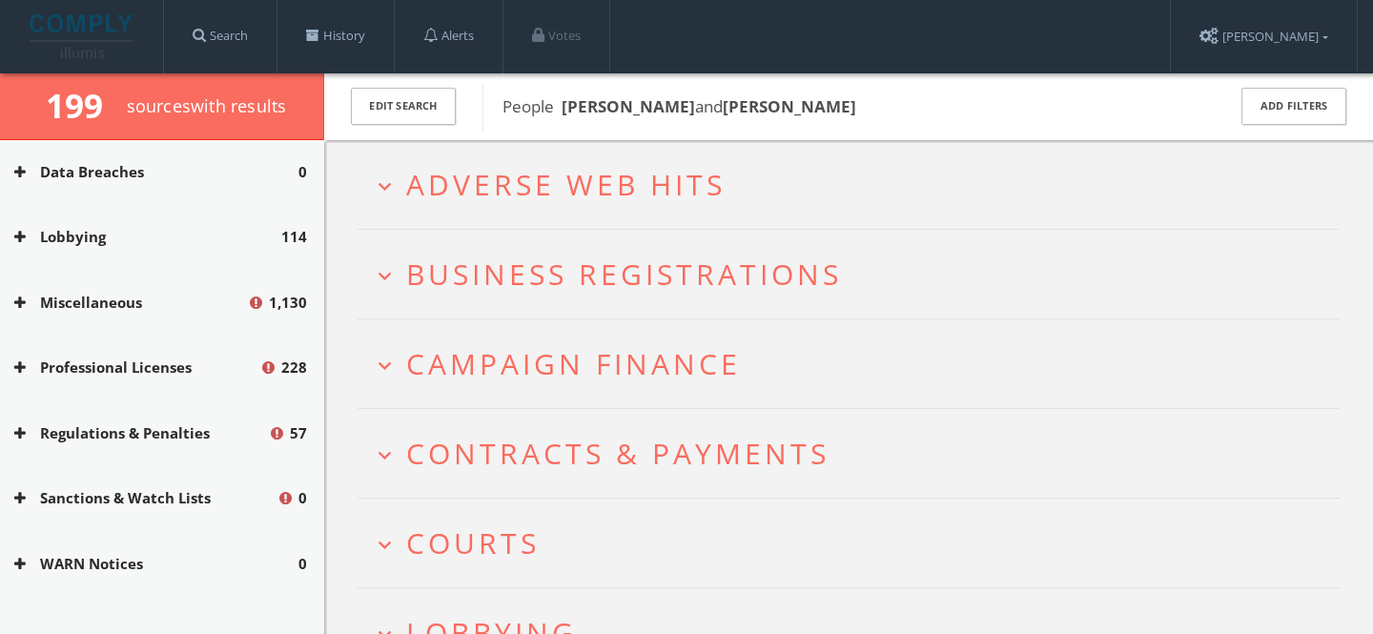
scroll to position [430, 0]
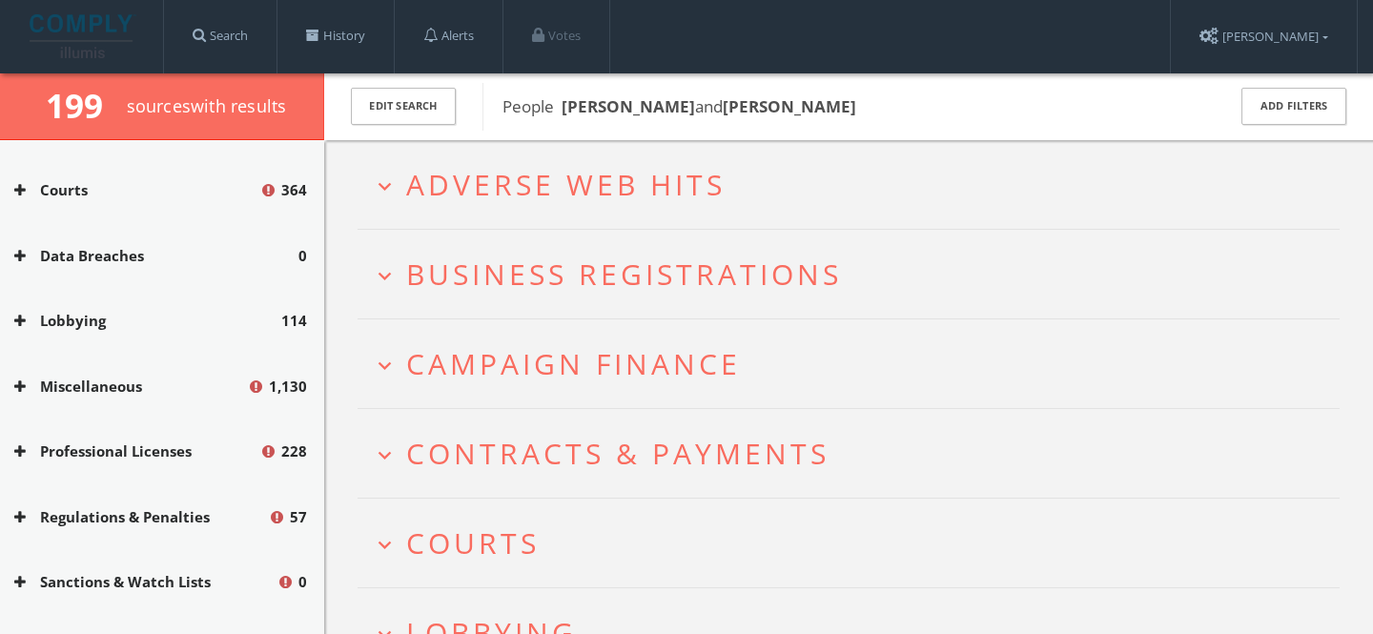
click at [563, 168] on span "Adverse Web Hits" at bounding box center [565, 184] width 319 height 39
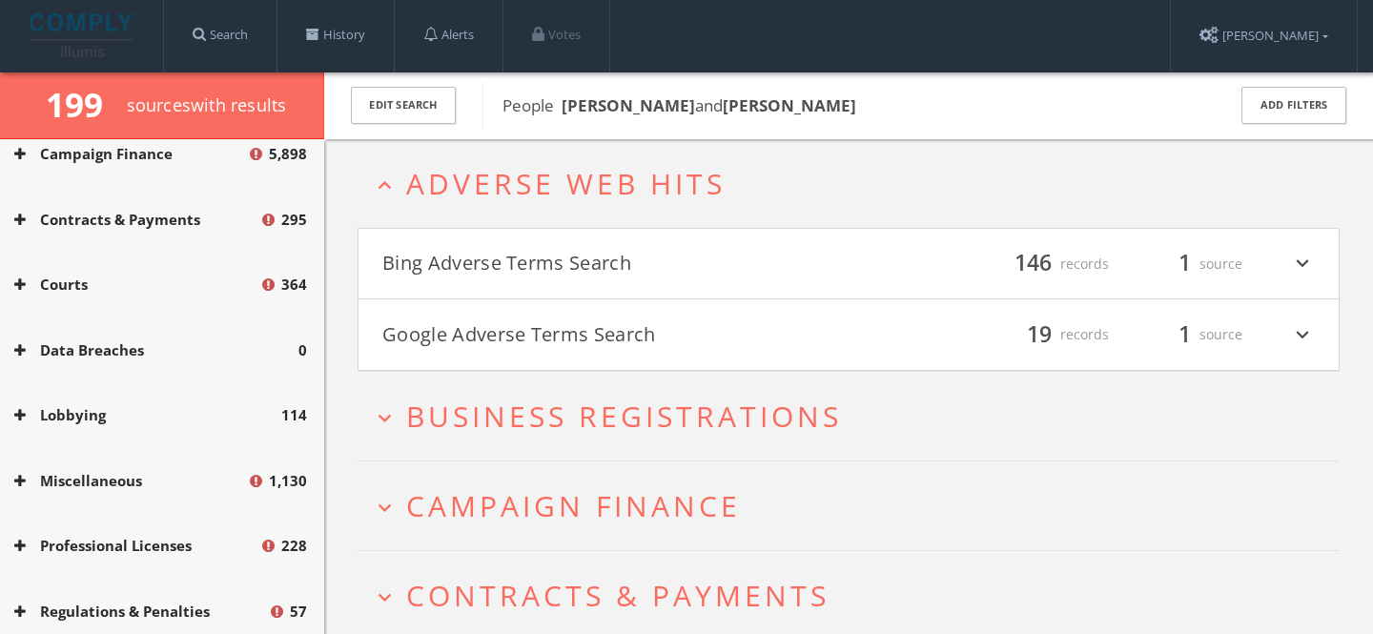
scroll to position [525, 0]
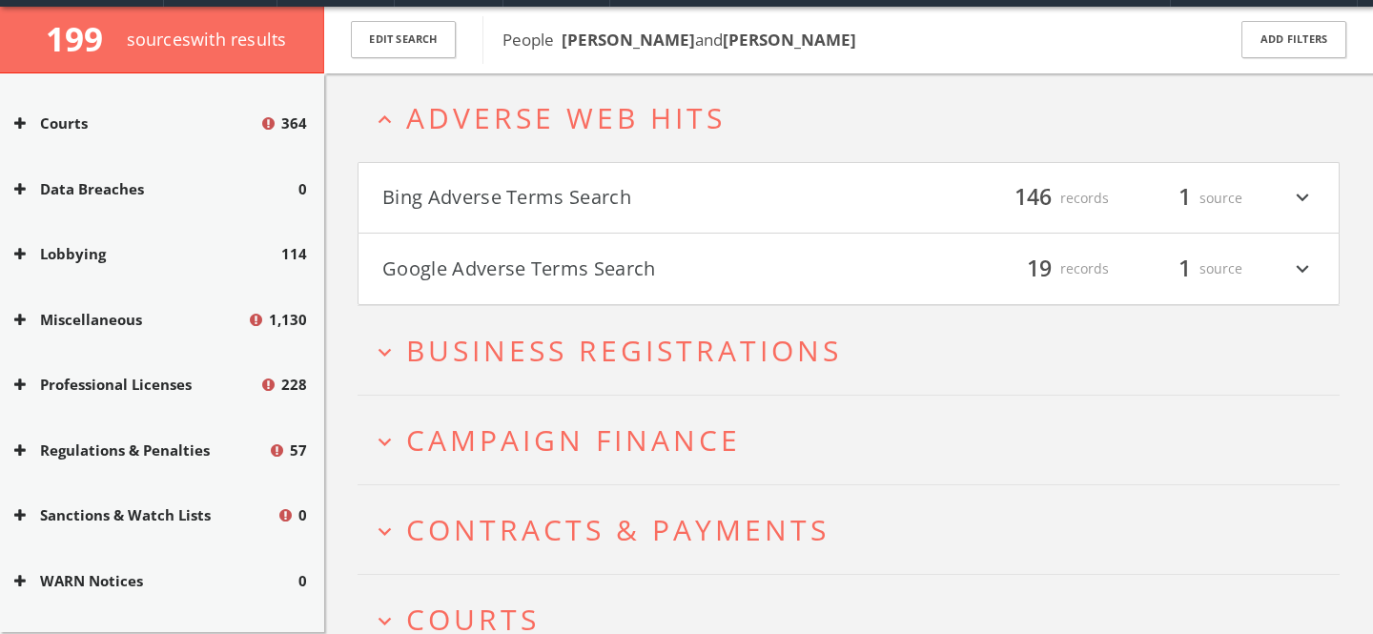
click at [664, 277] on button "Google Adverse Terms Search" at bounding box center [615, 269] width 466 height 32
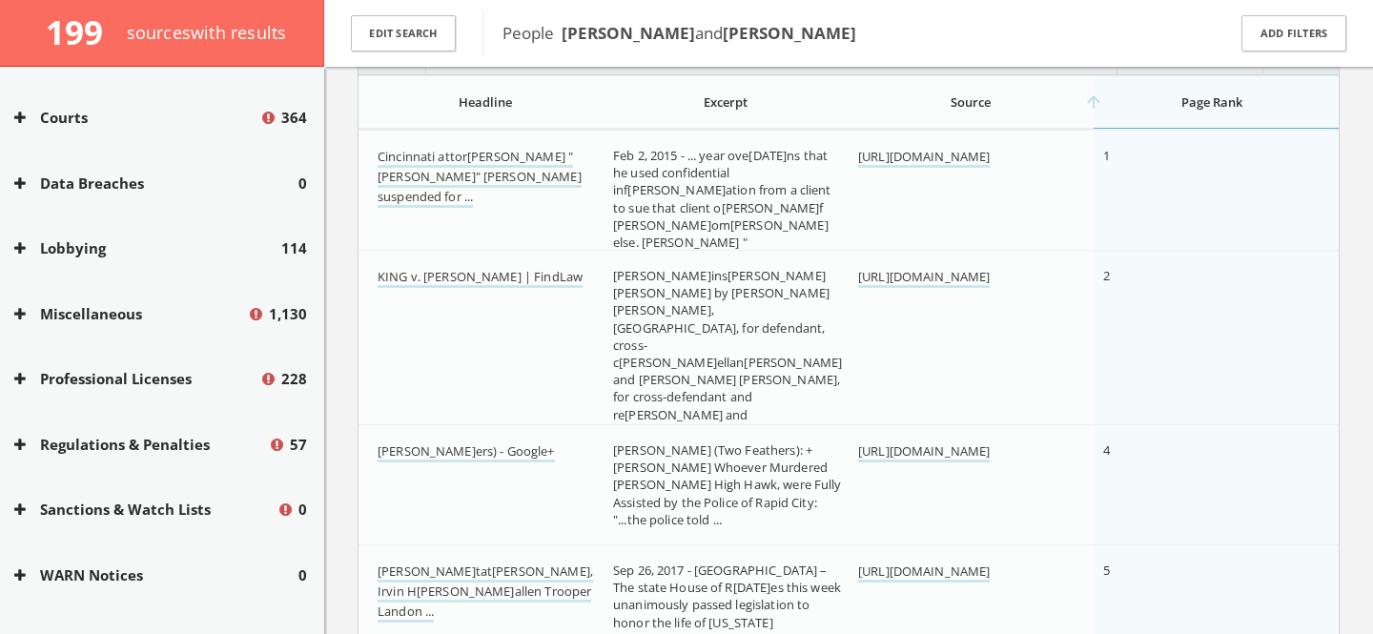
scroll to position [0, 0]
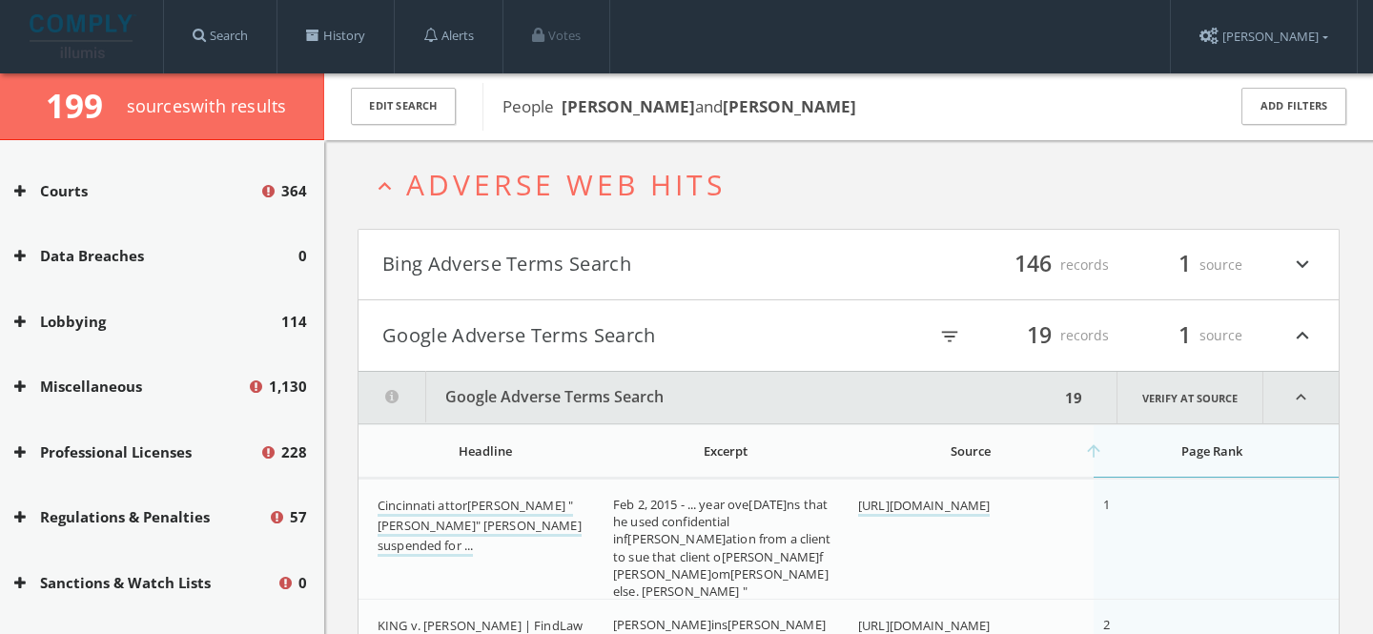
click at [637, 341] on button "Google Adverse Terms Search" at bounding box center [615, 335] width 466 height 32
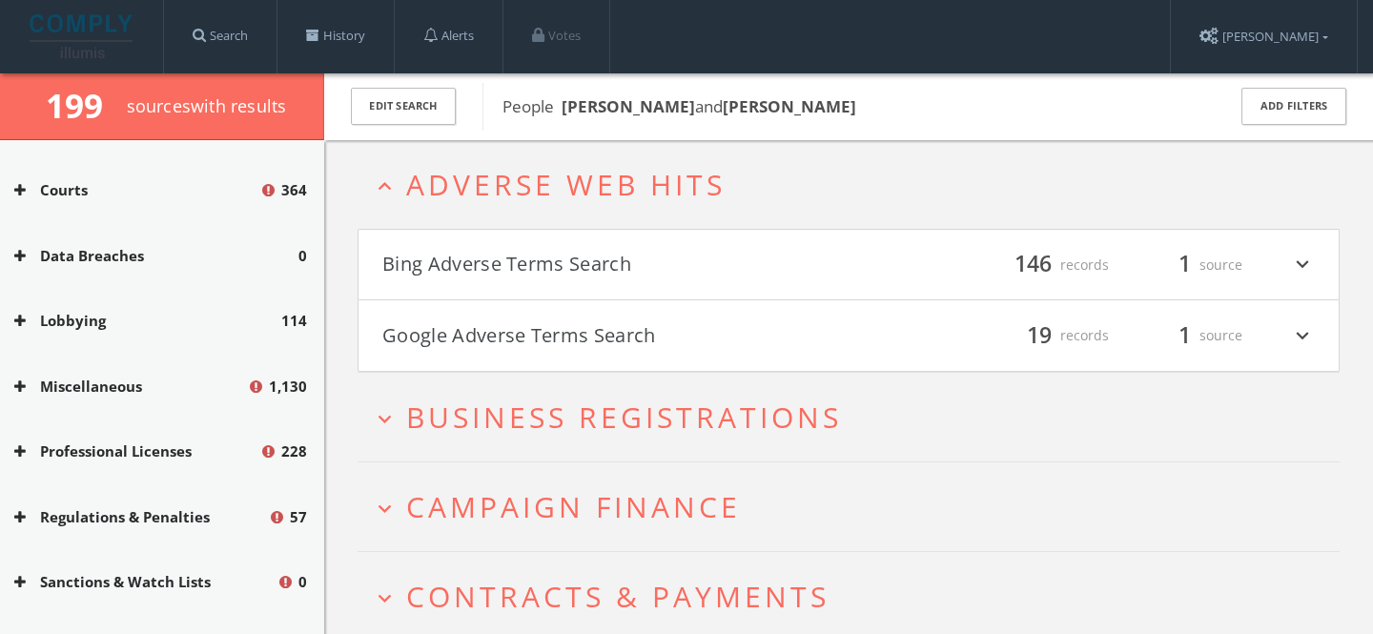
click at [625, 245] on h4 "Bing Adverse Ter[DATE] filter_list 146 records 1 source expand_more" at bounding box center [848, 265] width 980 height 71
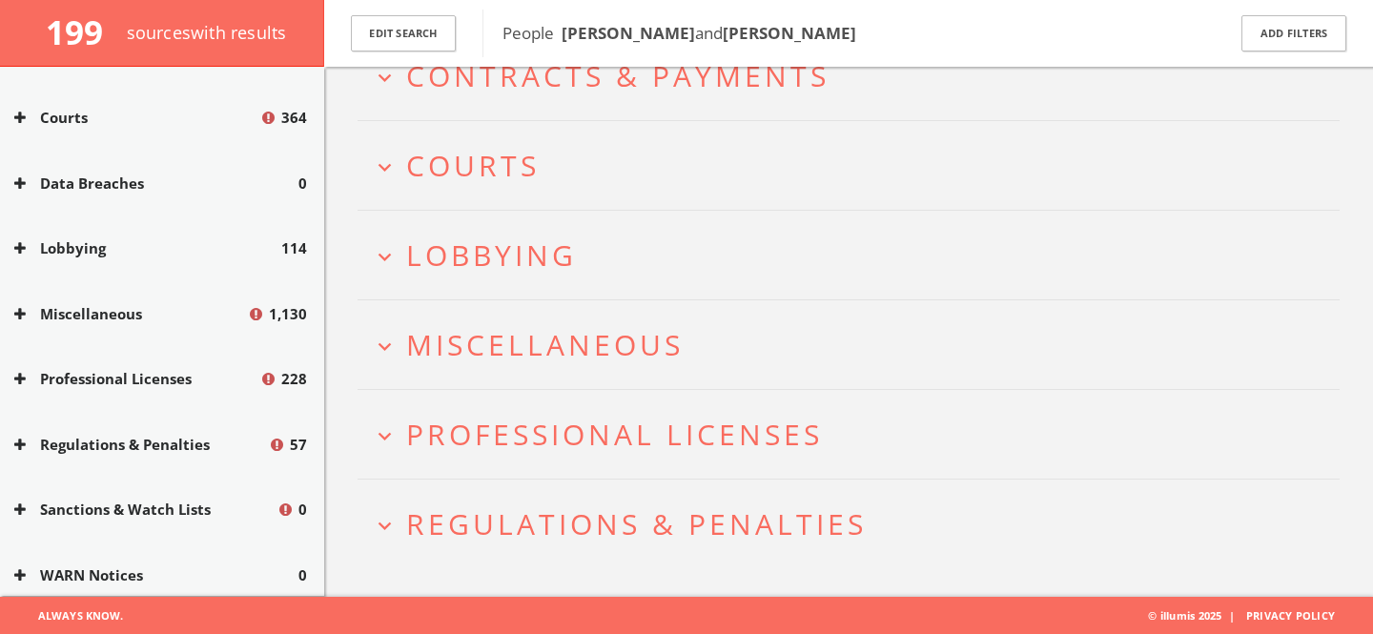
click at [501, 326] on span "Miscellaneous" at bounding box center [544, 344] width 277 height 39
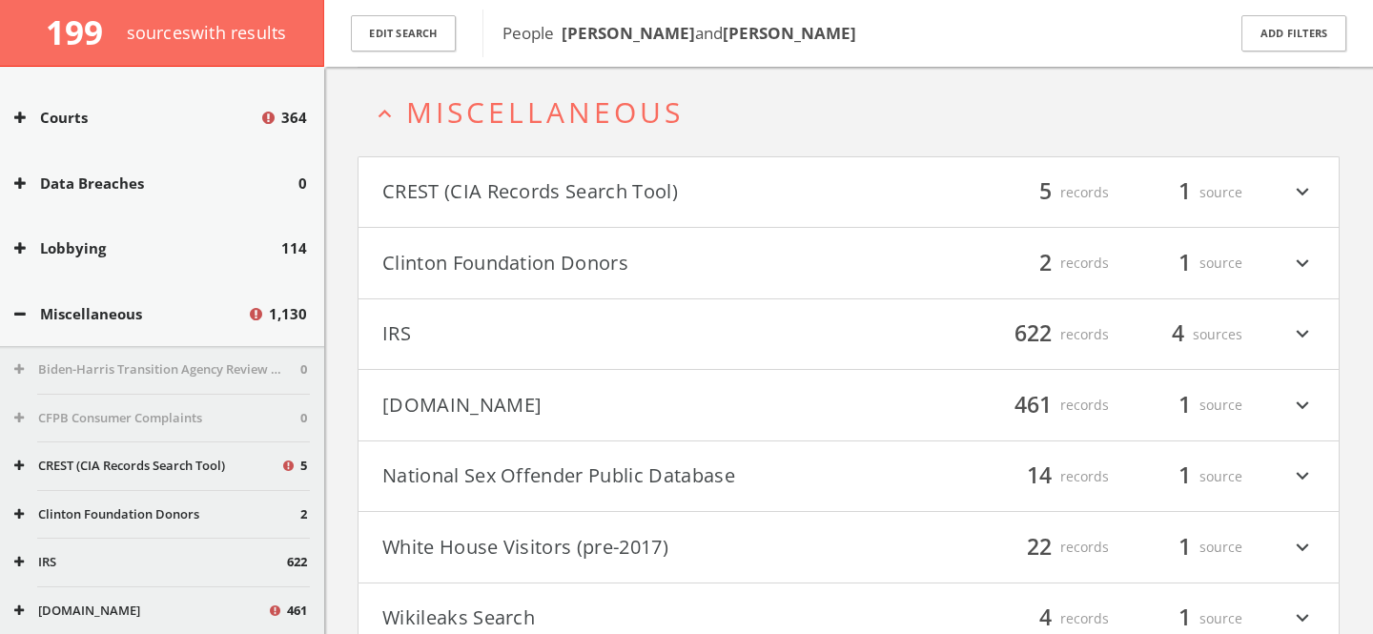
click at [601, 245] on h4 "Clinton Foundation Donors filter_list 2 records 1 source expand_more" at bounding box center [848, 263] width 980 height 71
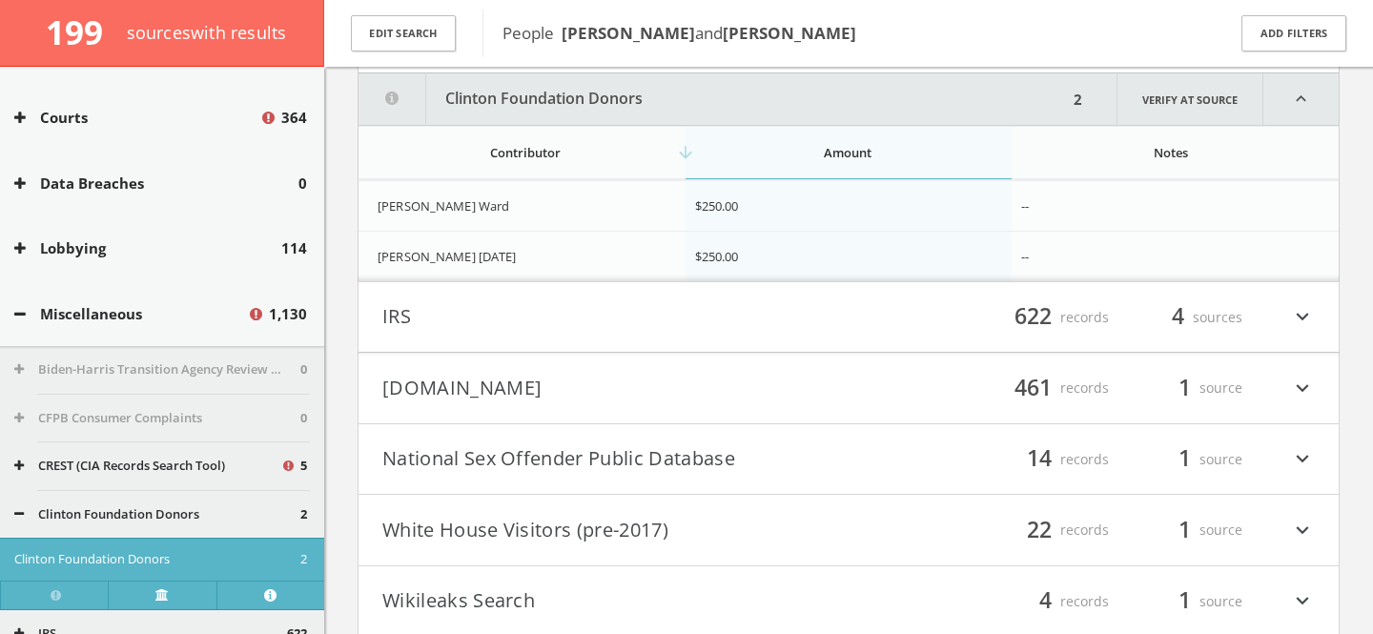
scroll to position [20080, 0]
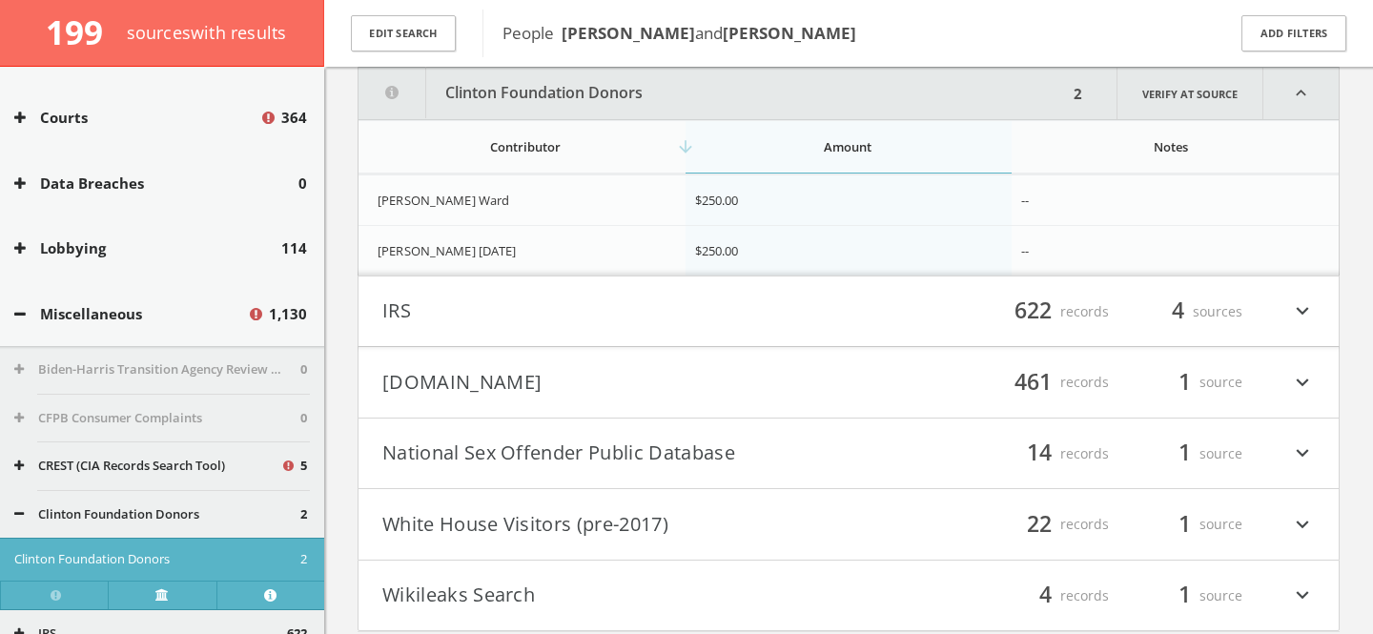
click at [601, 382] on button "[DOMAIN_NAME]" at bounding box center [615, 382] width 466 height 32
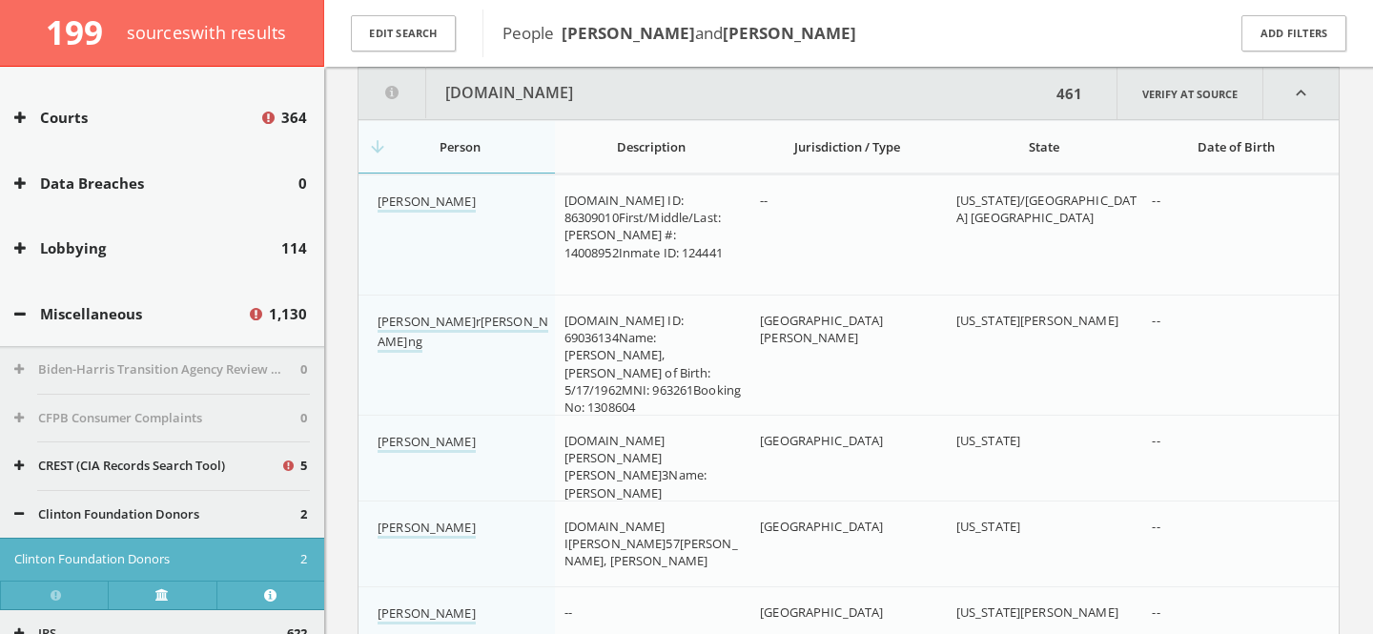
click at [1005, 138] on div "State" at bounding box center [1043, 146] width 175 height 17
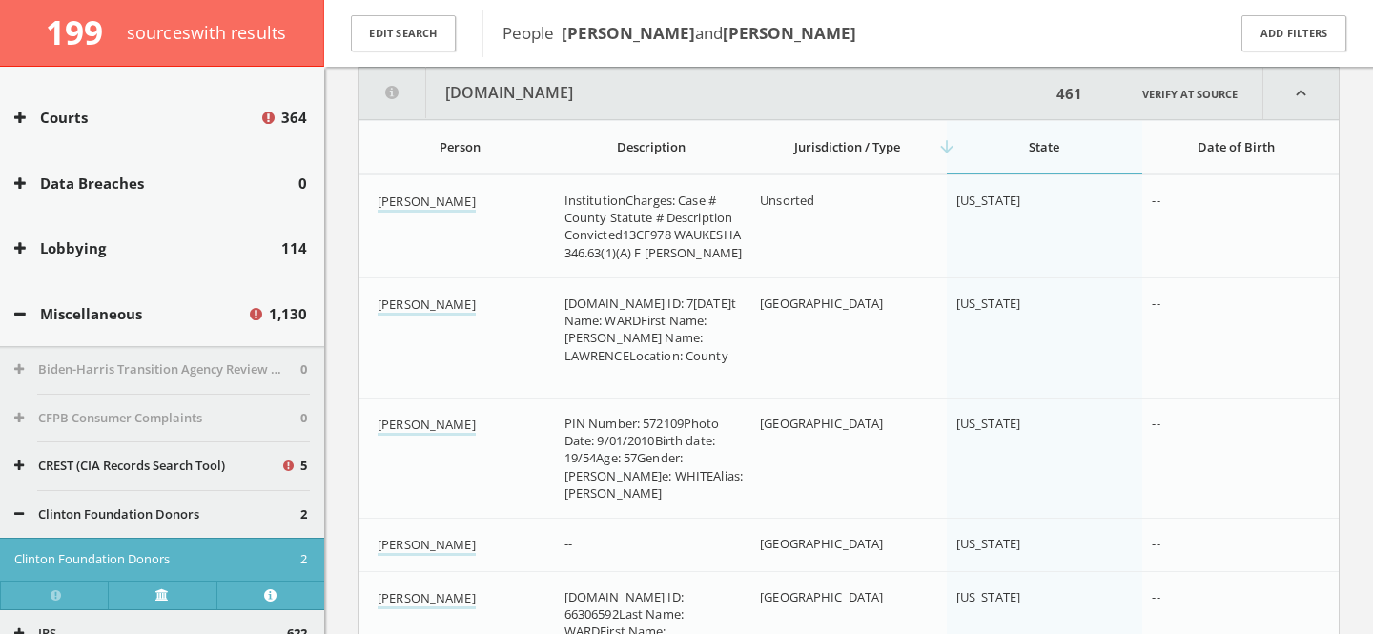
click at [1018, 150] on div "[PERSON_NAME]ward State" at bounding box center [1043, 146] width 175 height 17
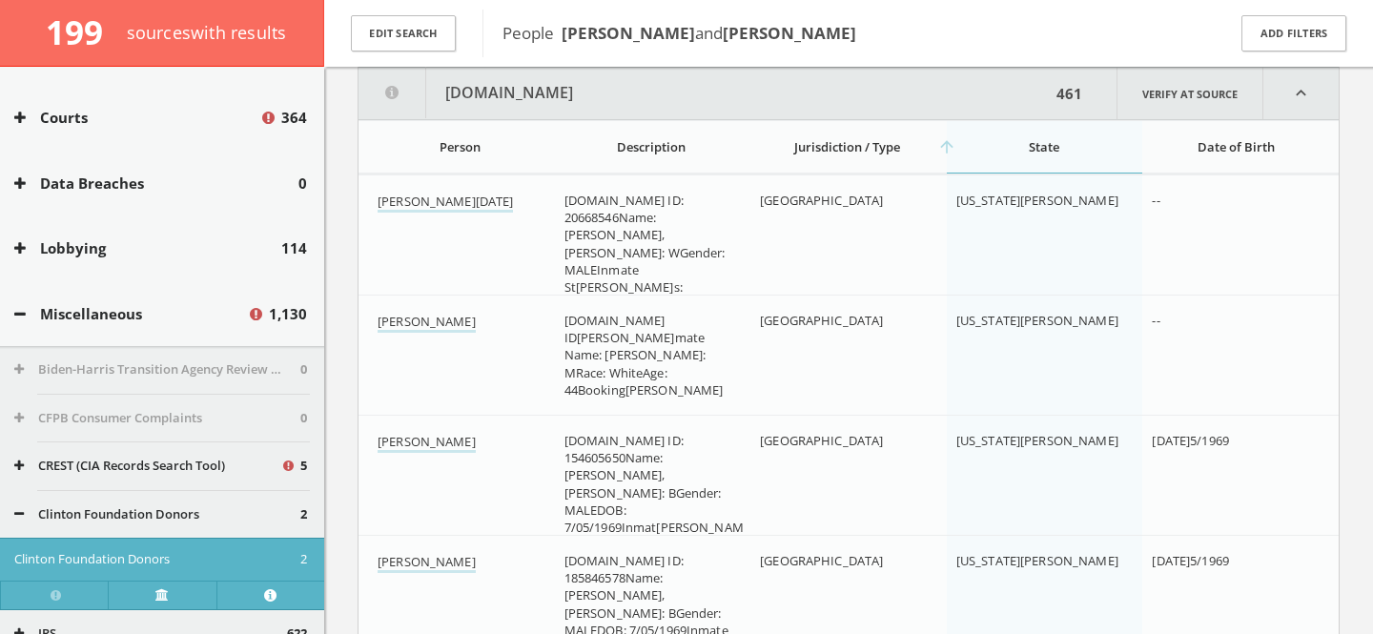
click at [1018, 151] on div "arrow_upward State" at bounding box center [1043, 146] width 175 height 17
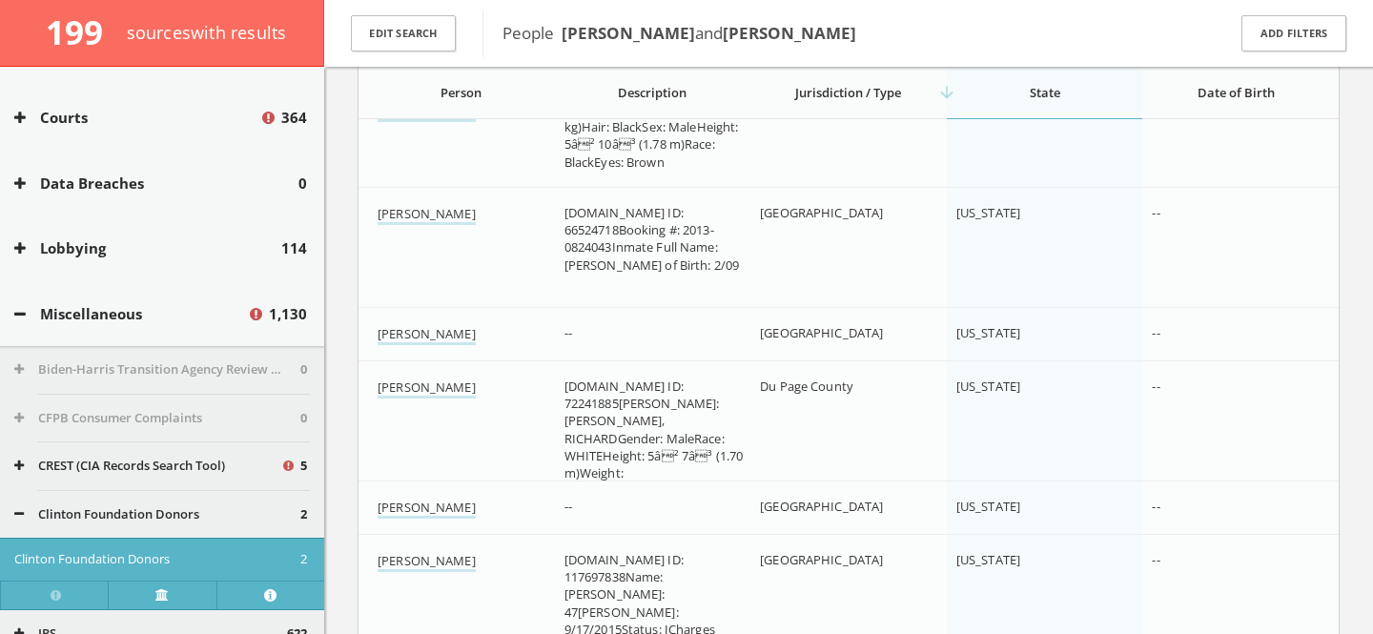
scroll to position [54865, 0]
click at [431, 383] on link "[PERSON_NAME]" at bounding box center [426, 387] width 98 height 20
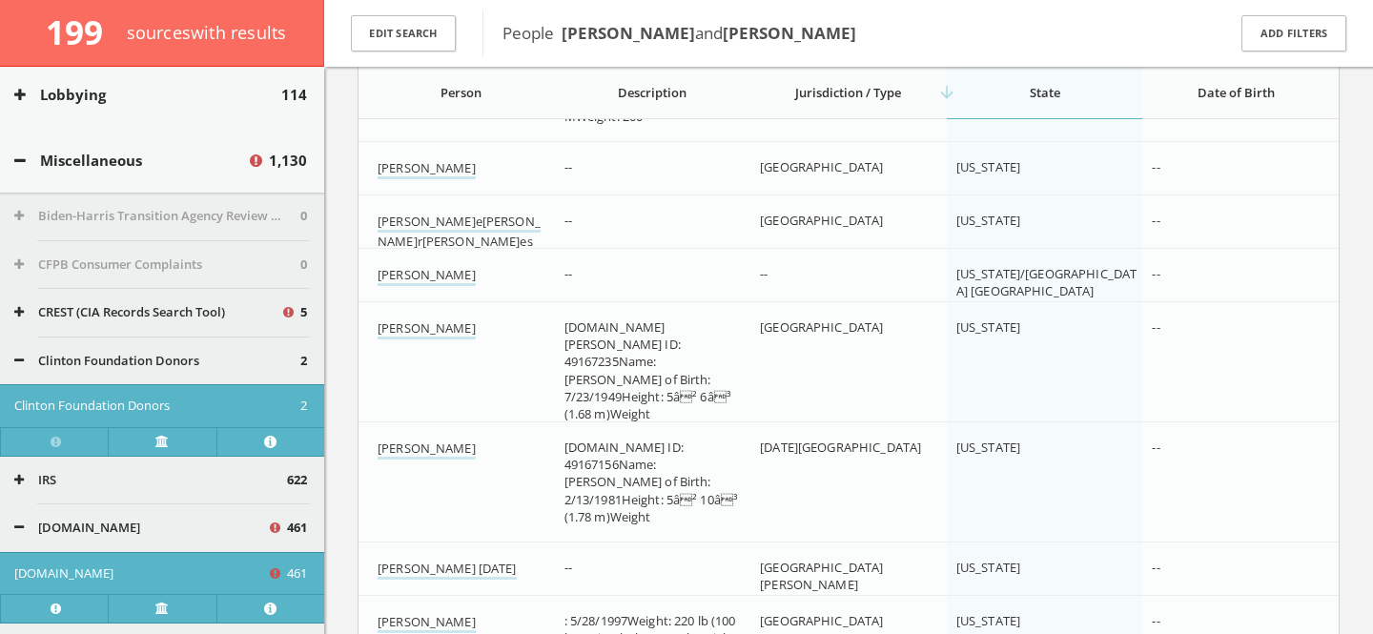
scroll to position [770, 0]
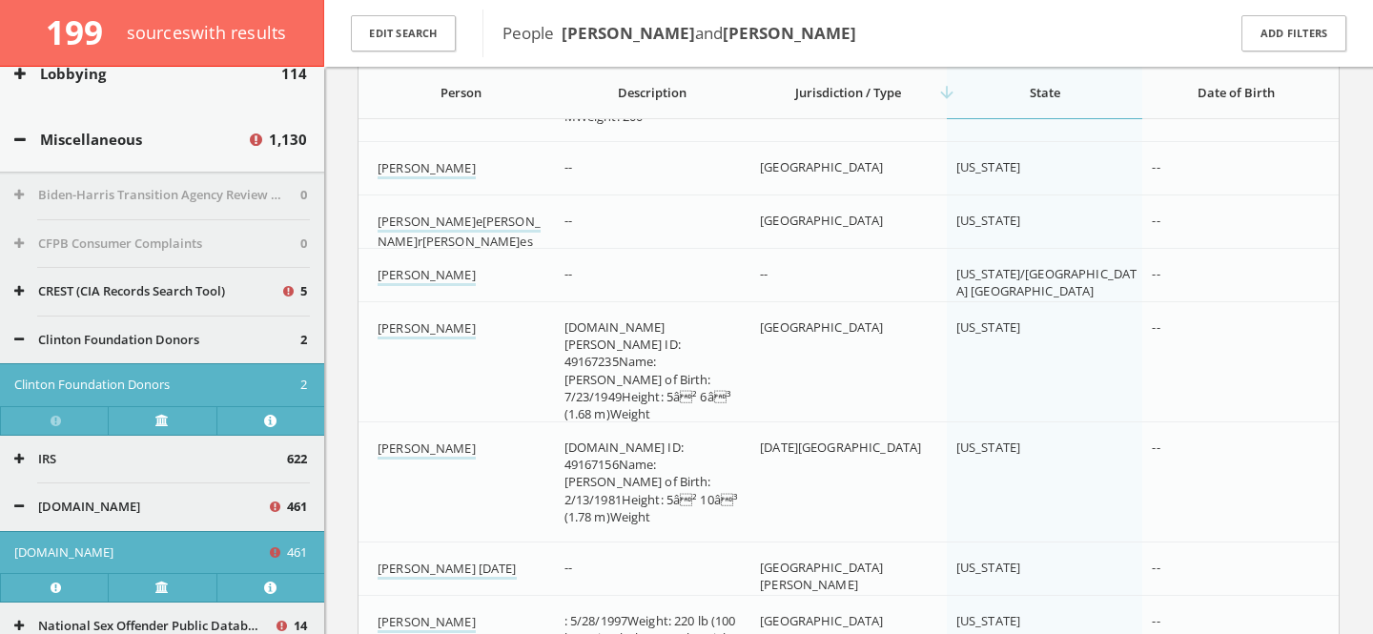
click at [141, 335] on button "Clinton Foundation Donors" at bounding box center [157, 340] width 286 height 19
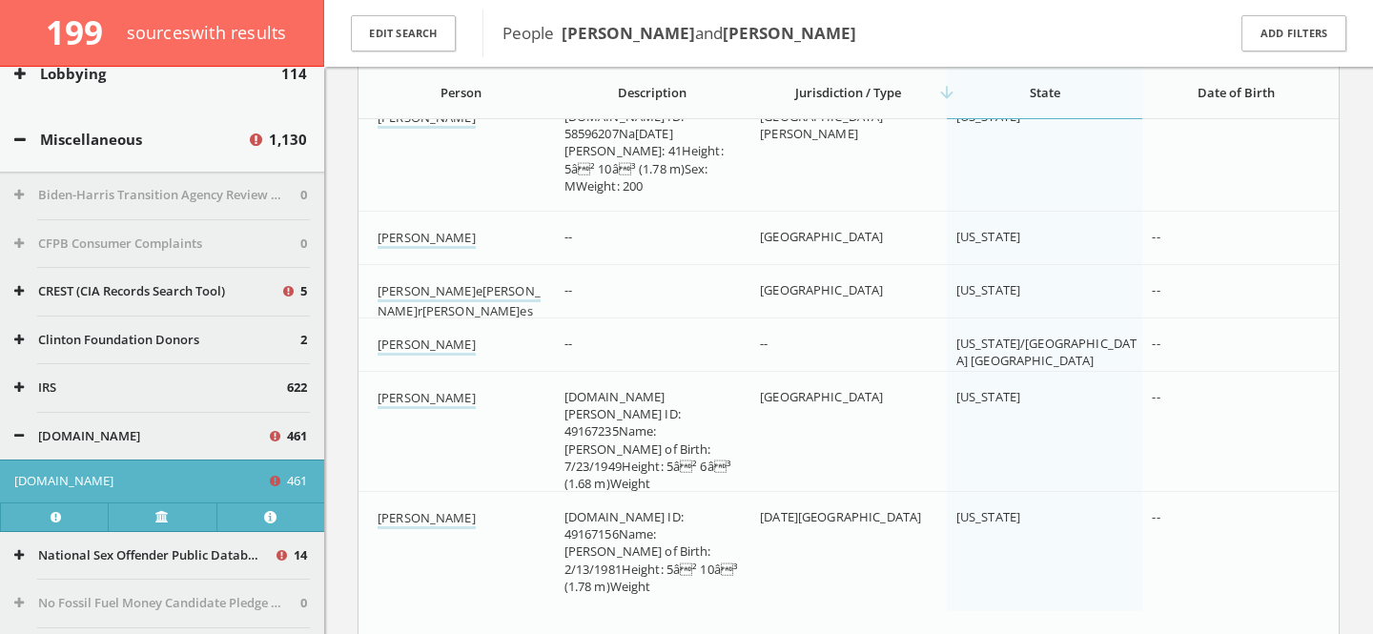
click at [113, 437] on button "[DOMAIN_NAME]" at bounding box center [140, 436] width 253 height 19
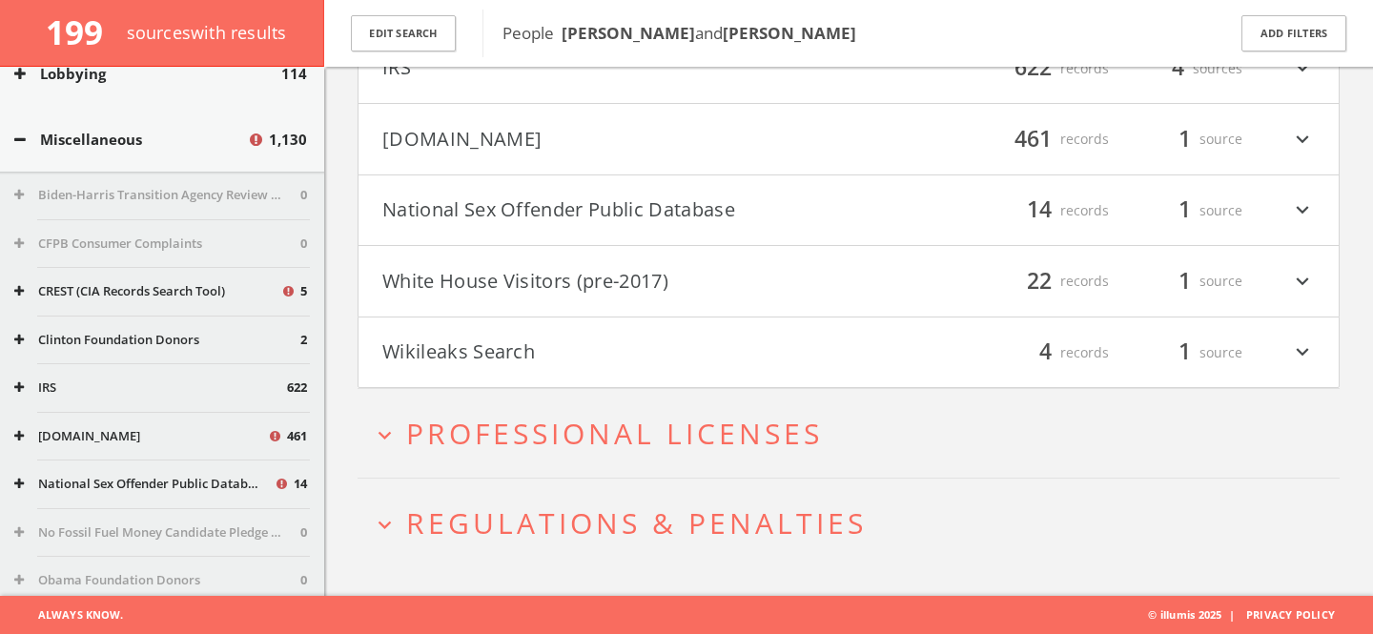
scroll to position [20114, 0]
click at [605, 263] on h4 "White House Visitors (pre-2017) filter_list 22 records 1 source expand_more" at bounding box center [848, 281] width 980 height 71
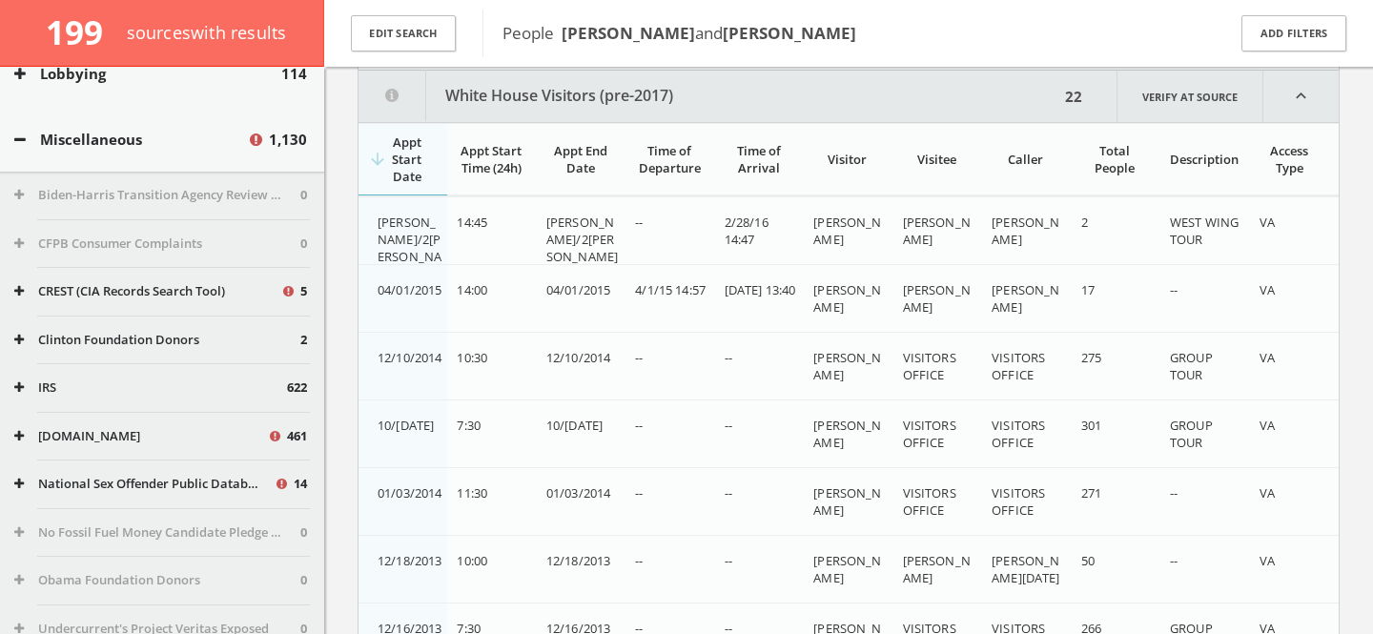
scroll to position [20364, 0]
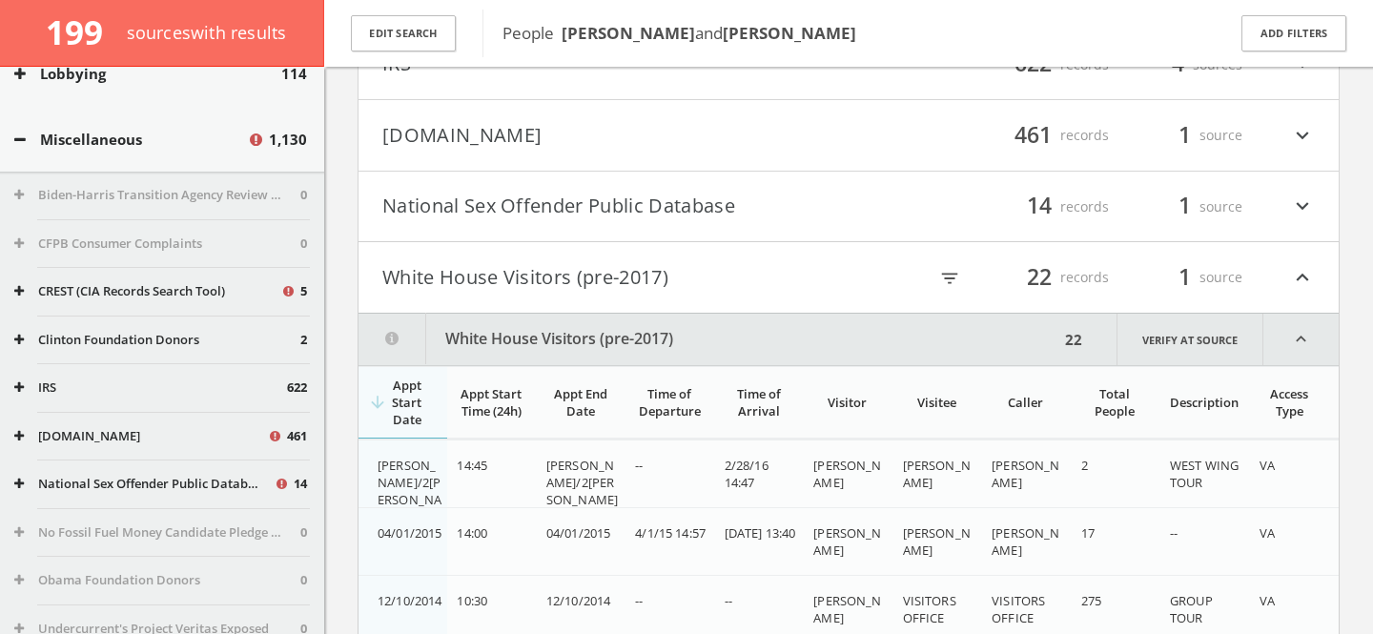
click at [594, 276] on button "White House Visitors (pre-2017)" at bounding box center [615, 277] width 466 height 32
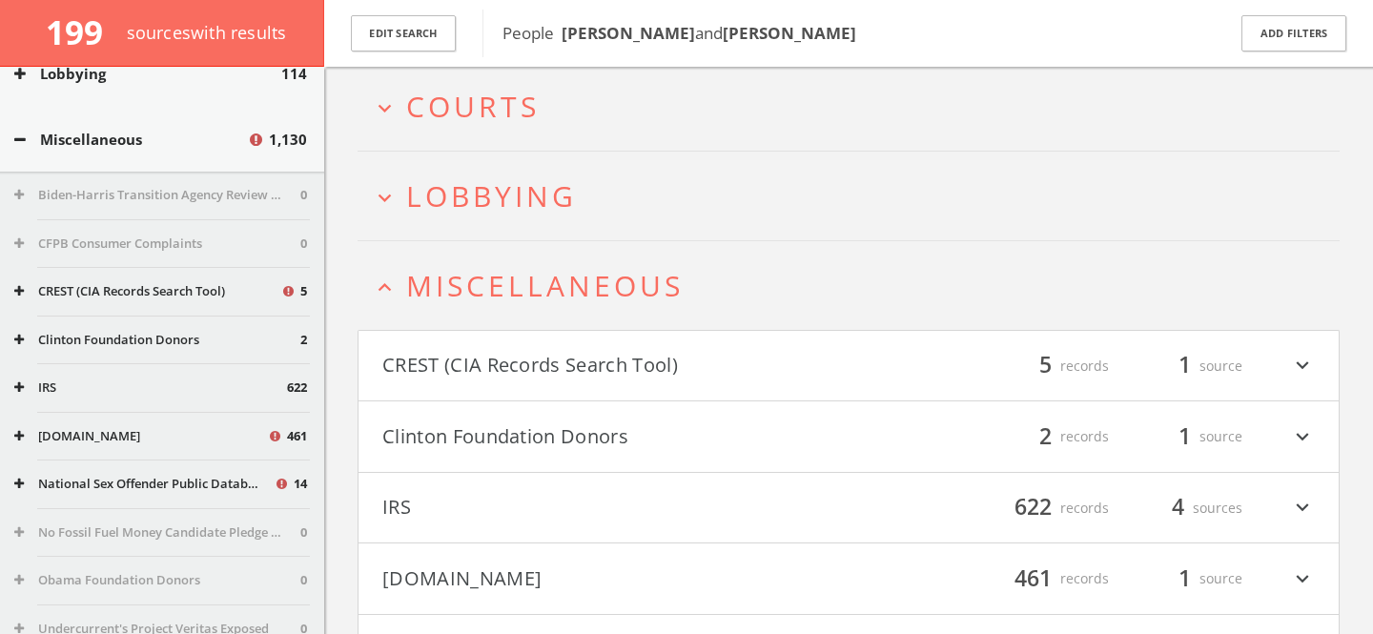
scroll to position [19522, 0]
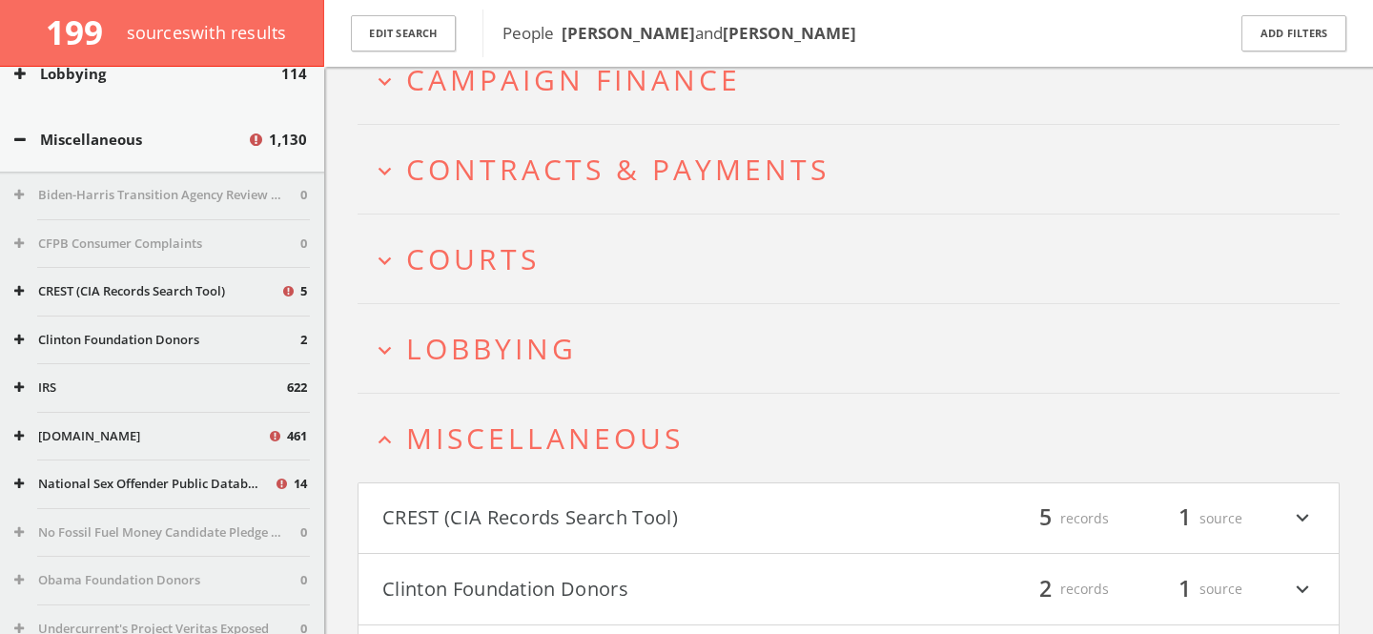
click at [635, 440] on span "Miscellaneous" at bounding box center [544, 437] width 277 height 39
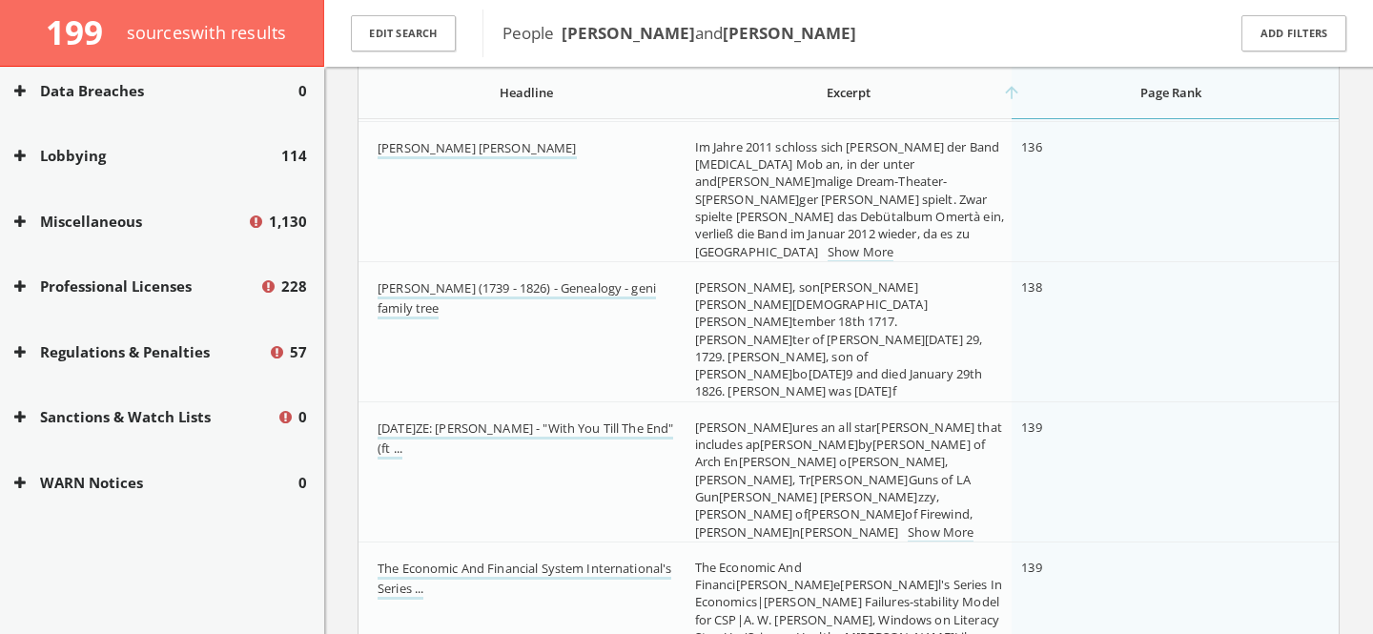
scroll to position [18084, 0]
